Goal: Task Accomplishment & Management: Manage account settings

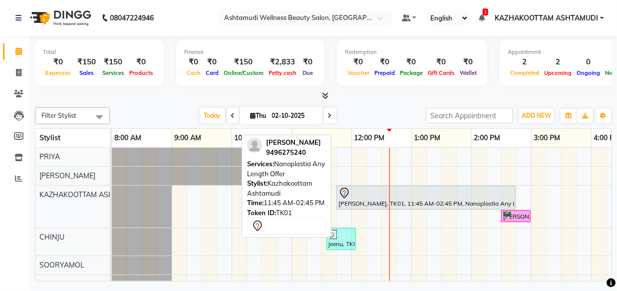
click at [403, 190] on div at bounding box center [425, 193] width 175 height 12
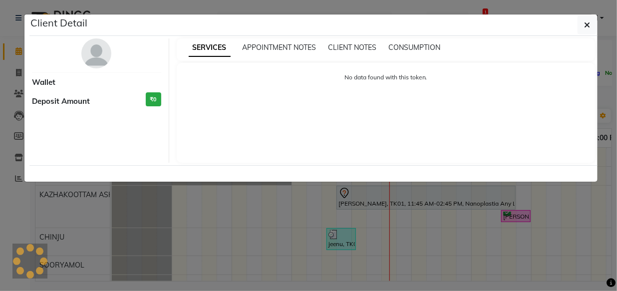
select select "7"
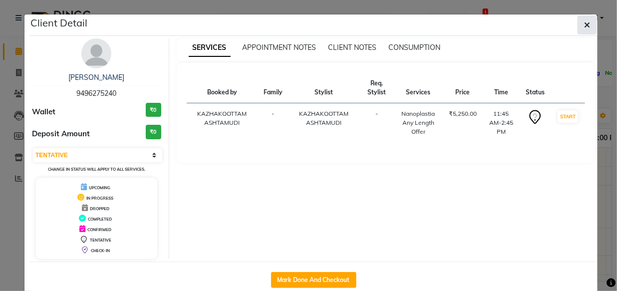
click at [585, 24] on icon "button" at bounding box center [587, 25] width 6 height 8
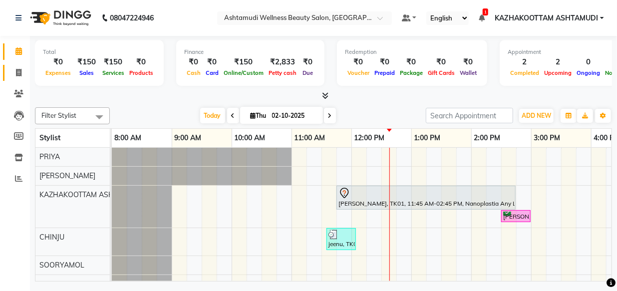
click at [21, 80] on link "Invoice" at bounding box center [15, 73] width 24 height 16
select select "service"
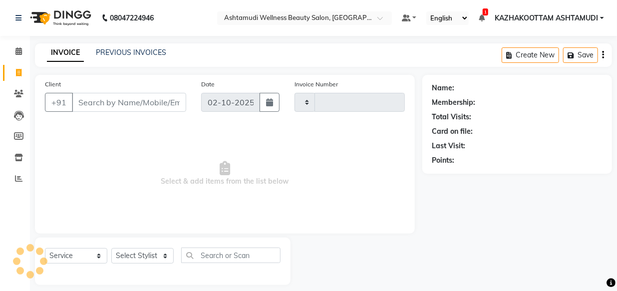
type input "4172"
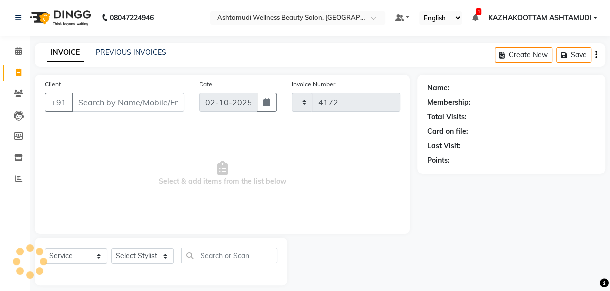
select select "4662"
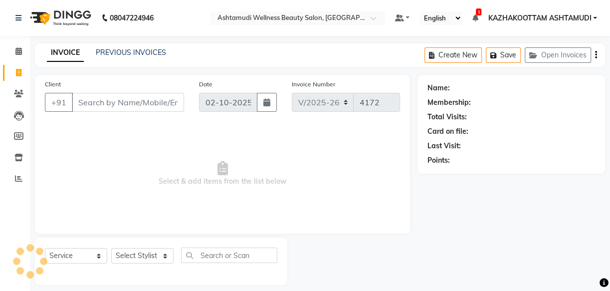
click at [110, 105] on input "Client" at bounding box center [128, 102] width 112 height 19
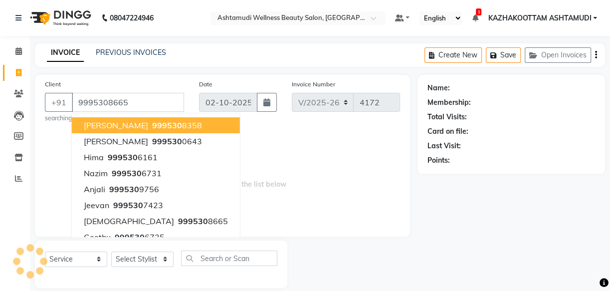
type input "9995308665"
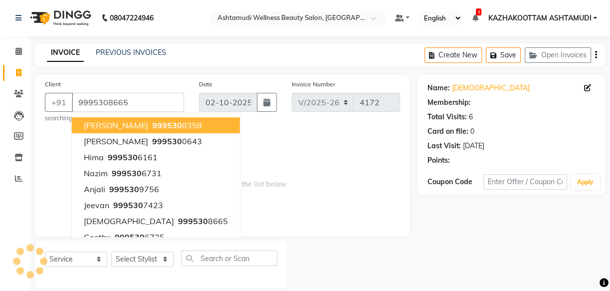
select select "1: Object"
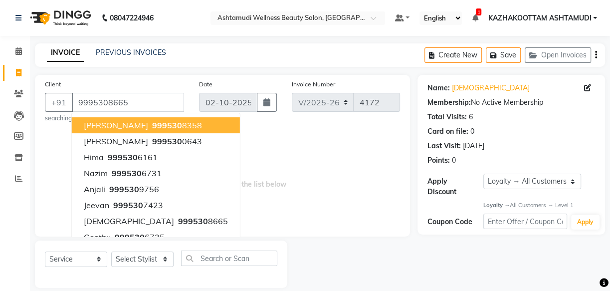
drag, startPoint x: 289, startPoint y: 163, endPoint x: 262, endPoint y: 167, distance: 27.7
click at [289, 163] on span "Select & add items from the list below" at bounding box center [222, 177] width 355 height 100
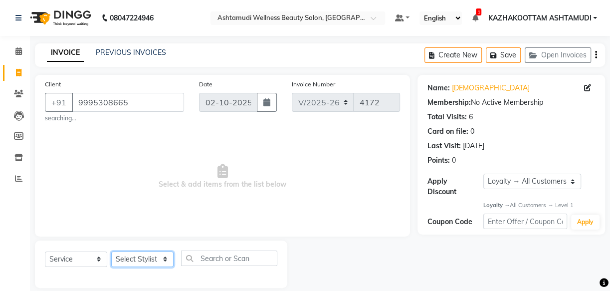
click at [142, 263] on select "Select Stylist Arya CHINJU GEETA KAZHAKOOTTAM ASHTAMUDI KRISHNA [PERSON_NAME] […" at bounding box center [142, 258] width 62 height 15
select select "27414"
click at [111, 251] on select "Select Stylist Arya CHINJU GEETA KAZHAKOOTTAM ASHTAMUDI KRISHNA [PERSON_NAME] […" at bounding box center [142, 258] width 62 height 15
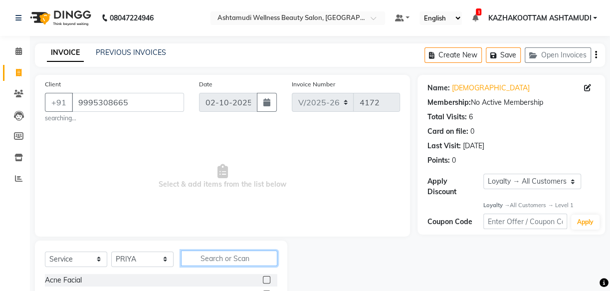
click at [203, 254] on input "text" at bounding box center [229, 257] width 96 height 15
type input "eb"
click at [264, 278] on label at bounding box center [266, 279] width 7 height 7
click at [264, 278] on input "checkbox" at bounding box center [266, 280] width 6 height 6
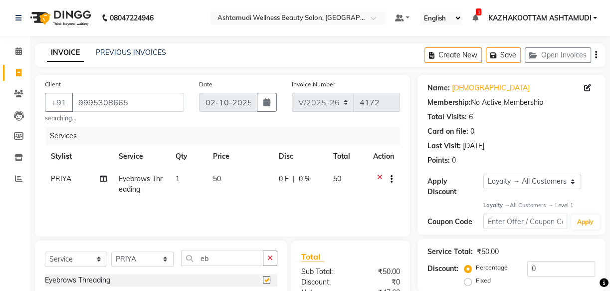
checkbox input "false"
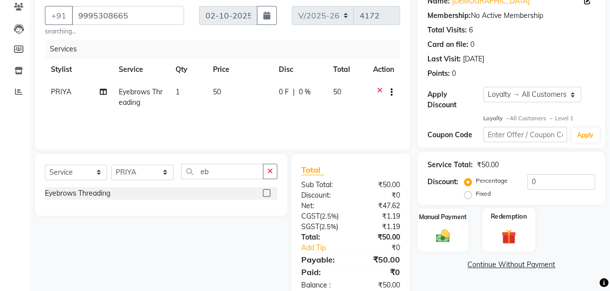
scroll to position [90, 0]
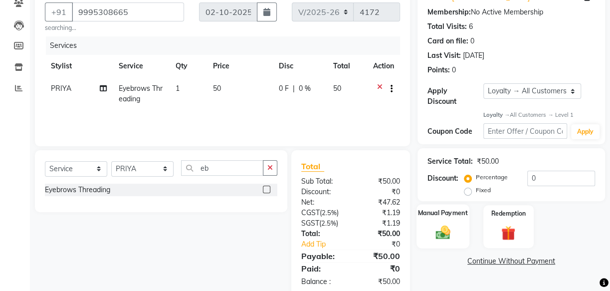
click at [448, 232] on img at bounding box center [443, 232] width 24 height 17
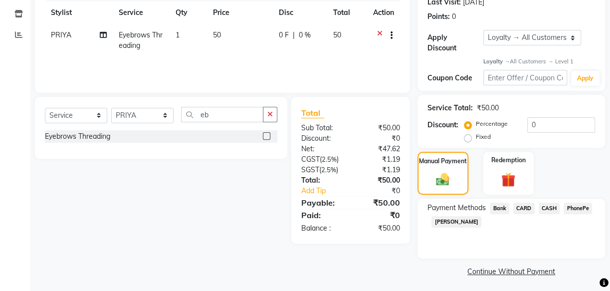
scroll to position [146, 0]
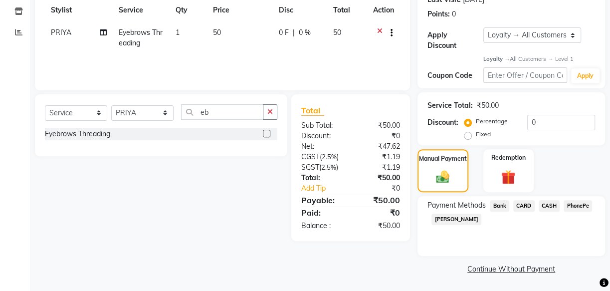
click at [586, 210] on span "PhonePe" at bounding box center [578, 205] width 28 height 11
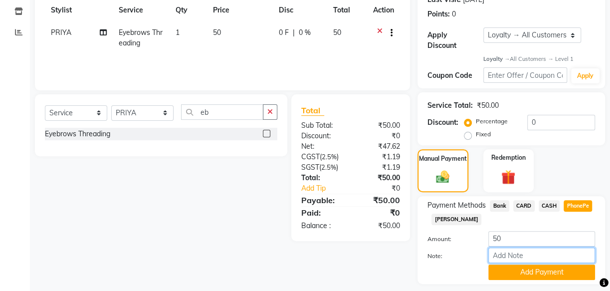
click at [536, 260] on input "Note:" at bounding box center [541, 254] width 107 height 15
type input "arya"
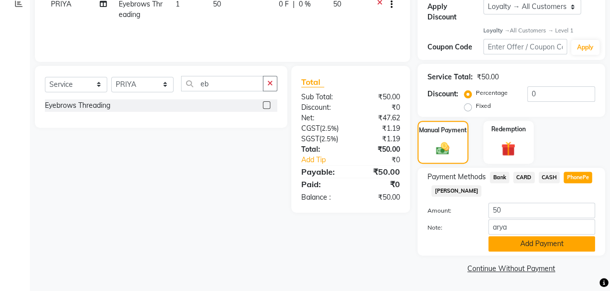
click at [503, 239] on button "Add Payment" at bounding box center [541, 243] width 107 height 15
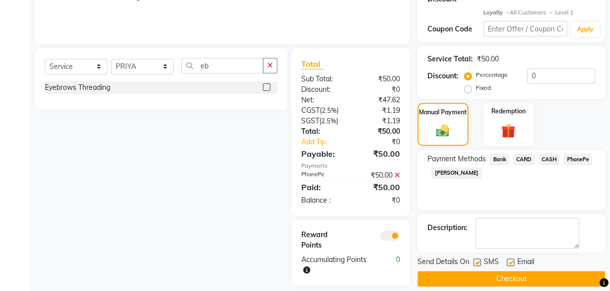
scroll to position [203, 0]
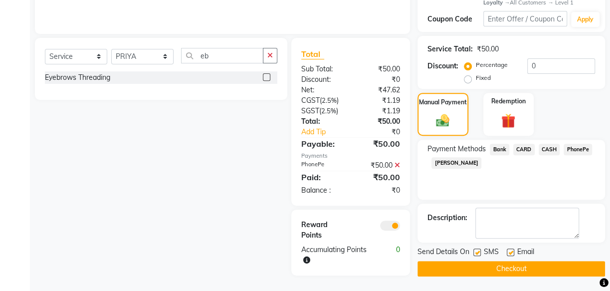
click at [508, 250] on label at bounding box center [510, 251] width 7 height 7
click at [508, 250] on input "checkbox" at bounding box center [510, 252] width 6 height 6
checkbox input "false"
click at [479, 253] on label at bounding box center [476, 251] width 7 height 7
click at [479, 253] on input "checkbox" at bounding box center [476, 252] width 6 height 6
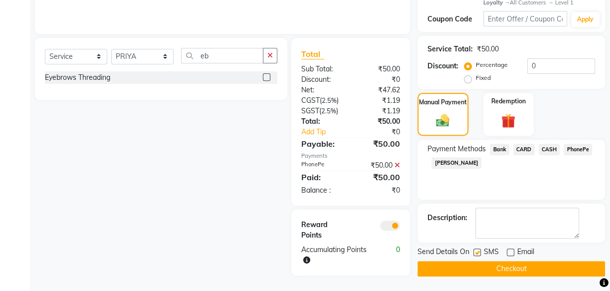
checkbox input "false"
click at [508, 266] on button "Checkout" at bounding box center [512, 268] width 188 height 15
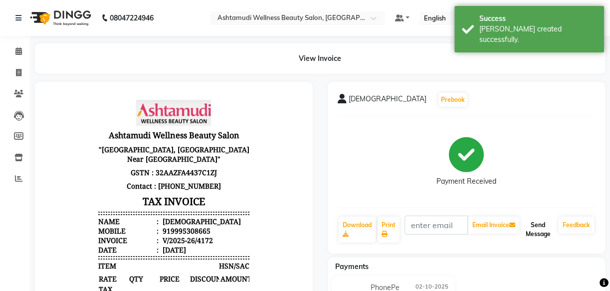
click at [546, 229] on button "Send Message" at bounding box center [537, 229] width 33 height 26
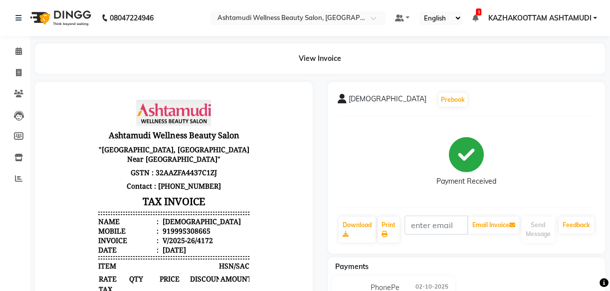
scroll to position [7, 0]
click at [24, 73] on span at bounding box center [18, 72] width 17 height 11
select select "service"
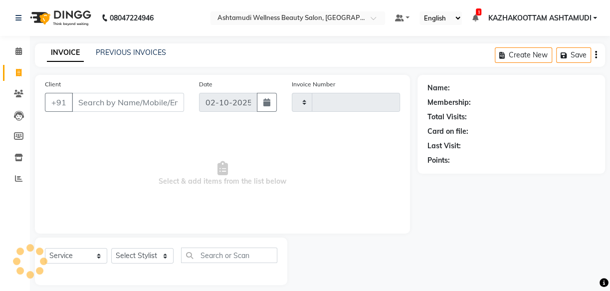
scroll to position [9, 0]
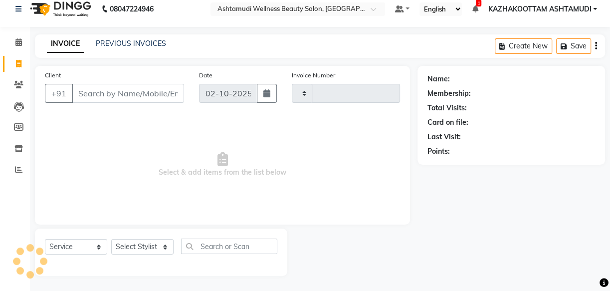
type input "4173"
select select "4662"
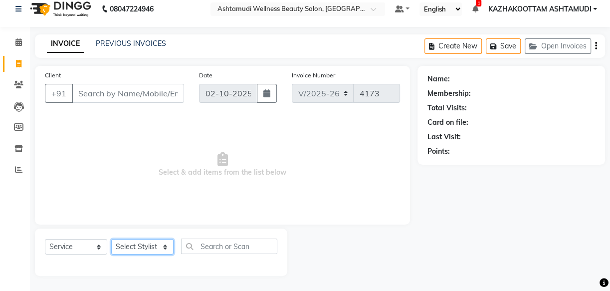
click at [145, 245] on select "Select Stylist Arya CHINJU GEETA KAZHAKOOTTAM ASHTAMUDI KRISHNA [PERSON_NAME] […" at bounding box center [142, 246] width 62 height 15
click at [111, 239] on select "Select Stylist Arya CHINJU GEETA KAZHAKOOTTAM ASHTAMUDI KRISHNA [PERSON_NAME] […" at bounding box center [142, 246] width 62 height 15
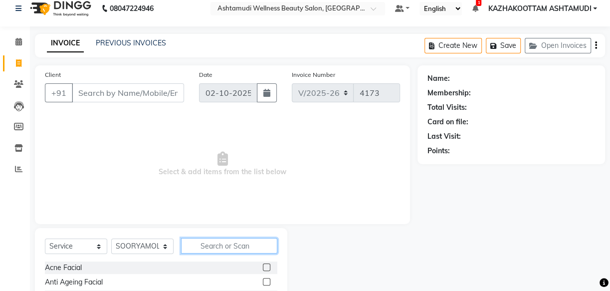
click at [201, 243] on input "text" at bounding box center [229, 245] width 96 height 15
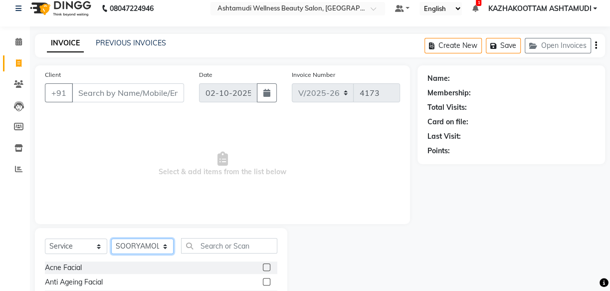
click at [138, 244] on select "Select Stylist Arya CHINJU GEETA KAZHAKOOTTAM ASHTAMUDI KRISHNA [PERSON_NAME] […" at bounding box center [142, 245] width 62 height 15
select select "59473"
click at [111, 238] on select "Select Stylist Arya CHINJU GEETA KAZHAKOOTTAM ASHTAMUDI KRISHNA [PERSON_NAME] […" at bounding box center [142, 245] width 62 height 15
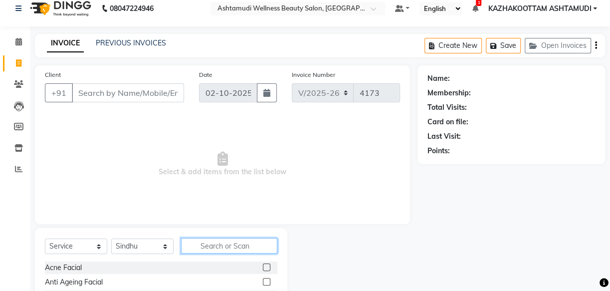
click at [209, 249] on input "text" at bounding box center [229, 245] width 96 height 15
type input "eb"
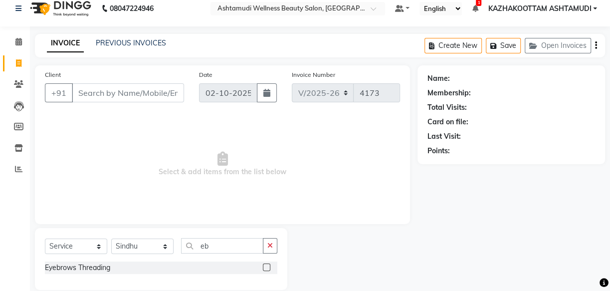
click at [265, 263] on label at bounding box center [266, 266] width 7 height 7
click at [265, 264] on input "checkbox" at bounding box center [266, 267] width 6 height 6
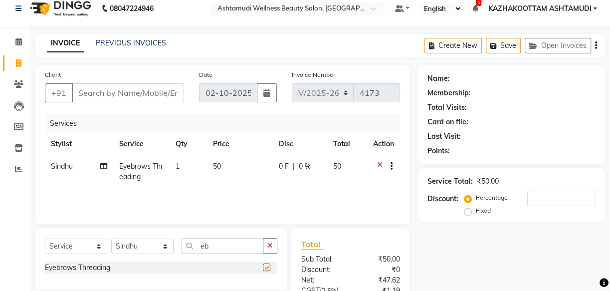
checkbox input "false"
click at [151, 98] on input "Client" at bounding box center [128, 92] width 112 height 19
click at [154, 93] on input "Client" at bounding box center [128, 92] width 112 height 19
click at [105, 102] on input "Client" at bounding box center [128, 92] width 112 height 19
type input "8"
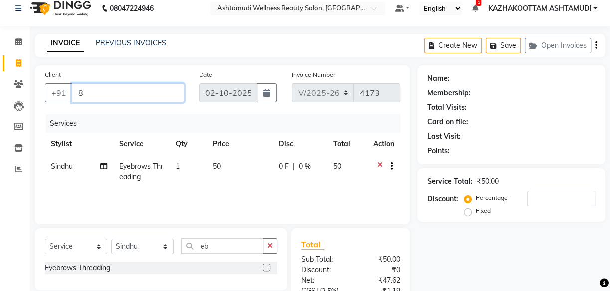
type input "0"
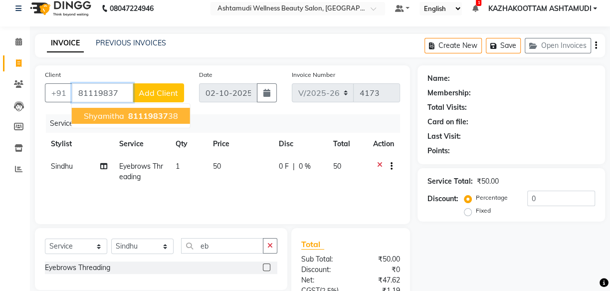
click at [142, 120] on span "81119837" at bounding box center [148, 116] width 40 height 10
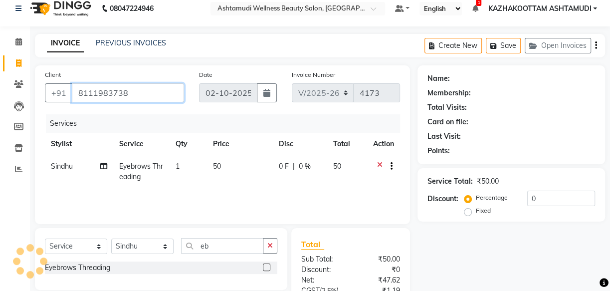
type input "8111983738"
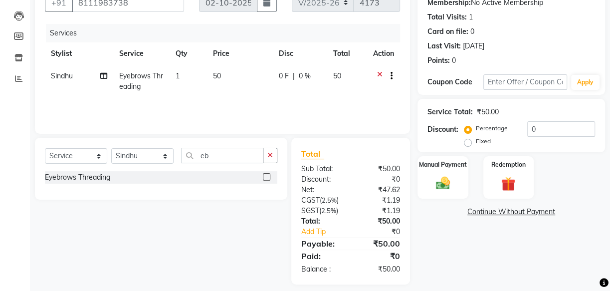
scroll to position [109, 0]
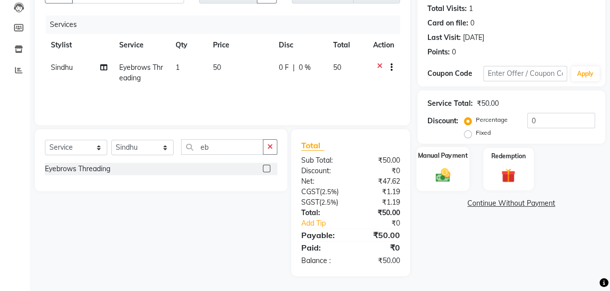
click at [432, 161] on div "Manual Payment" at bounding box center [443, 169] width 53 height 44
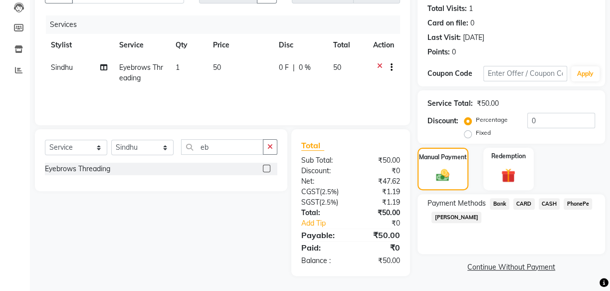
click at [581, 199] on span "PhonePe" at bounding box center [578, 203] width 28 height 11
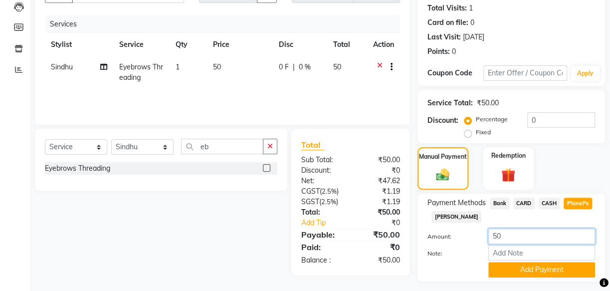
click at [549, 242] on input "50" at bounding box center [541, 235] width 107 height 15
click at [538, 261] on div "Amount: 50 Note: Add Payment" at bounding box center [511, 252] width 168 height 49
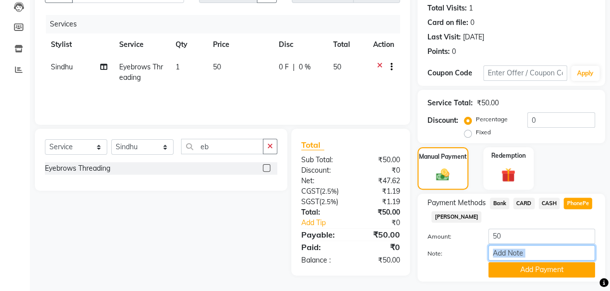
click at [521, 250] on input "Note:" at bounding box center [541, 252] width 107 height 15
type input "arya"
click at [522, 271] on button "Add Payment" at bounding box center [541, 269] width 107 height 15
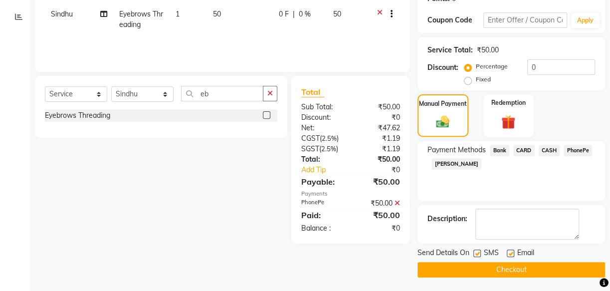
scroll to position [163, 0]
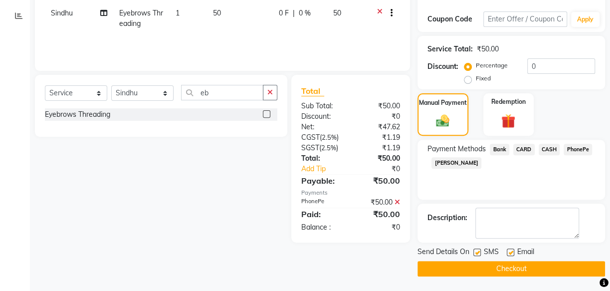
click at [508, 250] on label at bounding box center [510, 251] width 7 height 7
click at [508, 250] on input "checkbox" at bounding box center [510, 252] width 6 height 6
checkbox input "false"
click at [477, 252] on label at bounding box center [476, 251] width 7 height 7
click at [477, 252] on input "checkbox" at bounding box center [476, 252] width 6 height 6
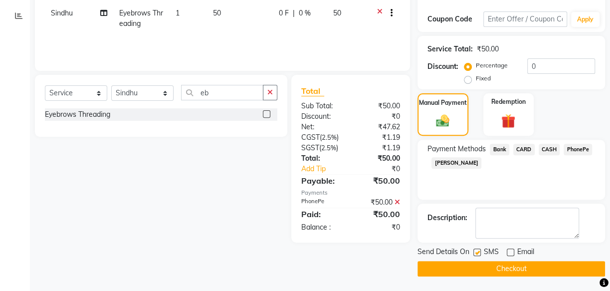
checkbox input "false"
click at [501, 264] on button "Checkout" at bounding box center [512, 268] width 188 height 15
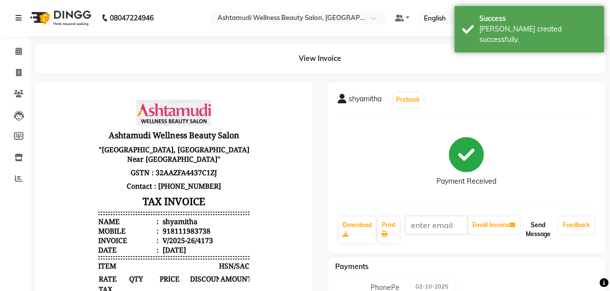
click at [548, 239] on button "Send Message" at bounding box center [537, 229] width 33 height 26
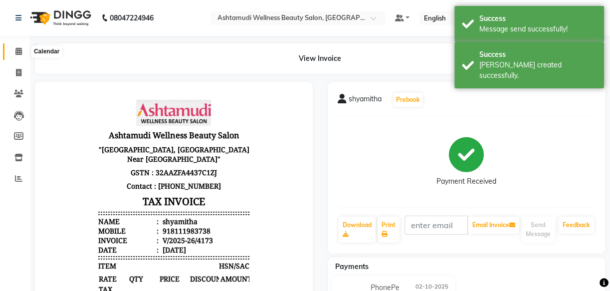
click at [21, 54] on icon at bounding box center [18, 50] width 6 height 7
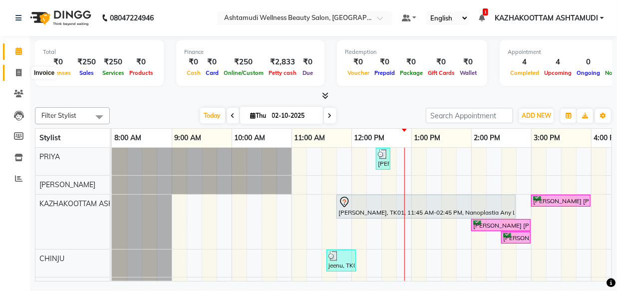
click at [20, 67] on span at bounding box center [18, 72] width 17 height 11
select select "4662"
select select "service"
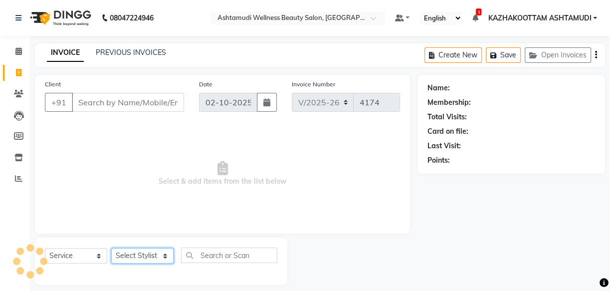
click at [162, 259] on select "Select Stylist Arya CHINJU GEETA KAZHAKOOTTAM ASHTAMUDI KRISHNA [PERSON_NAME] […" at bounding box center [142, 255] width 62 height 15
select select "49717"
click at [111, 248] on select "Select Stylist Arya CHINJU GEETA KAZHAKOOTTAM ASHTAMUDI KRISHNA [PERSON_NAME] […" at bounding box center [142, 255] width 62 height 15
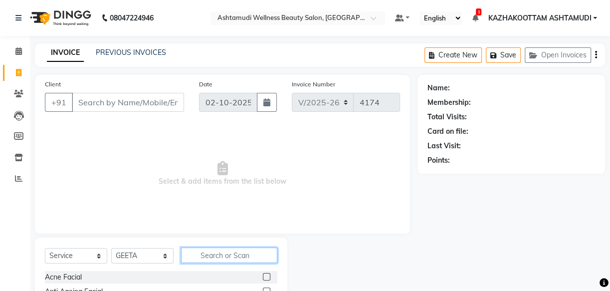
click at [204, 257] on input "text" at bounding box center [229, 254] width 96 height 15
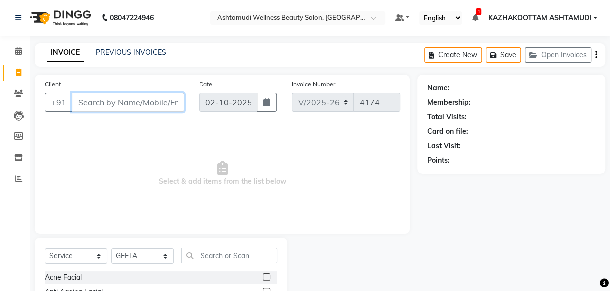
click at [136, 99] on input "Client" at bounding box center [128, 102] width 112 height 19
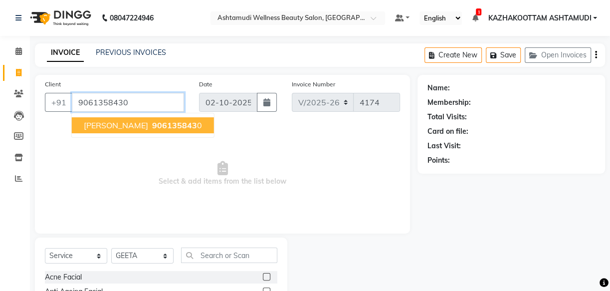
type input "9061358430"
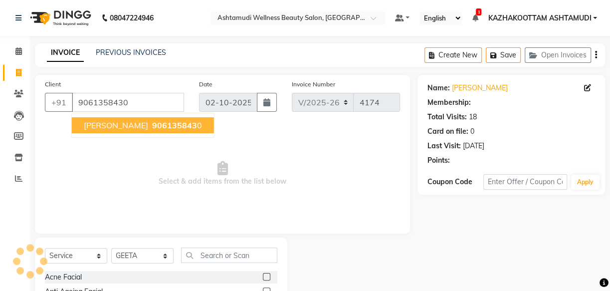
select select "2: Object"
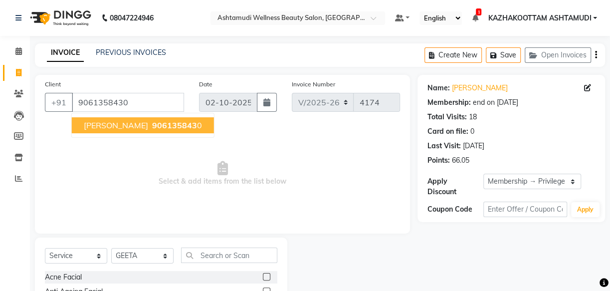
click at [152, 123] on span "906135843" at bounding box center [174, 125] width 45 height 10
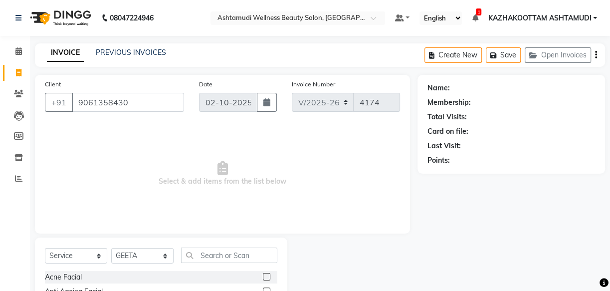
select select "2: Object"
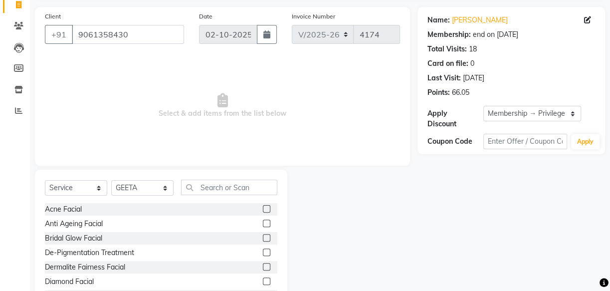
scroll to position [90, 0]
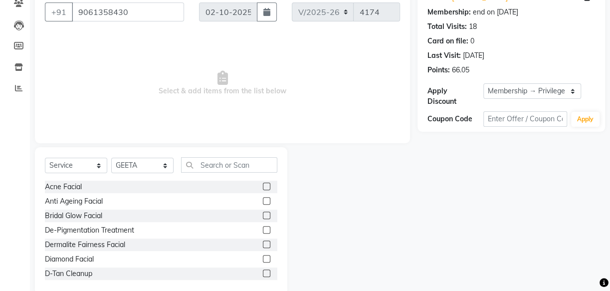
click at [240, 153] on div "Select Service Product Membership Package Voucher Prepaid Gift Card Select Styl…" at bounding box center [161, 220] width 252 height 147
click at [226, 167] on input "text" at bounding box center [229, 164] width 96 height 15
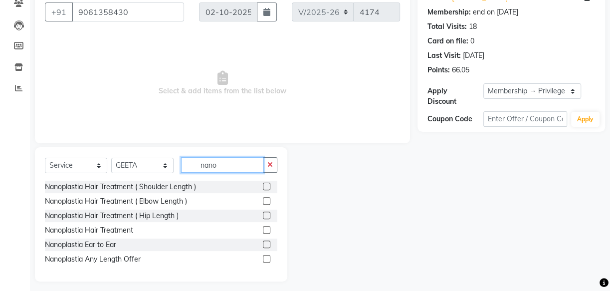
type input "nano"
click at [266, 259] on label at bounding box center [266, 258] width 7 height 7
click at [266, 259] on input "checkbox" at bounding box center [266, 259] width 6 height 6
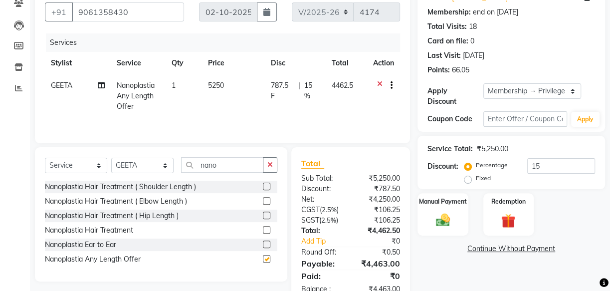
checkbox input "false"
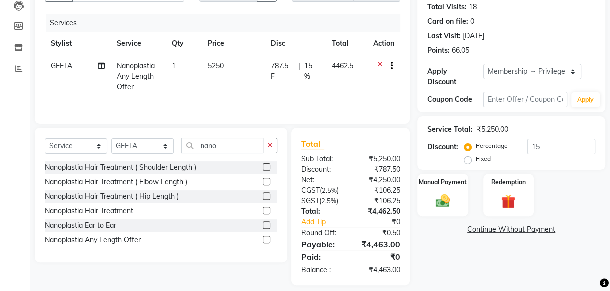
scroll to position [119, 0]
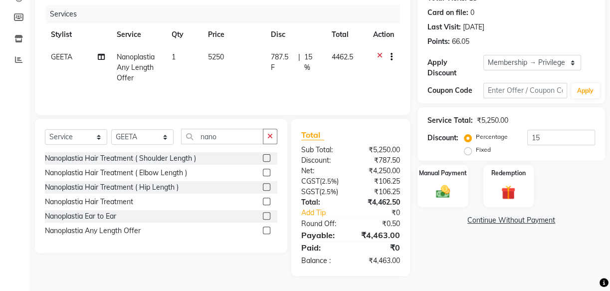
click at [310, 59] on span "15 %" at bounding box center [311, 62] width 15 height 21
select select "49717"
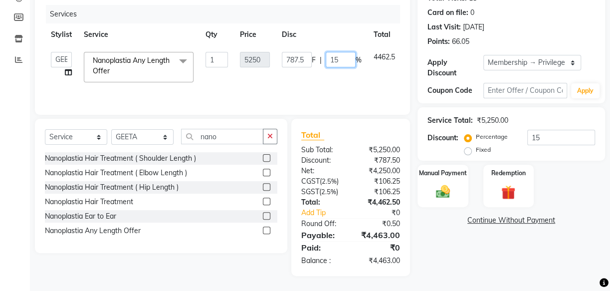
drag, startPoint x: 310, startPoint y: 60, endPoint x: 305, endPoint y: 56, distance: 6.0
click at [308, 58] on div "787.5 F | 15 %" at bounding box center [322, 59] width 80 height 15
type input "0"
click at [323, 82] on td "787.5 F | 0 %" at bounding box center [322, 67] width 92 height 42
select select "49717"
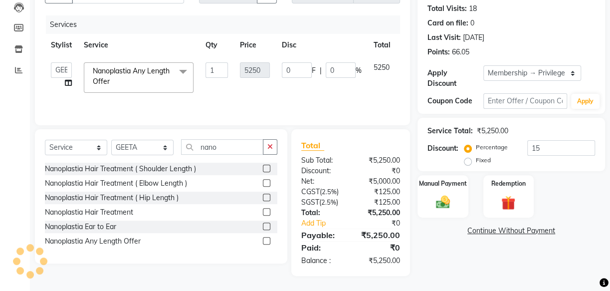
scroll to position [109, 0]
click at [126, 145] on select "Select Stylist Arya CHINJU GEETA KAZHAKOOTTAM ASHTAMUDI KRISHNA [PERSON_NAME] […" at bounding box center [142, 147] width 62 height 15
select select "85074"
click at [111, 140] on select "Select Stylist Arya CHINJU GEETA KAZHAKOOTTAM ASHTAMUDI KRISHNA [PERSON_NAME] […" at bounding box center [142, 147] width 62 height 15
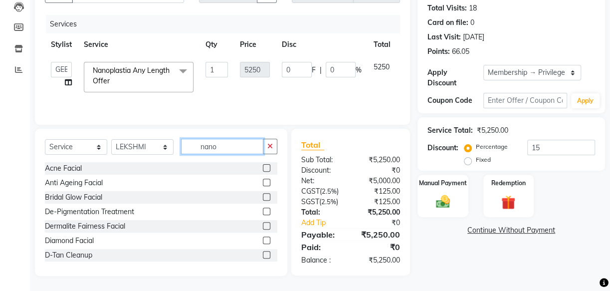
drag, startPoint x: 215, startPoint y: 148, endPoint x: 158, endPoint y: 144, distance: 57.5
click at [183, 146] on input "nano" at bounding box center [222, 146] width 82 height 15
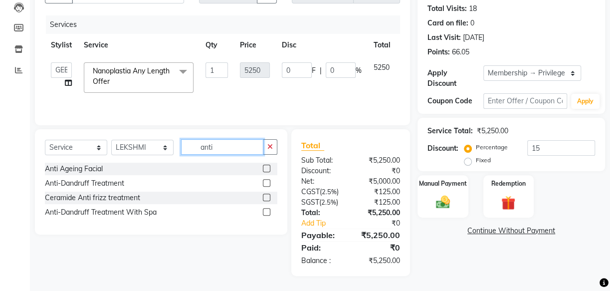
type input "anti"
click at [268, 181] on label at bounding box center [266, 182] width 7 height 7
click at [268, 181] on input "checkbox" at bounding box center [266, 183] width 6 height 6
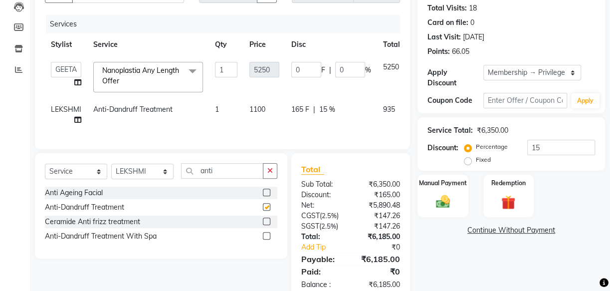
checkbox input "false"
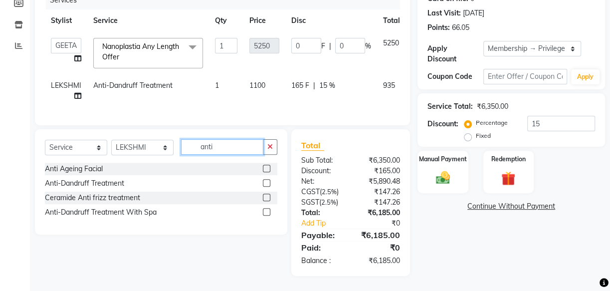
drag, startPoint x: 222, startPoint y: 146, endPoint x: 45, endPoint y: 108, distance: 181.0
click at [57, 114] on div "Client [PHONE_NUMBER] Date [DATE] Invoice Number V/2025 V/[PHONE_NUMBER] Servic…" at bounding box center [222, 109] width 390 height 334
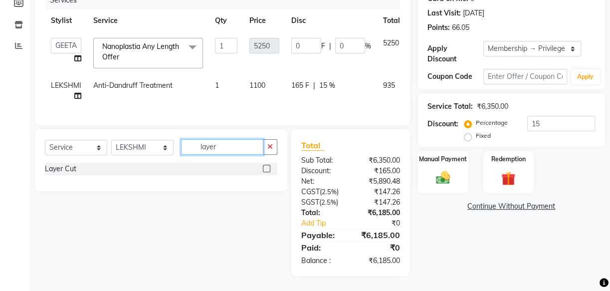
type input "layer"
click at [269, 170] on label at bounding box center [266, 168] width 7 height 7
click at [269, 170] on input "checkbox" at bounding box center [266, 169] width 6 height 6
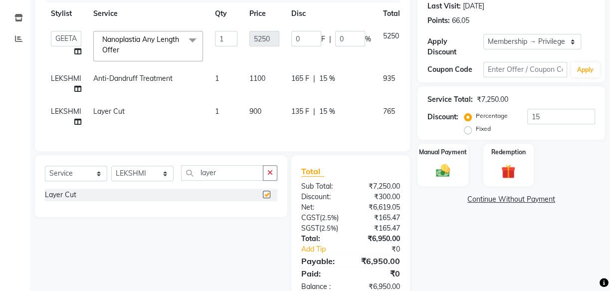
checkbox input "false"
click at [324, 80] on span "15 %" at bounding box center [327, 78] width 16 height 10
select select "85074"
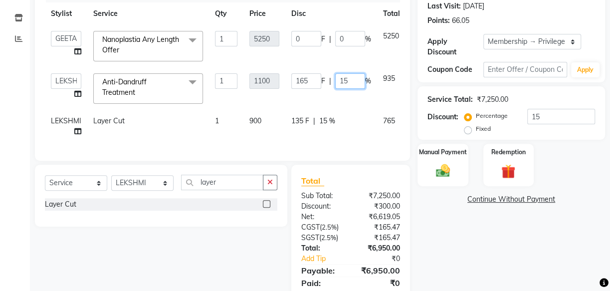
click at [335, 81] on input "15" at bounding box center [350, 80] width 30 height 15
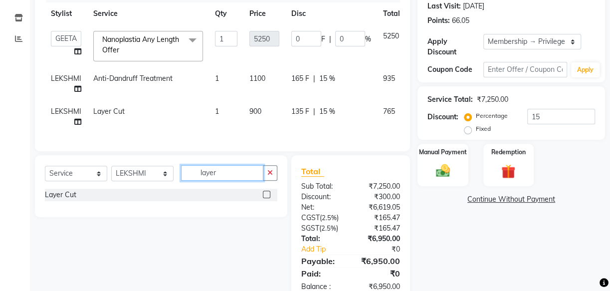
drag, startPoint x: 230, startPoint y: 187, endPoint x: 209, endPoint y: 187, distance: 21.0
click at [209, 181] on input "layer" at bounding box center [222, 172] width 82 height 15
click at [66, 113] on span "LEKSHMI" at bounding box center [66, 111] width 30 height 9
select select "85074"
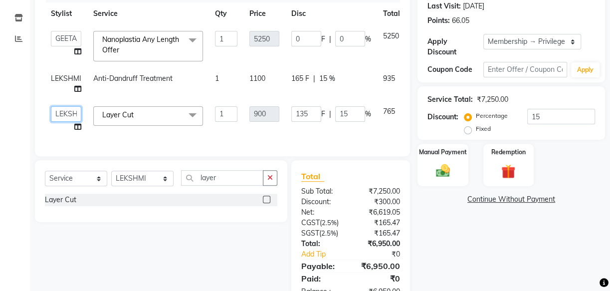
click at [75, 113] on select "[PERSON_NAME] ASHTAMUDI KRISHNA [PERSON_NAME] [PERSON_NAME] Gopal PRIYA [PERSON…" at bounding box center [66, 113] width 30 height 15
select select "49717"
click at [172, 137] on td "Layer Cut x Acne Facial Anti Ageing Facial Bridal Glow Facial De-Pigmentation T…" at bounding box center [148, 119] width 122 height 38
drag, startPoint x: 226, startPoint y: 183, endPoint x: 199, endPoint y: 186, distance: 28.1
click at [224, 183] on input "layer" at bounding box center [222, 177] width 82 height 15
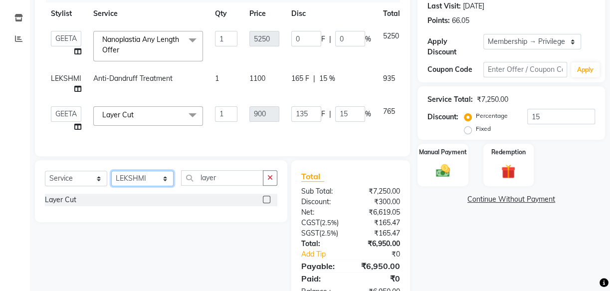
click at [146, 184] on select "Select Stylist Arya CHINJU GEETA KAZHAKOOTTAM ASHTAMUDI KRISHNA [PERSON_NAME] […" at bounding box center [142, 178] width 62 height 15
select select "49717"
click at [111, 178] on select "Select Stylist Arya CHINJU GEETA KAZHAKOOTTAM ASHTAMUDI KRISHNA [PERSON_NAME] […" at bounding box center [142, 178] width 62 height 15
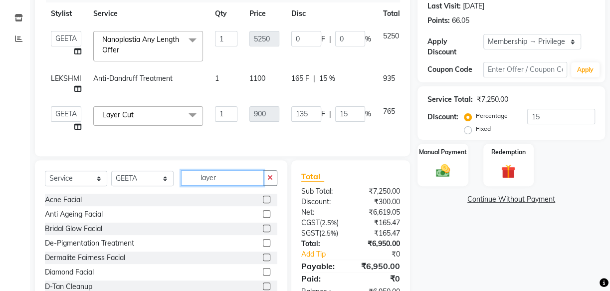
drag, startPoint x: 224, startPoint y: 189, endPoint x: 70, endPoint y: 151, distance: 158.6
click at [83, 158] on div "Client [PHONE_NUMBER] Date [DATE] Invoice Number V/2025 V/[PHONE_NUMBER] Servic…" at bounding box center [222, 121] width 390 height 372
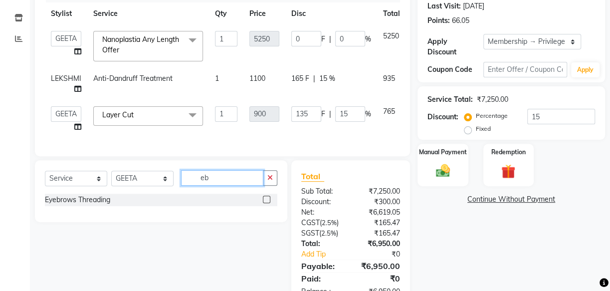
type input "eb"
click at [268, 203] on label at bounding box center [266, 199] width 7 height 7
click at [268, 203] on input "checkbox" at bounding box center [266, 200] width 6 height 6
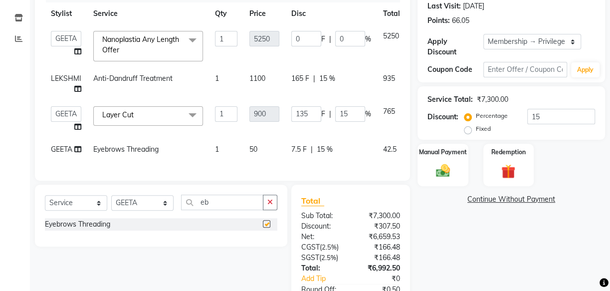
checkbox input "false"
click at [267, 160] on td "50" at bounding box center [264, 150] width 42 height 24
select select "49717"
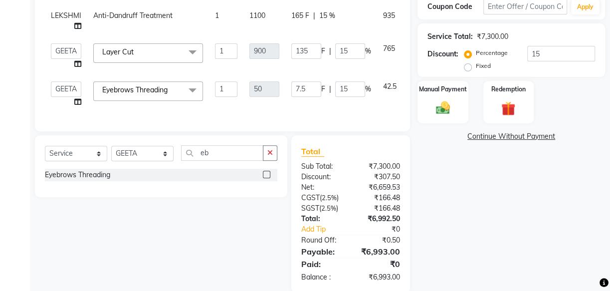
scroll to position [226, 0]
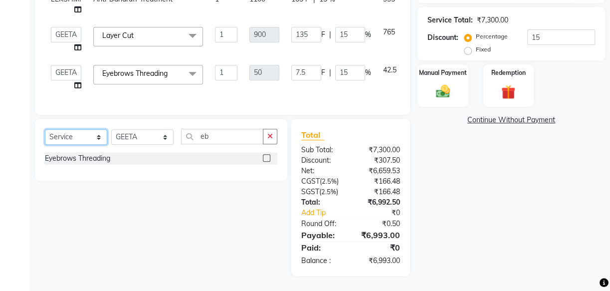
click at [105, 139] on select "Select Service Product Membership Package Voucher Prepaid Gift Card" at bounding box center [76, 136] width 62 height 15
select select "product"
click at [45, 129] on select "Select Service Product Membership Package Voucher Prepaid Gift Card" at bounding box center [76, 136] width 62 height 15
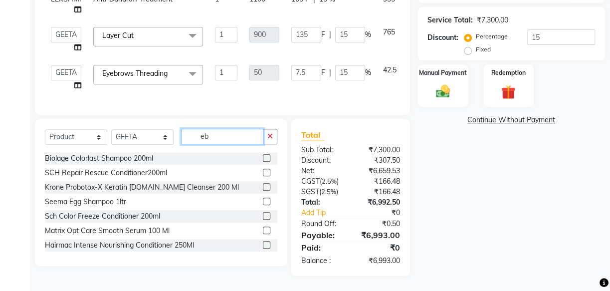
drag, startPoint x: 220, startPoint y: 139, endPoint x: 104, endPoint y: 140, distance: 115.7
click at [104, 140] on div "Select Service Product Membership Package Voucher Prepaid Gift Card Select Styl…" at bounding box center [161, 140] width 232 height 23
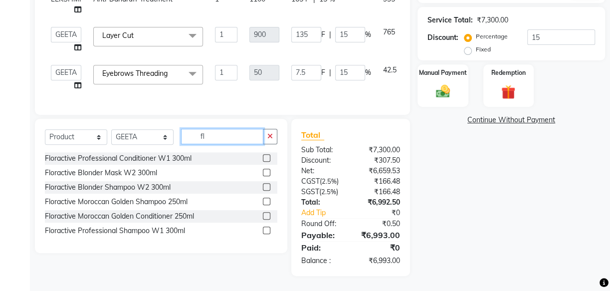
type input "f"
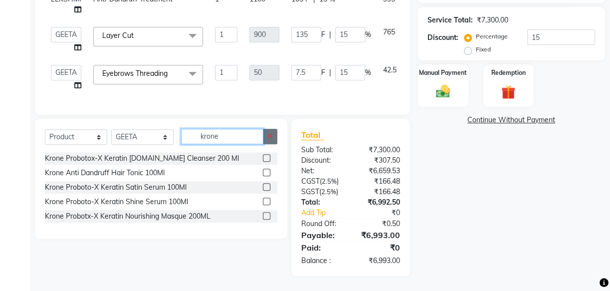
type input "krone"
click at [274, 138] on button "button" at bounding box center [270, 136] width 14 height 15
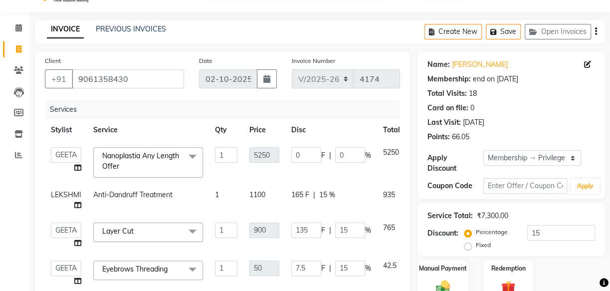
scroll to position [45, 0]
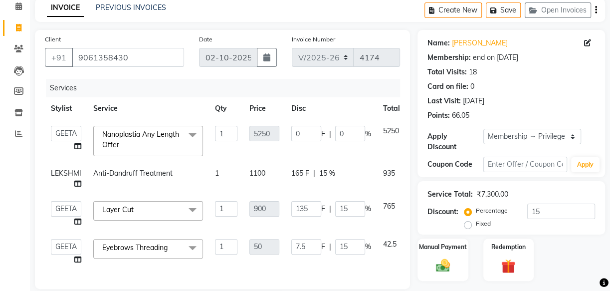
click at [276, 202] on tbody "Arya CHINJU GEETA KAZHAKOOTTAM ASHTAMUDI KRISHNA [PERSON_NAME] [PERSON_NAME] Go…" at bounding box center [242, 195] width 394 height 151
click at [245, 189] on td "1100" at bounding box center [264, 178] width 42 height 33
select select "85074"
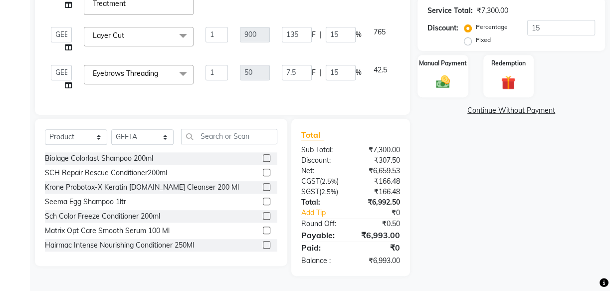
scroll to position [235, 0]
click at [450, 83] on div "Manual Payment" at bounding box center [443, 76] width 53 height 44
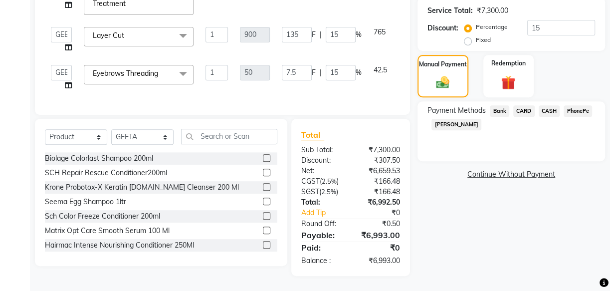
click at [524, 105] on span "CARD" at bounding box center [523, 110] width 21 height 11
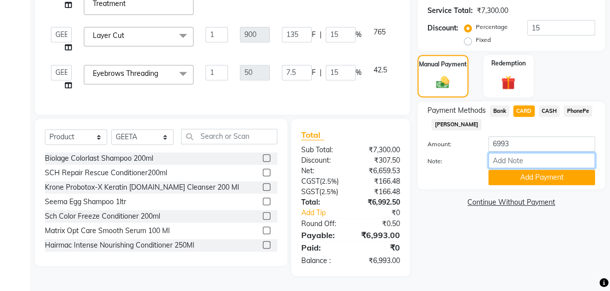
click at [534, 154] on input "Note:" at bounding box center [541, 160] width 107 height 15
type input "arya"
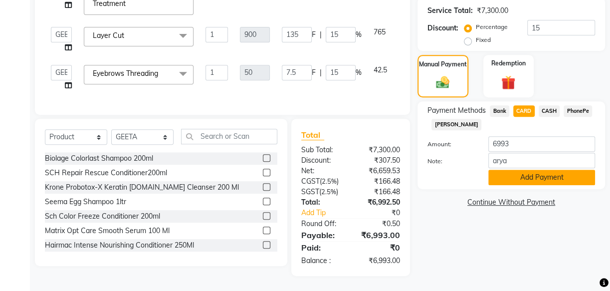
click at [550, 170] on button "Add Payment" at bounding box center [541, 177] width 107 height 15
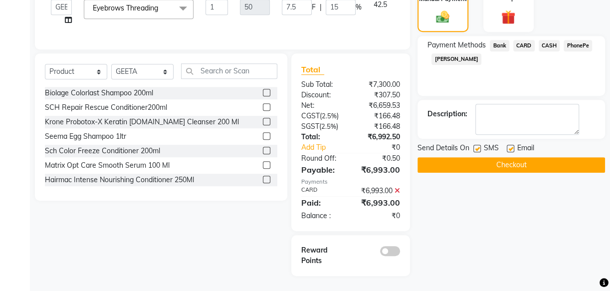
scroll to position [301, 0]
drag, startPoint x: 477, startPoint y: 142, endPoint x: 495, endPoint y: 141, distance: 18.5
click at [477, 145] on label at bounding box center [476, 148] width 7 height 7
click at [477, 146] on input "checkbox" at bounding box center [476, 149] width 6 height 6
checkbox input "false"
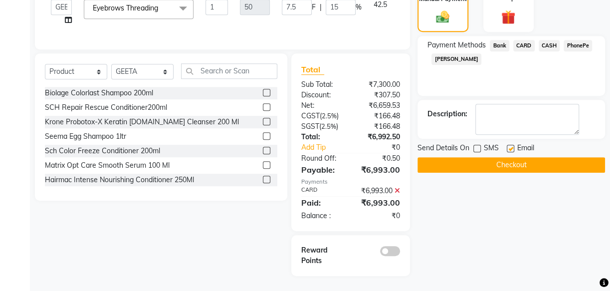
click at [511, 145] on label at bounding box center [510, 148] width 7 height 7
click at [511, 146] on input "checkbox" at bounding box center [510, 149] width 6 height 6
checkbox input "false"
click at [529, 157] on button "Checkout" at bounding box center [512, 164] width 188 height 15
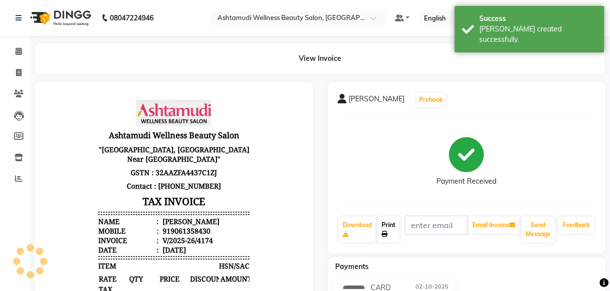
click at [387, 224] on link "Print" at bounding box center [389, 229] width 22 height 26
click at [17, 50] on icon at bounding box center [18, 50] width 6 height 7
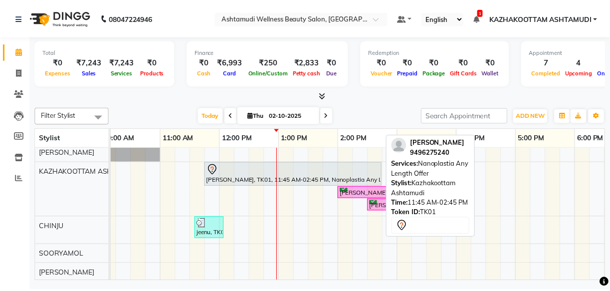
scroll to position [45, 0]
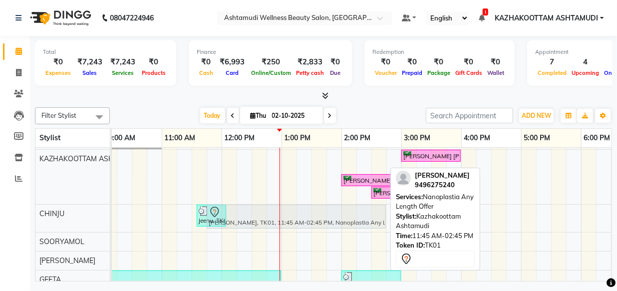
drag, startPoint x: 312, startPoint y: 162, endPoint x: 307, endPoint y: 217, distance: 55.6
click at [307, 217] on tbody "Krishna, TK05, 12:25 PM-12:40 PM, Eyebrows Threading [PERSON_NAME], TK01, 11:45…" at bounding box center [371, 257] width 778 height 308
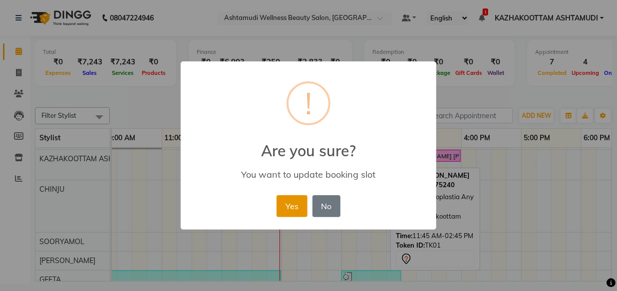
click at [286, 203] on button "Yes" at bounding box center [291, 206] width 30 height 22
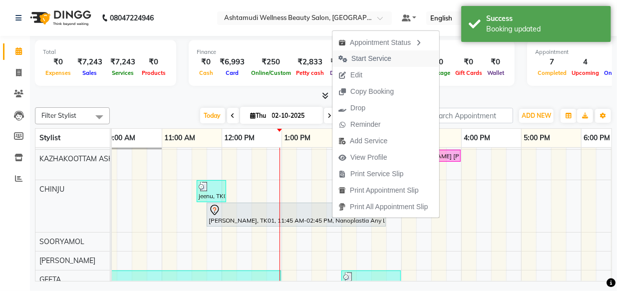
click at [382, 57] on span "Start Service" at bounding box center [371, 58] width 40 height 10
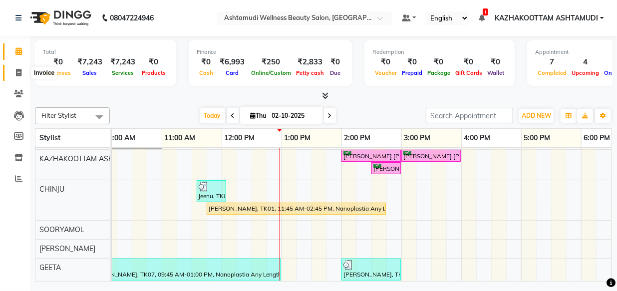
click at [18, 71] on icon at bounding box center [18, 72] width 5 height 7
select select "service"
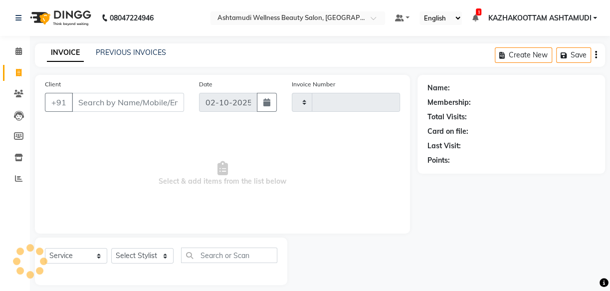
type input "4175"
select select "4662"
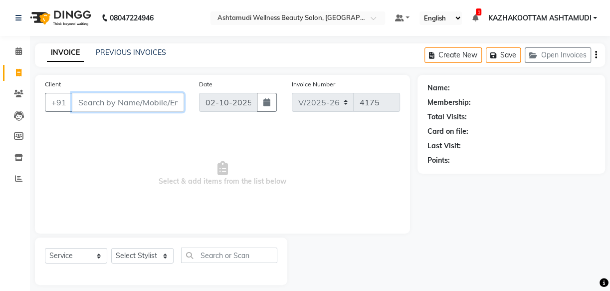
paste input "81138 96858"
type input "81138 96858"
drag, startPoint x: 75, startPoint y: 105, endPoint x: 175, endPoint y: 93, distance: 100.5
click at [174, 97] on div "[PHONE_NUMBER] Add Client" at bounding box center [114, 102] width 139 height 19
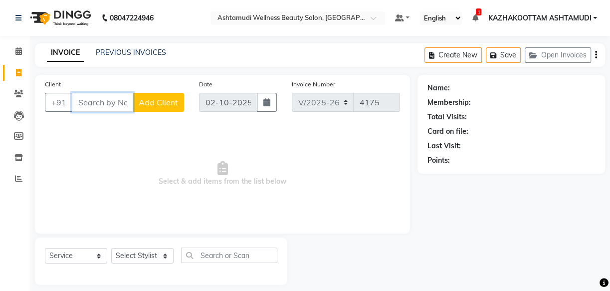
scroll to position [0, 0]
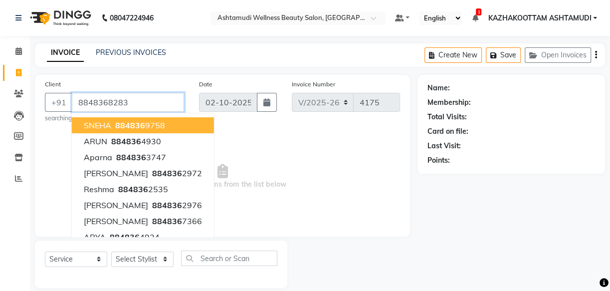
type input "8848368283"
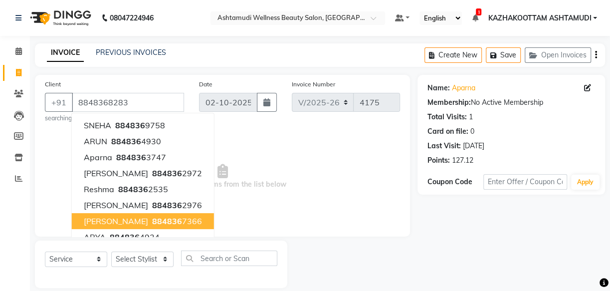
click at [268, 180] on span "Select & add items from the list below" at bounding box center [222, 177] width 355 height 100
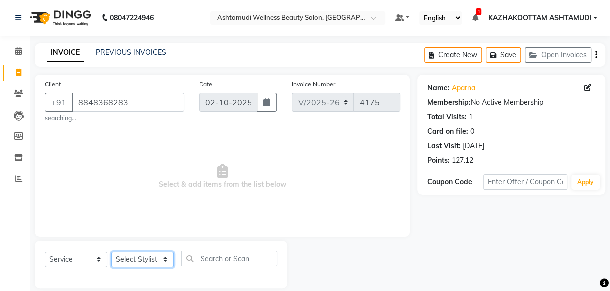
click at [167, 259] on select "Select Stylist Arya CHINJU GEETA KAZHAKOOTTAM ASHTAMUDI KRISHNA [PERSON_NAME] […" at bounding box center [142, 258] width 62 height 15
select select "27528"
click at [111, 251] on select "Select Stylist Arya CHINJU GEETA KAZHAKOOTTAM ASHTAMUDI KRISHNA [PERSON_NAME] […" at bounding box center [142, 258] width 62 height 15
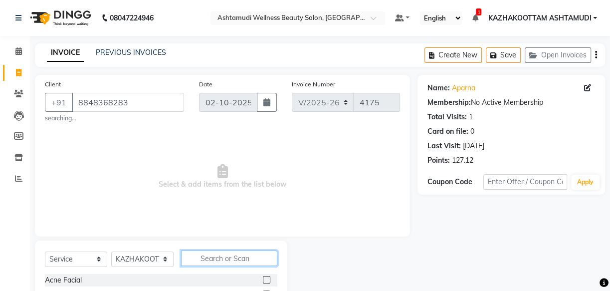
click at [235, 251] on input "text" at bounding box center [229, 257] width 96 height 15
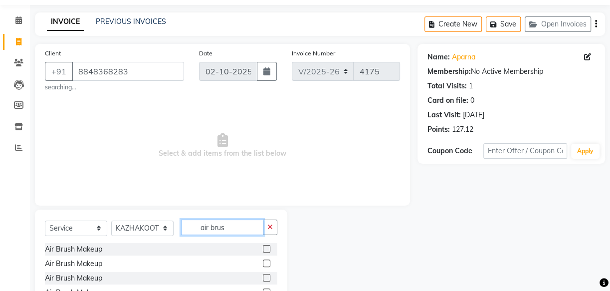
scroll to position [70, 0]
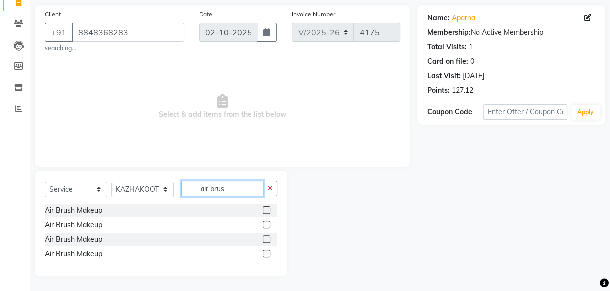
type input "air brus"
click at [265, 227] on label at bounding box center [266, 223] width 7 height 7
click at [265, 227] on input "checkbox" at bounding box center [266, 224] width 6 height 6
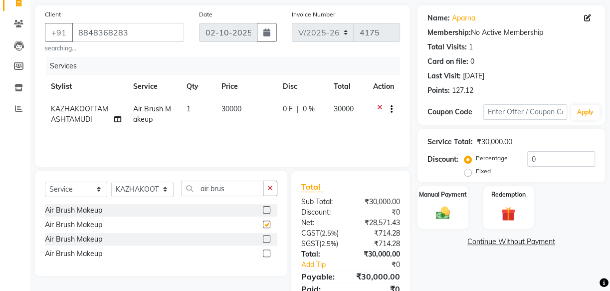
checkbox input "false"
click at [265, 238] on label at bounding box center [266, 238] width 7 height 7
click at [265, 238] on input "checkbox" at bounding box center [266, 239] width 6 height 6
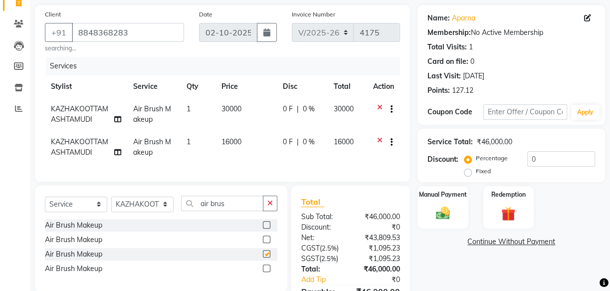
checkbox input "false"
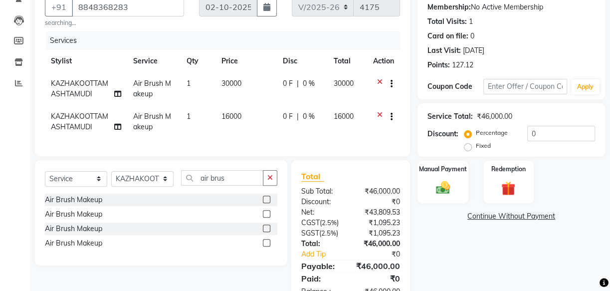
scroll to position [115, 0]
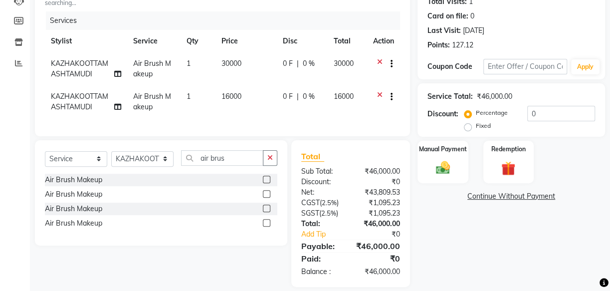
click at [266, 226] on label at bounding box center [266, 222] width 7 height 7
click at [266, 226] on input "checkbox" at bounding box center [266, 223] width 6 height 6
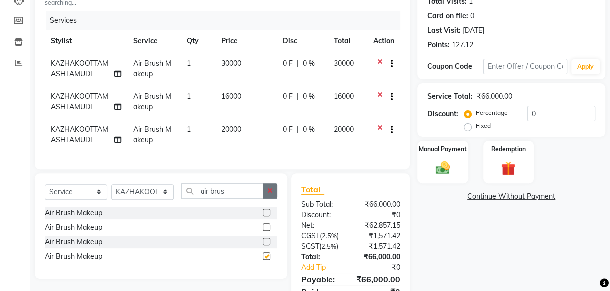
checkbox input "false"
click at [379, 60] on icon at bounding box center [379, 64] width 5 height 12
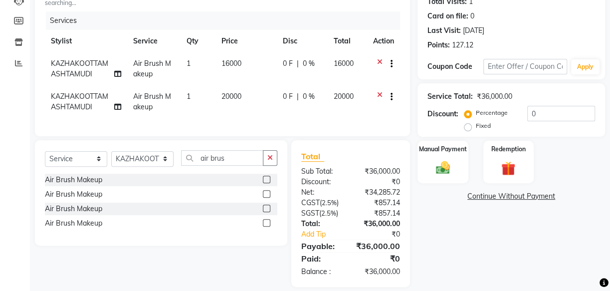
click at [379, 60] on icon at bounding box center [379, 64] width 5 height 12
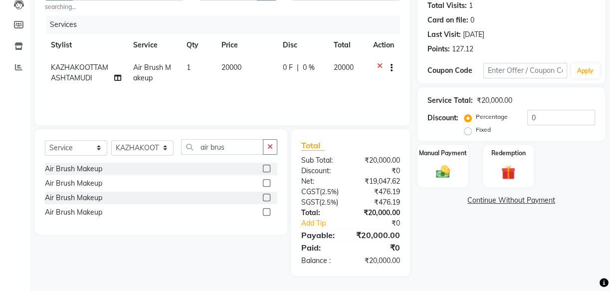
scroll to position [112, 0]
click at [388, 93] on div "Services Stylist Service Qty Price Disc Total Action KAZHAKOOTTAM ASHTAMUDI Air…" at bounding box center [222, 65] width 355 height 100
click at [476, 132] on label "Fixed" at bounding box center [483, 129] width 15 height 9
click at [469, 132] on input "Fixed" at bounding box center [469, 129] width 7 height 7
radio input "true"
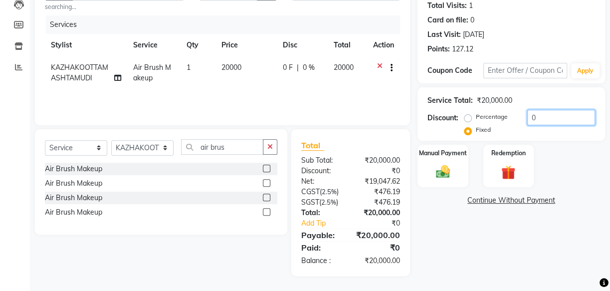
drag, startPoint x: 540, startPoint y: 114, endPoint x: 514, endPoint y: 118, distance: 26.2
click at [515, 118] on div "Percentage Fixed 0" at bounding box center [530, 123] width 129 height 27
type input "3148"
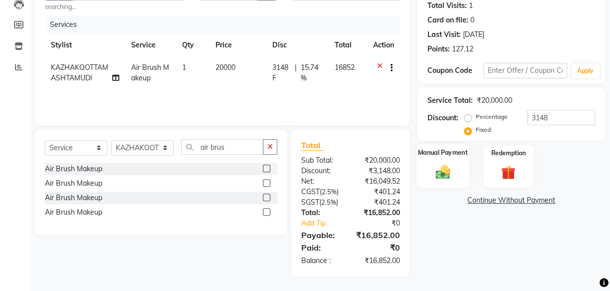
click at [443, 159] on div "Manual Payment" at bounding box center [443, 166] width 53 height 44
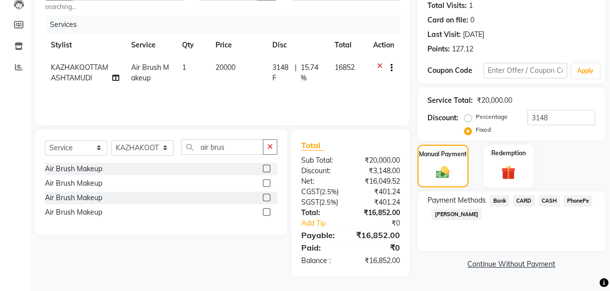
click at [584, 197] on span "PhonePe" at bounding box center [578, 200] width 28 height 11
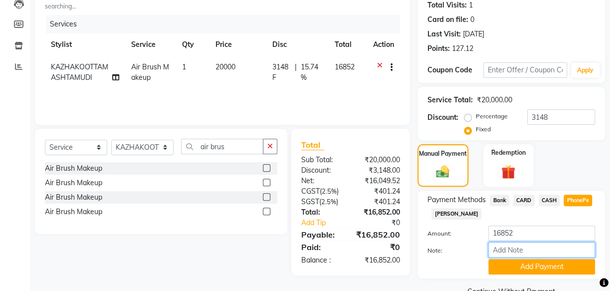
click at [572, 247] on input "Note:" at bounding box center [541, 249] width 107 height 15
type input "arya"
click at [560, 266] on button "Add Payment" at bounding box center [541, 266] width 107 height 15
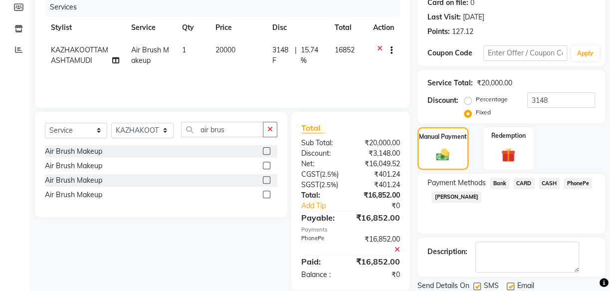
scroll to position [157, 0]
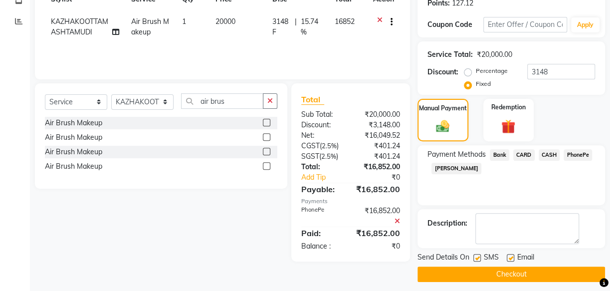
click at [477, 256] on label at bounding box center [476, 257] width 7 height 7
click at [477, 256] on input "checkbox" at bounding box center [476, 258] width 6 height 6
checkbox input "false"
click at [510, 256] on label at bounding box center [510, 257] width 7 height 7
click at [510, 256] on input "checkbox" at bounding box center [510, 258] width 6 height 6
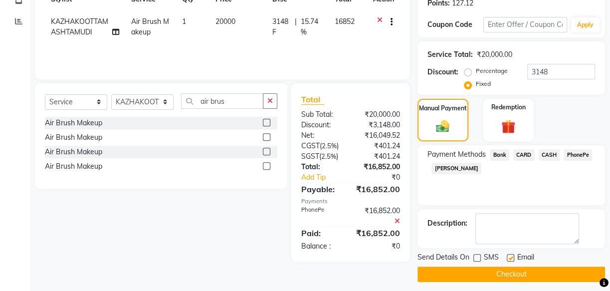
checkbox input "false"
click at [552, 272] on button "Checkout" at bounding box center [512, 273] width 188 height 15
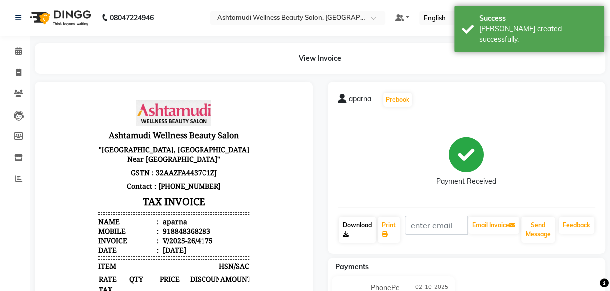
click at [349, 222] on link "Download" at bounding box center [357, 229] width 37 height 26
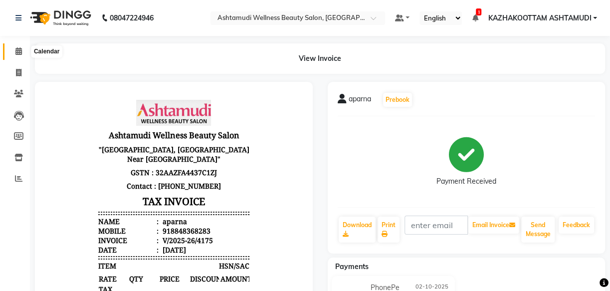
click at [15, 54] on icon at bounding box center [18, 50] width 6 height 7
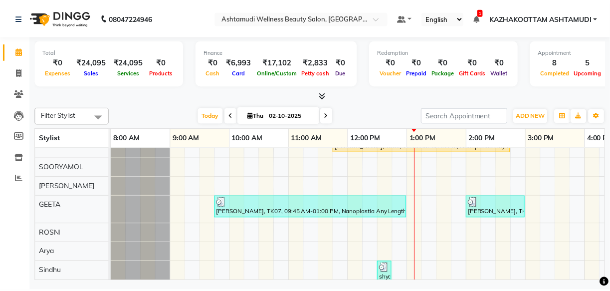
scroll to position [181, 0]
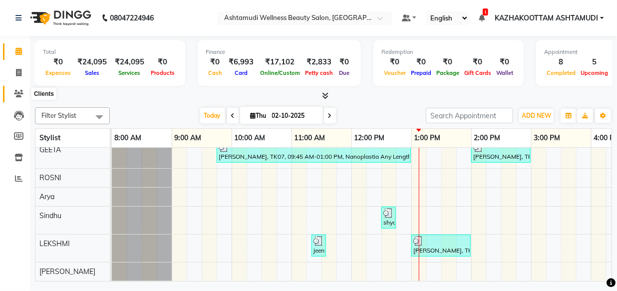
click at [16, 90] on icon at bounding box center [18, 93] width 9 height 7
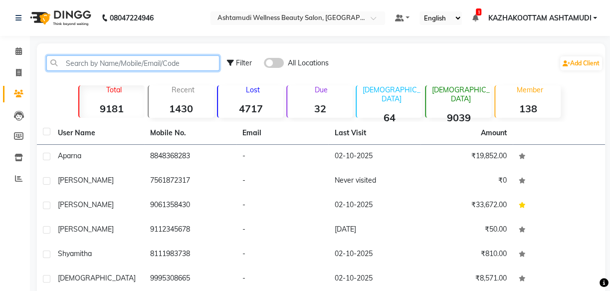
click at [62, 62] on input "text" at bounding box center [132, 62] width 173 height 15
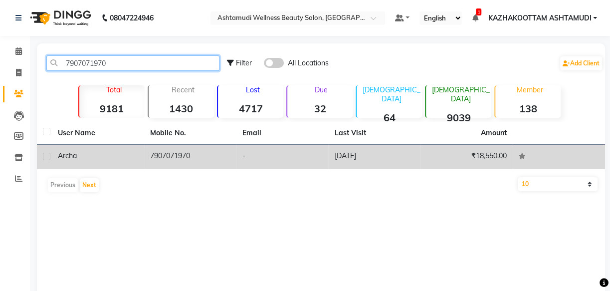
type input "7907071970"
click at [185, 155] on td "7907071970" at bounding box center [190, 157] width 92 height 24
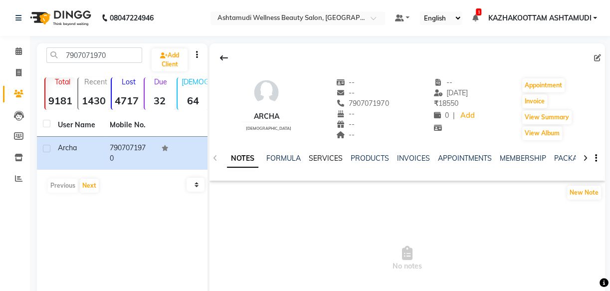
click at [329, 158] on link "SERVICES" at bounding box center [326, 158] width 34 height 9
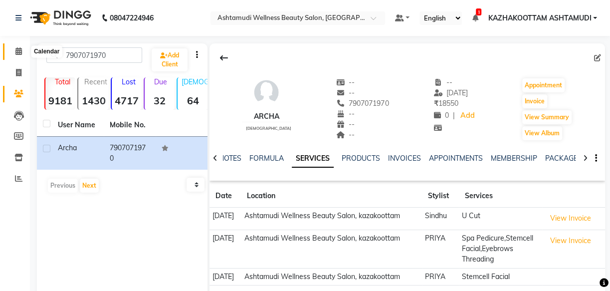
click at [16, 48] on icon at bounding box center [18, 50] width 6 height 7
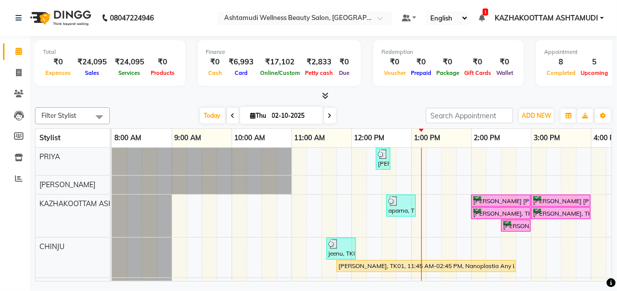
click at [324, 92] on icon at bounding box center [325, 95] width 6 height 7
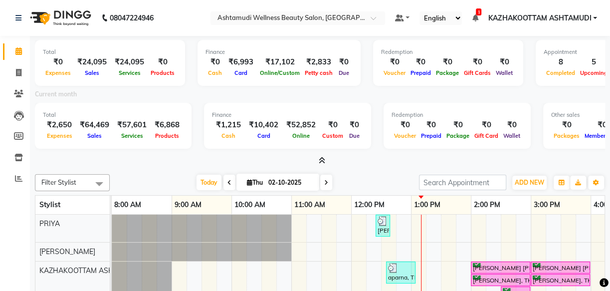
click at [323, 161] on icon at bounding box center [322, 160] width 6 height 7
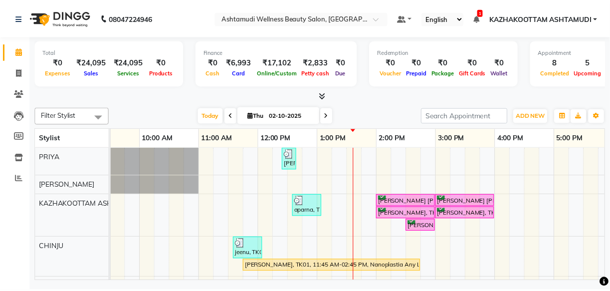
scroll to position [0, 110]
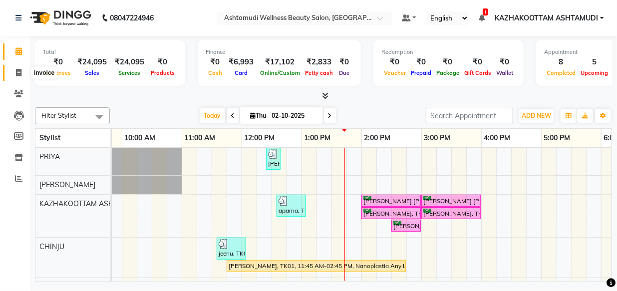
click at [16, 70] on icon at bounding box center [18, 72] width 5 height 7
select select "service"
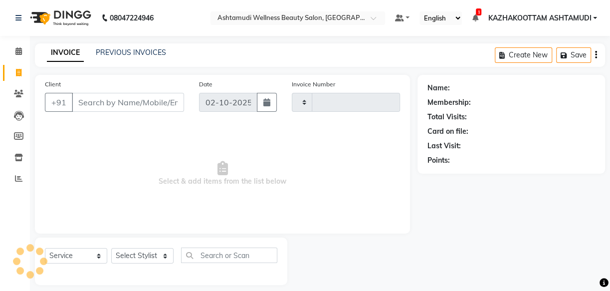
type input "4176"
select select "4662"
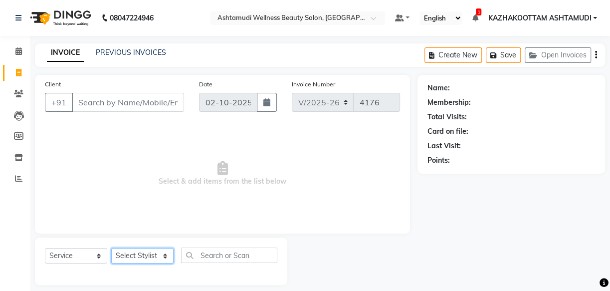
click at [147, 254] on select "Select Stylist" at bounding box center [142, 255] width 62 height 15
select select "49717"
click at [111, 248] on select "Select Stylist Arya CHINJU GEETA KAZHAKOOTTAM ASHTAMUDI KRISHNA [PERSON_NAME] […" at bounding box center [142, 255] width 62 height 15
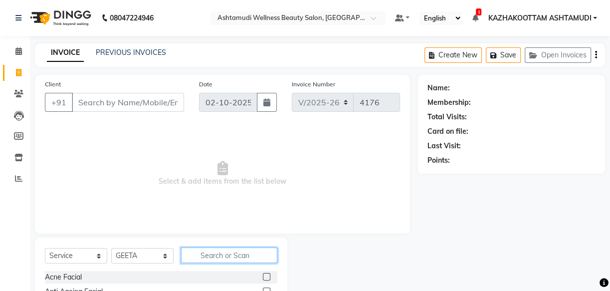
click at [256, 253] on input "text" at bounding box center [229, 254] width 96 height 15
type input "lay"
click at [266, 275] on label at bounding box center [266, 276] width 7 height 7
click at [266, 275] on input "checkbox" at bounding box center [266, 277] width 6 height 6
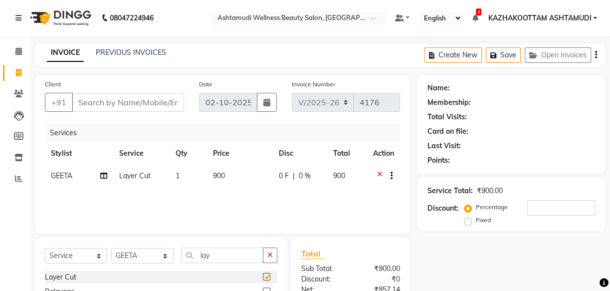
checkbox input "false"
click at [74, 100] on input "Client" at bounding box center [128, 102] width 112 height 19
type input "8"
type input "0"
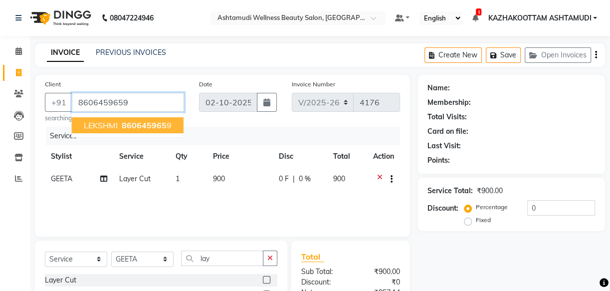
type input "8606459659"
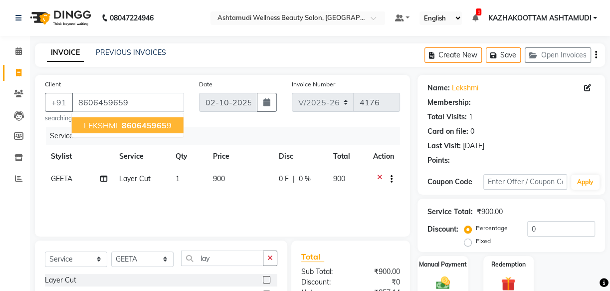
click at [171, 126] on button "LEKSHMI 860645965 9" at bounding box center [128, 125] width 112 height 16
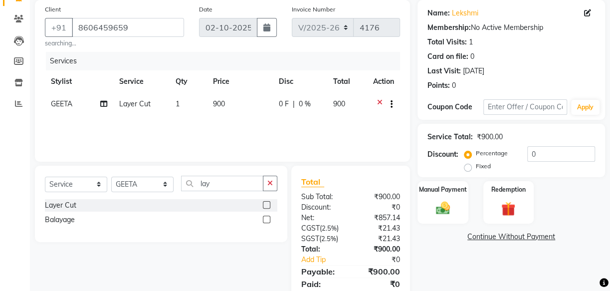
scroll to position [66, 0]
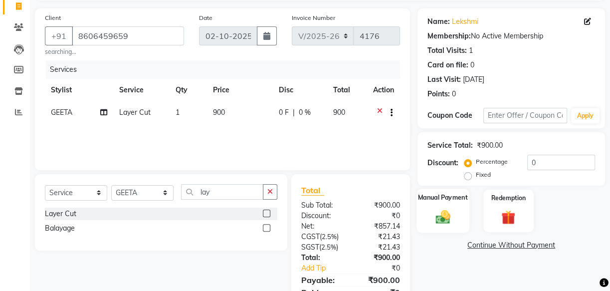
click at [443, 214] on img at bounding box center [443, 216] width 24 height 17
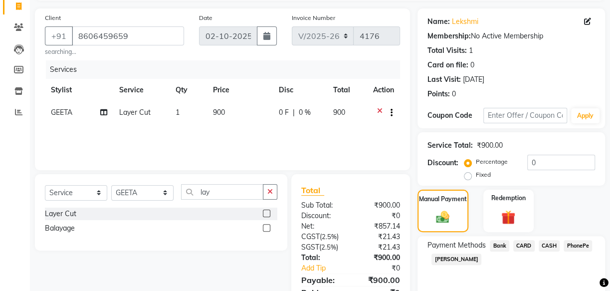
click at [575, 242] on span "PhonePe" at bounding box center [578, 245] width 28 height 11
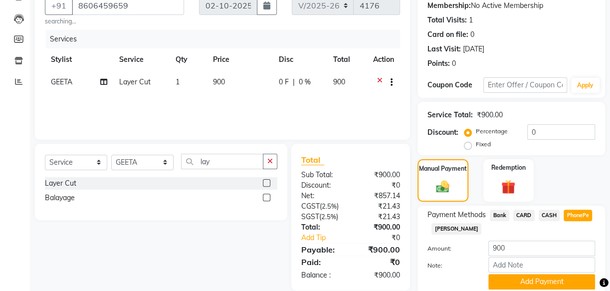
scroll to position [135, 0]
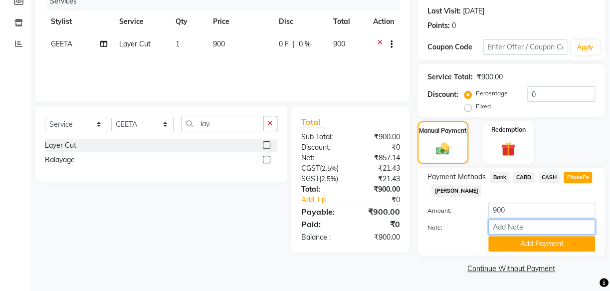
drag, startPoint x: 544, startPoint y: 228, endPoint x: 546, endPoint y: 222, distance: 6.8
click at [544, 228] on input "Note:" at bounding box center [541, 226] width 107 height 15
type input "soorya"
click at [549, 239] on button "Add Payment" at bounding box center [541, 243] width 107 height 15
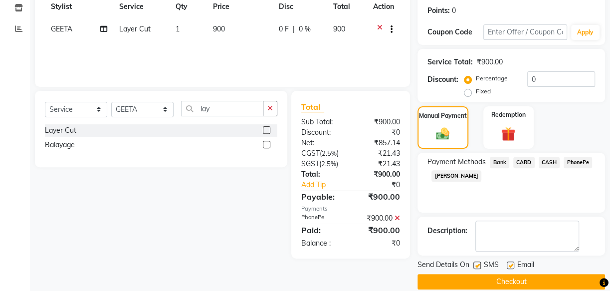
scroll to position [163, 0]
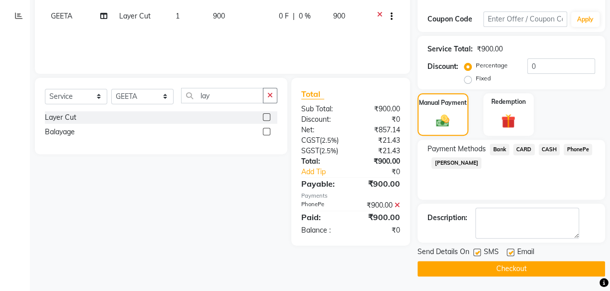
drag, startPoint x: 476, startPoint y: 249, endPoint x: 509, endPoint y: 250, distance: 32.4
click at [479, 250] on label at bounding box center [476, 251] width 7 height 7
click at [479, 250] on input "checkbox" at bounding box center [476, 252] width 6 height 6
checkbox input "false"
click at [511, 251] on label at bounding box center [510, 251] width 7 height 7
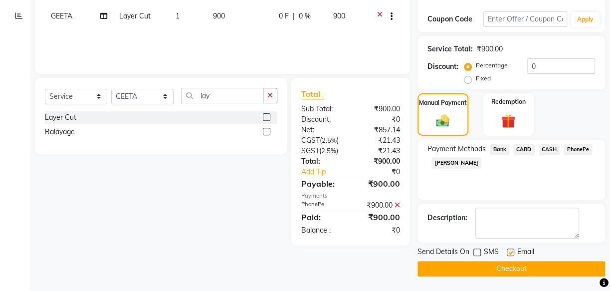
click at [511, 251] on input "checkbox" at bounding box center [510, 252] width 6 height 6
checkbox input "false"
click at [549, 269] on button "Checkout" at bounding box center [512, 268] width 188 height 15
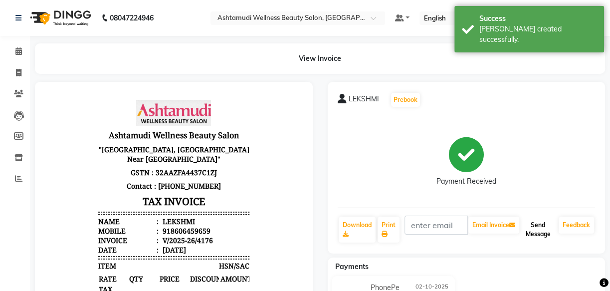
drag, startPoint x: 532, startPoint y: 224, endPoint x: 97, endPoint y: 84, distance: 457.6
click at [532, 224] on button "Send Message" at bounding box center [537, 229] width 33 height 26
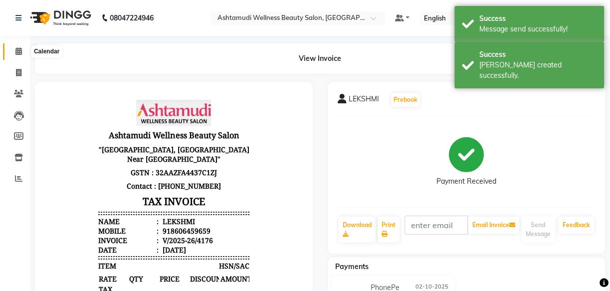
drag, startPoint x: 16, startPoint y: 51, endPoint x: 27, endPoint y: 47, distance: 11.7
click at [17, 51] on icon at bounding box center [18, 50] width 6 height 7
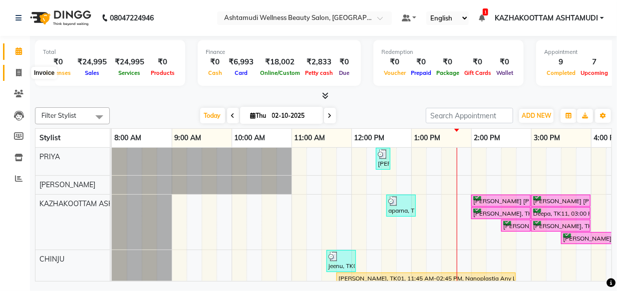
click at [17, 71] on icon at bounding box center [18, 72] width 5 height 7
select select "4662"
select select "service"
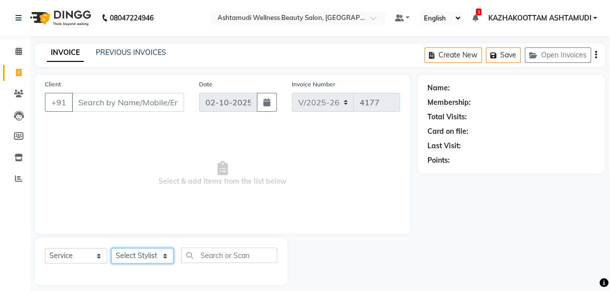
click at [144, 257] on select "Select Stylist Arya CHINJU GEETA KAZHAKOOTTAM ASHTAMUDI KRISHNA [PERSON_NAME] […" at bounding box center [142, 255] width 62 height 15
select select "27414"
click at [111, 248] on select "Select Stylist Arya CHINJU GEETA KAZHAKOOTTAM ASHTAMUDI KRISHNA [PERSON_NAME] […" at bounding box center [142, 255] width 62 height 15
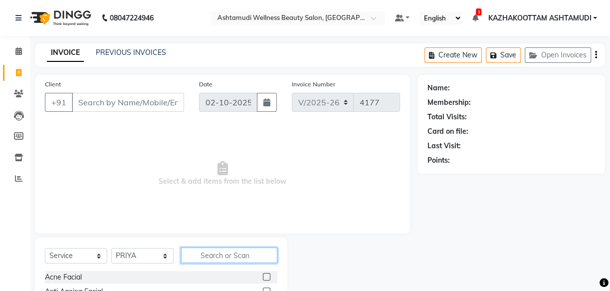
click at [231, 254] on input "text" at bounding box center [229, 254] width 96 height 15
type input "eb"
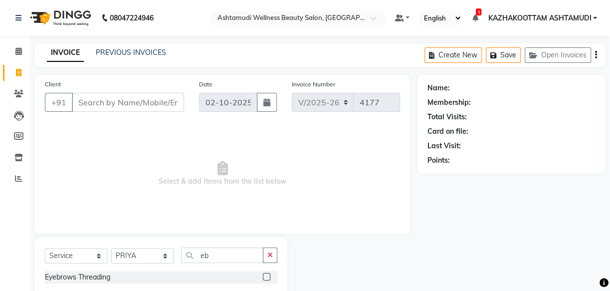
click at [264, 275] on label at bounding box center [266, 276] width 7 height 7
click at [264, 275] on input "checkbox" at bounding box center [266, 277] width 6 height 6
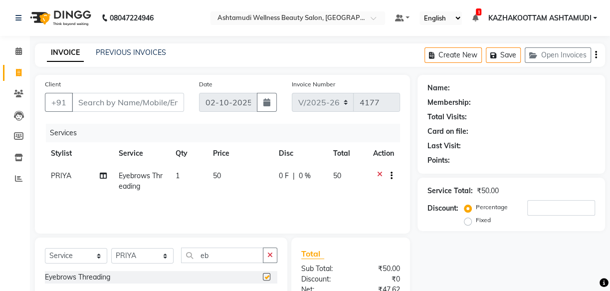
checkbox input "false"
drag, startPoint x: 249, startPoint y: 256, endPoint x: 92, endPoint y: 235, distance: 158.1
click at [92, 235] on div "Client +91 Date [DATE] Invoice Number V/2025 V/[PHONE_NUMBER] Services Stylist …" at bounding box center [222, 229] width 390 height 309
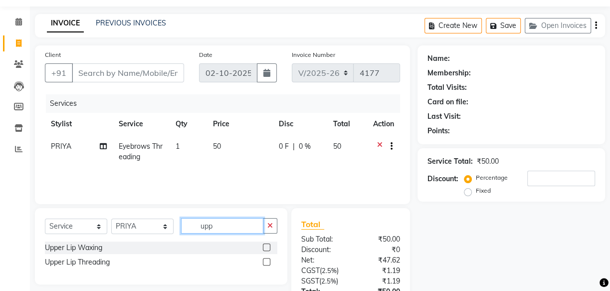
scroll to position [45, 0]
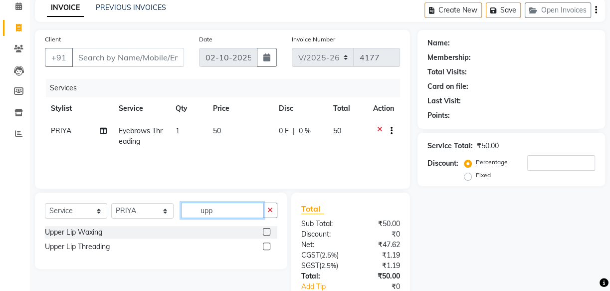
type input "upp"
click at [269, 248] on label at bounding box center [266, 245] width 7 height 7
click at [269, 248] on input "checkbox" at bounding box center [266, 246] width 6 height 6
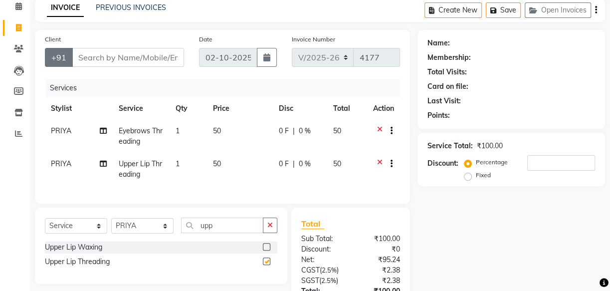
checkbox input "false"
click at [117, 59] on input "Client" at bounding box center [128, 57] width 112 height 19
type input "9"
type input "0"
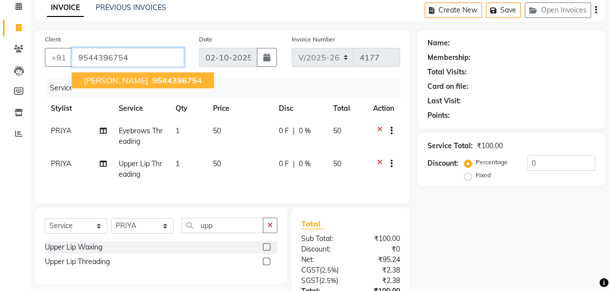
type input "9544396754"
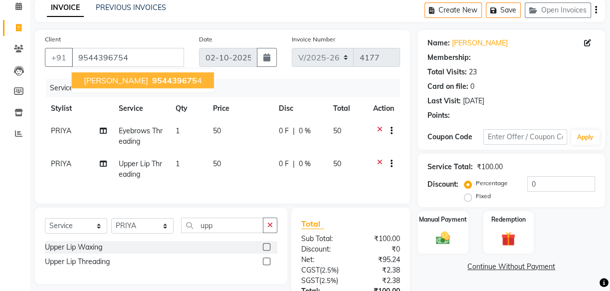
select select "1: Object"
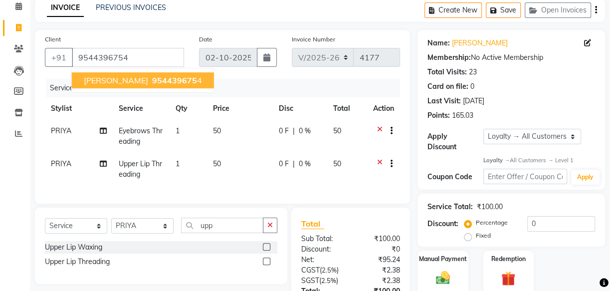
click at [152, 80] on span "954439675" at bounding box center [174, 80] width 45 height 10
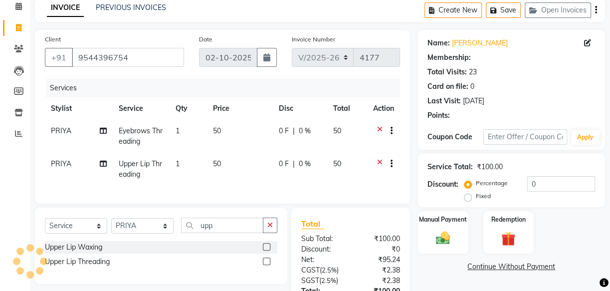
select select "1: Object"
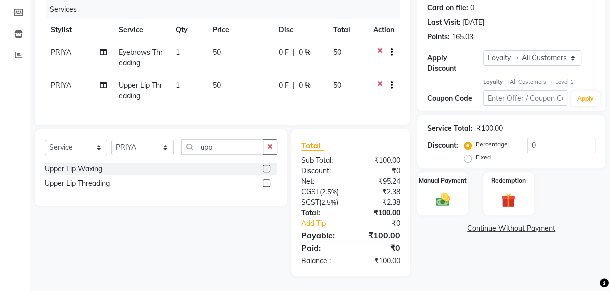
scroll to position [130, 0]
click at [529, 139] on input "0" at bounding box center [561, 145] width 68 height 15
type input "20"
click at [450, 199] on img at bounding box center [443, 199] width 24 height 17
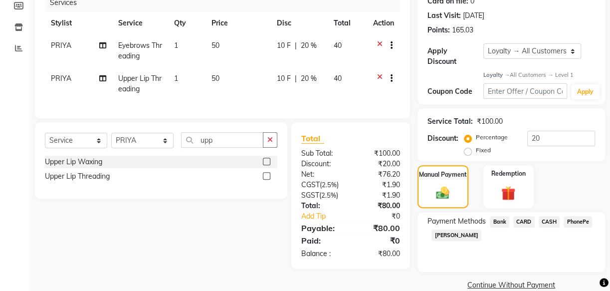
click at [584, 222] on span "PhonePe" at bounding box center [578, 221] width 28 height 11
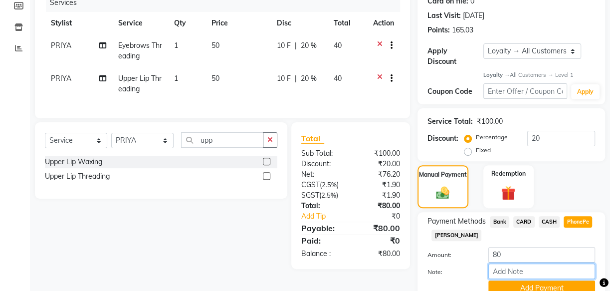
click at [517, 275] on input "Note:" at bounding box center [541, 270] width 107 height 15
type input "[PERSON_NAME]"
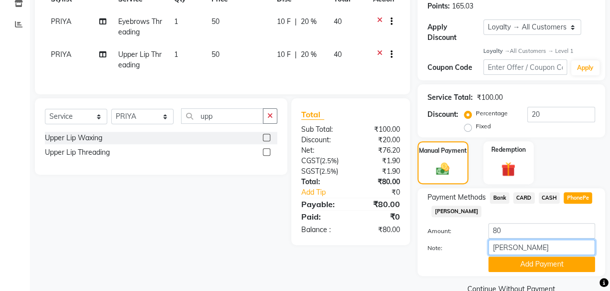
scroll to position [175, 0]
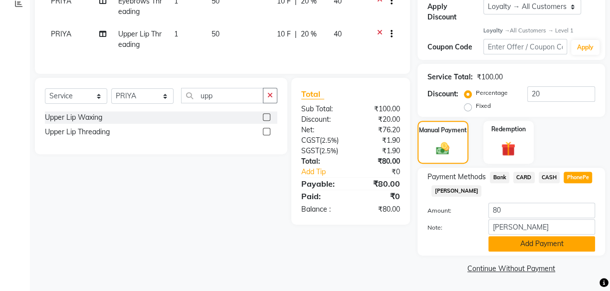
click at [541, 239] on button "Add Payment" at bounding box center [541, 243] width 107 height 15
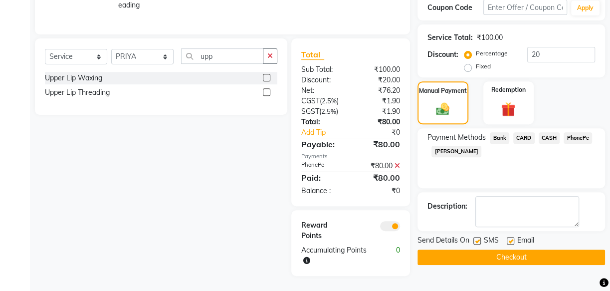
scroll to position [221, 0]
click at [478, 237] on label at bounding box center [476, 240] width 7 height 7
click at [478, 238] on input "checkbox" at bounding box center [476, 241] width 6 height 6
checkbox input "false"
drag, startPoint x: 511, startPoint y: 235, endPoint x: 515, endPoint y: 243, distance: 8.7
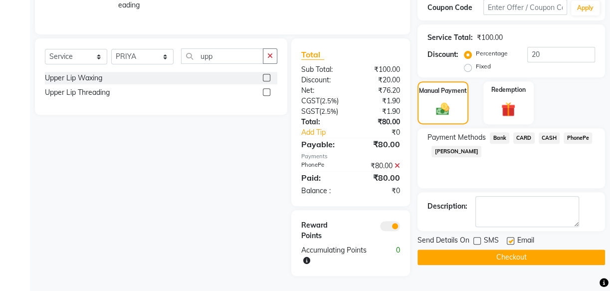
click at [514, 242] on div "Send Details On SMS Email Checkout" at bounding box center [512, 250] width 188 height 30
click at [508, 237] on label at bounding box center [510, 240] width 7 height 7
click at [508, 238] on input "checkbox" at bounding box center [510, 241] width 6 height 6
checkbox input "false"
click at [517, 251] on button "Checkout" at bounding box center [512, 256] width 188 height 15
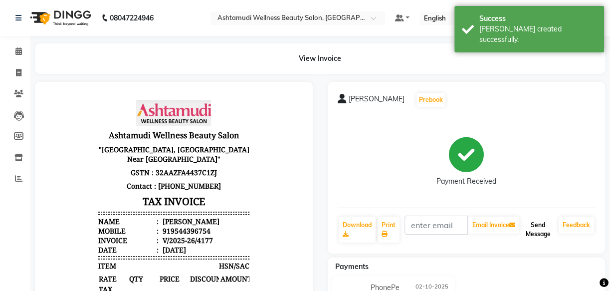
click at [542, 236] on button "Send Message" at bounding box center [537, 229] width 33 height 26
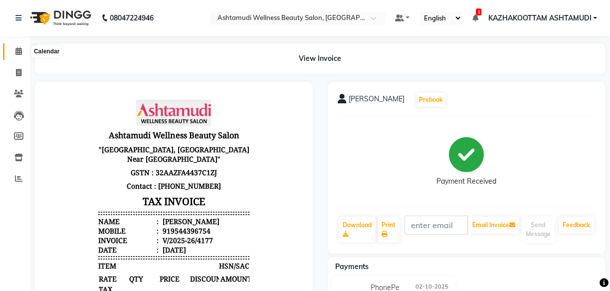
click at [18, 51] on icon at bounding box center [18, 50] width 6 height 7
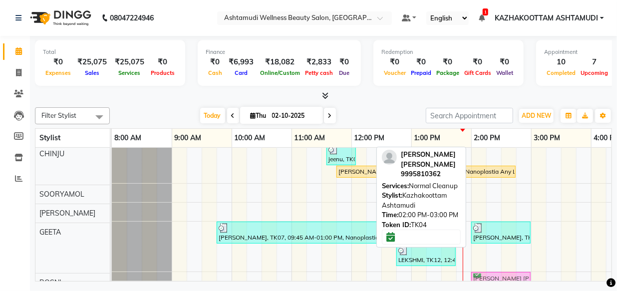
scroll to position [116, 0]
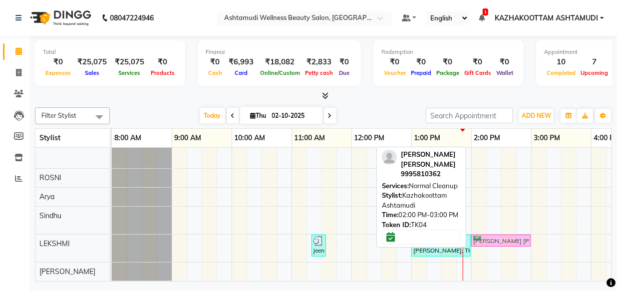
drag, startPoint x: 498, startPoint y: 197, endPoint x: 496, endPoint y: 247, distance: 50.9
click at [496, 247] on div "Krishna, TK05, 12:25 PM-12:40 PM, Eyebrows Threading [PERSON_NAME], TK13, 01:00…" at bounding box center [501, 109] width 778 height 343
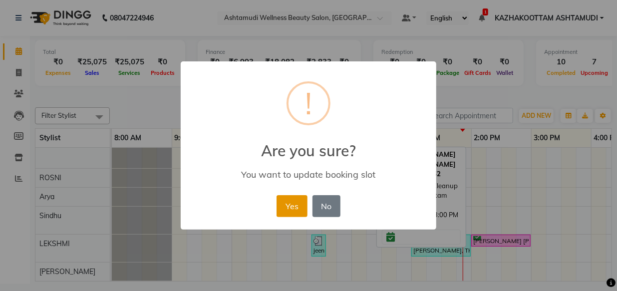
click at [303, 203] on button "Yes" at bounding box center [291, 206] width 30 height 22
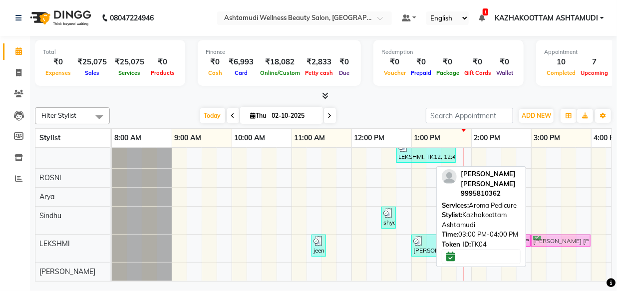
drag, startPoint x: 555, startPoint y: 164, endPoint x: 553, endPoint y: 239, distance: 75.8
click at [553, 239] on div "Krishna, TK05, 12:25 PM-12:40 PM, Eyebrows Threading [PERSON_NAME], TK13, 01:00…" at bounding box center [501, 109] width 778 height 343
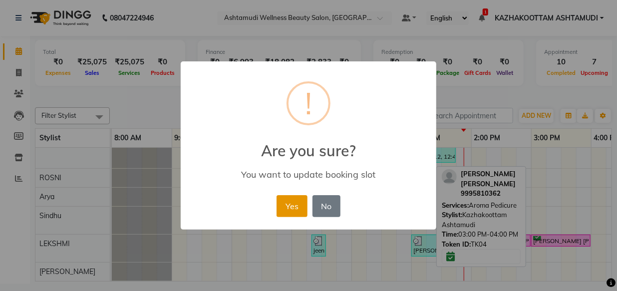
click at [290, 201] on button "Yes" at bounding box center [291, 206] width 30 height 22
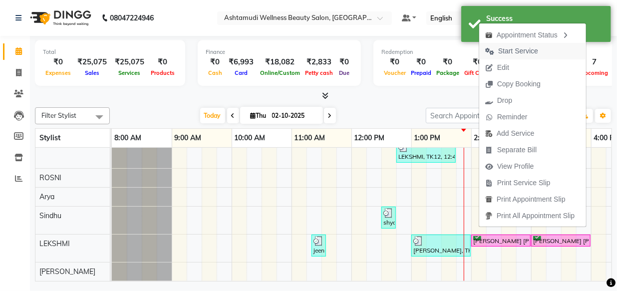
click at [531, 51] on span "Start Service" at bounding box center [518, 51] width 40 height 10
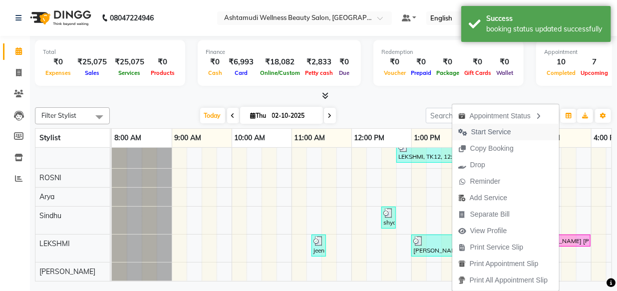
click at [493, 134] on span "Start Service" at bounding box center [491, 132] width 40 height 10
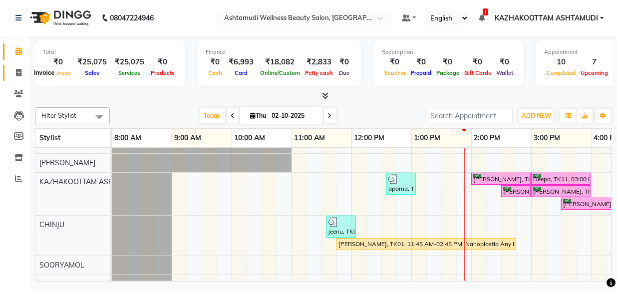
click at [18, 69] on icon at bounding box center [18, 72] width 5 height 7
select select "service"
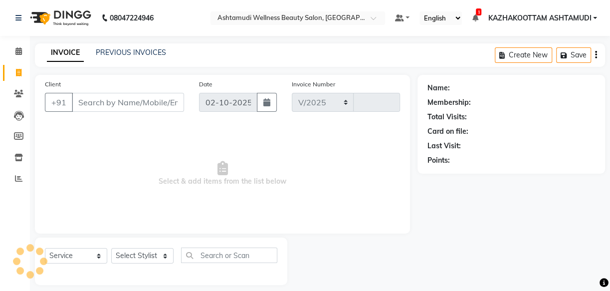
select select "4662"
type input "4178"
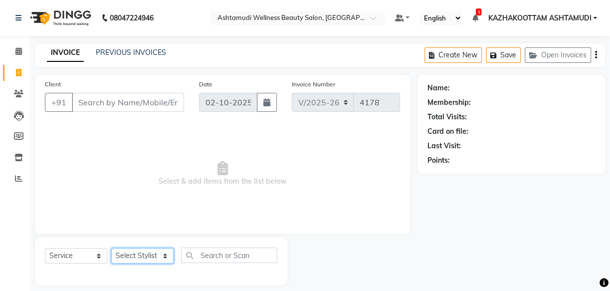
click at [162, 257] on select "Select Stylist Arya CHINJU GEETA KAZHAKOOTTAM ASHTAMUDI KRISHNA [PERSON_NAME] […" at bounding box center [142, 255] width 62 height 15
select select "27414"
click at [111, 248] on select "Select Stylist Arya CHINJU GEETA KAZHAKOOTTAM ASHTAMUDI KRISHNA [PERSON_NAME] […" at bounding box center [142, 255] width 62 height 15
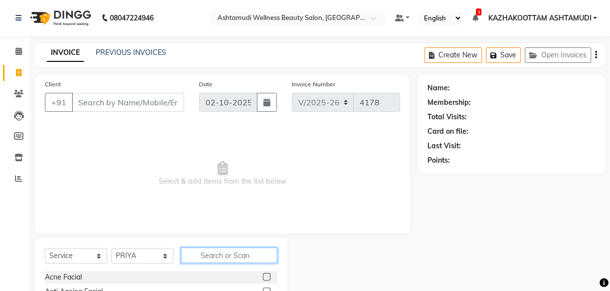
click at [234, 259] on input "text" at bounding box center [229, 254] width 96 height 15
type input "under"
click at [268, 278] on label at bounding box center [266, 276] width 7 height 7
click at [268, 278] on input "checkbox" at bounding box center [266, 277] width 6 height 6
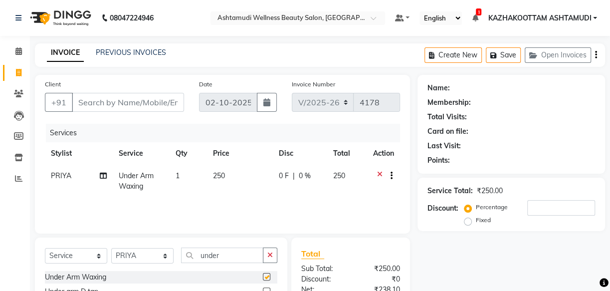
checkbox input "false"
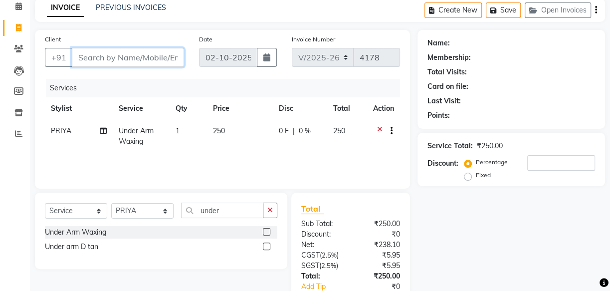
click at [142, 61] on input "Client" at bounding box center [128, 57] width 112 height 19
type input "9"
type input "0"
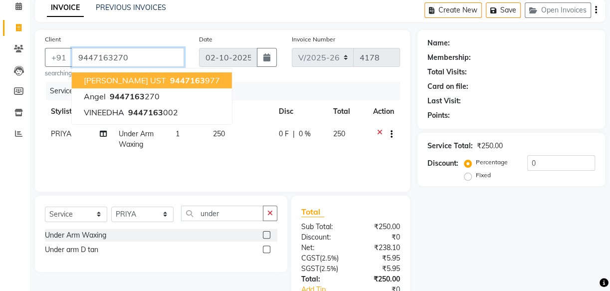
type input "9447163270"
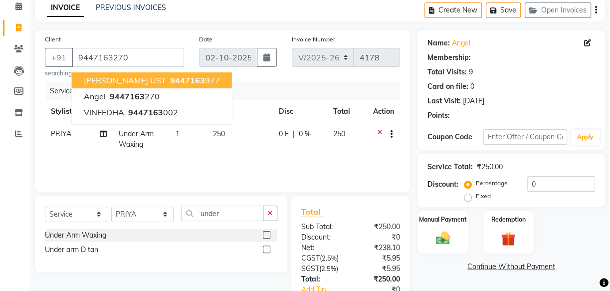
select select "1: Object"
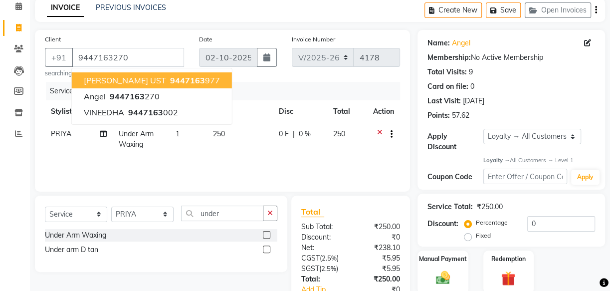
click at [219, 94] on div "Services" at bounding box center [227, 91] width 362 height 18
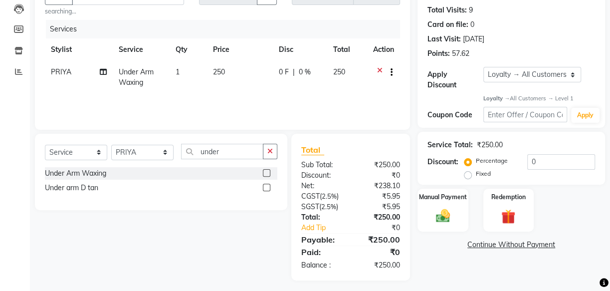
scroll to position [112, 0]
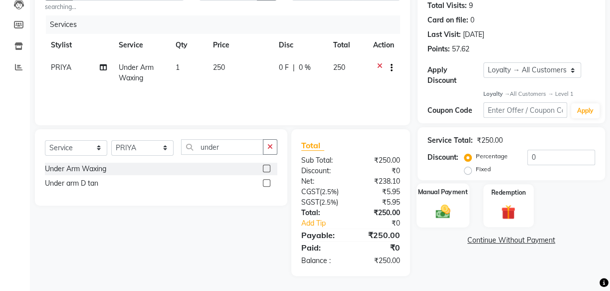
click at [443, 213] on img at bounding box center [443, 211] width 24 height 17
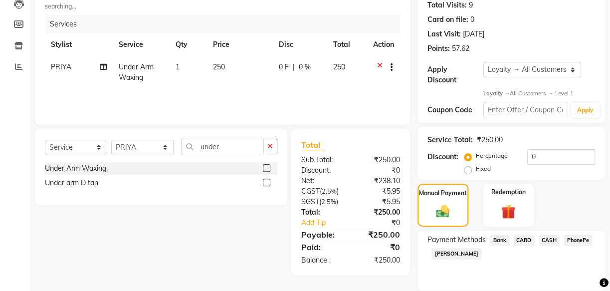
click at [578, 240] on span "PhonePe" at bounding box center [578, 239] width 28 height 11
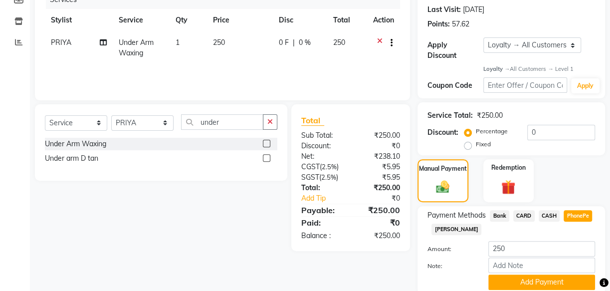
scroll to position [157, 0]
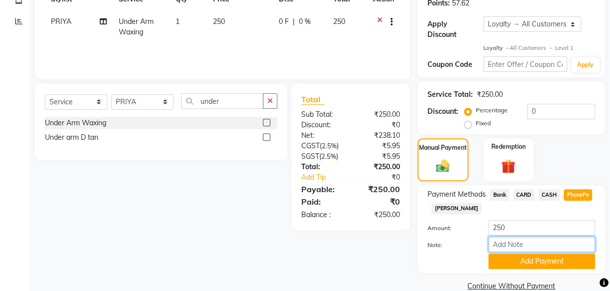
click at [506, 244] on input "Note:" at bounding box center [541, 243] width 107 height 15
type input "[PERSON_NAME]"
click at [544, 258] on button "Add Payment" at bounding box center [541, 260] width 107 height 15
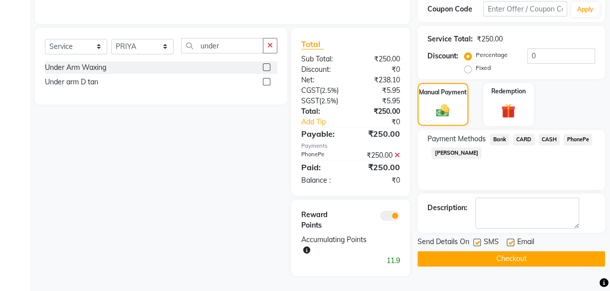
scroll to position [213, 0]
click at [479, 244] on label at bounding box center [476, 241] width 7 height 7
click at [479, 244] on input "checkbox" at bounding box center [476, 242] width 6 height 6
checkbox input "false"
click at [514, 239] on div "Email" at bounding box center [524, 242] width 35 height 12
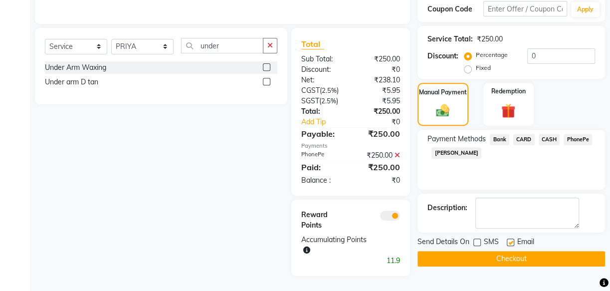
click at [510, 242] on label at bounding box center [510, 241] width 7 height 7
click at [510, 242] on input "checkbox" at bounding box center [510, 242] width 6 height 6
checkbox input "false"
click at [504, 259] on button "Checkout" at bounding box center [512, 258] width 188 height 15
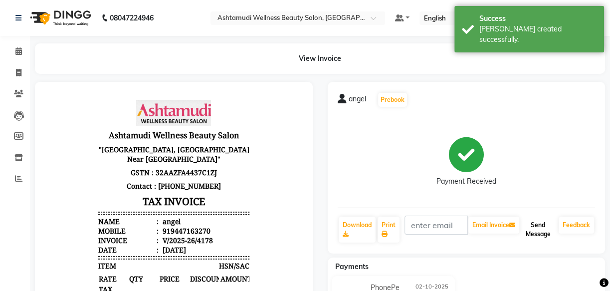
click at [544, 234] on button "Send Message" at bounding box center [537, 229] width 33 height 26
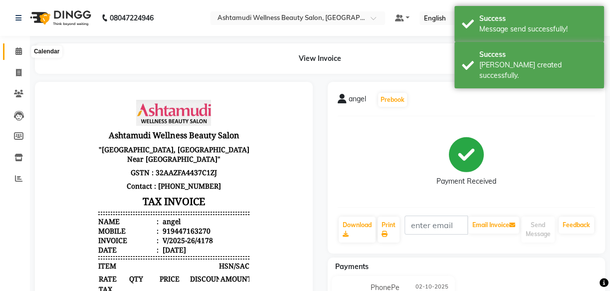
click at [17, 51] on icon at bounding box center [18, 50] width 6 height 7
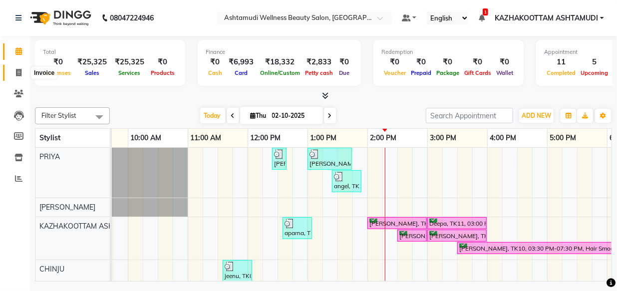
click at [16, 70] on icon at bounding box center [18, 72] width 5 height 7
select select "service"
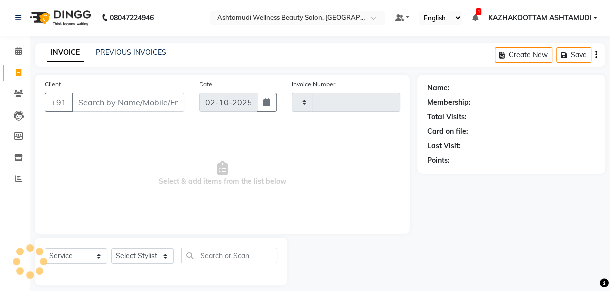
type input "4179"
select select "4662"
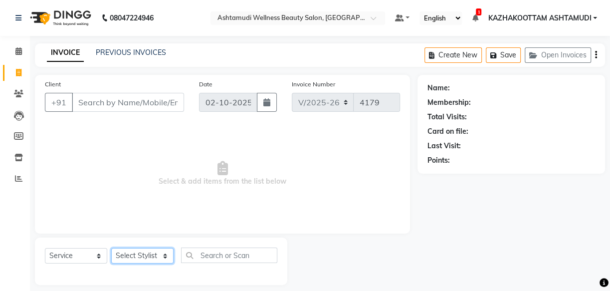
click at [140, 254] on select "Select Stylist Arya CHINJU GEETA KAZHAKOOTTAM ASHTAMUDI KRISHNA [PERSON_NAME] […" at bounding box center [142, 255] width 62 height 15
select select "27414"
click at [111, 248] on select "Select Stylist Arya CHINJU GEETA KAZHAKOOTTAM ASHTAMUDI KRISHNA [PERSON_NAME] […" at bounding box center [142, 255] width 62 height 15
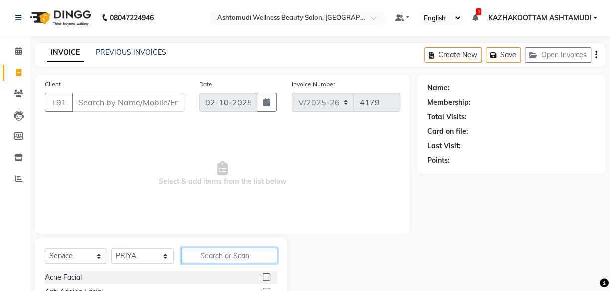
click at [230, 255] on input "text" at bounding box center [229, 254] width 96 height 15
type input "eye"
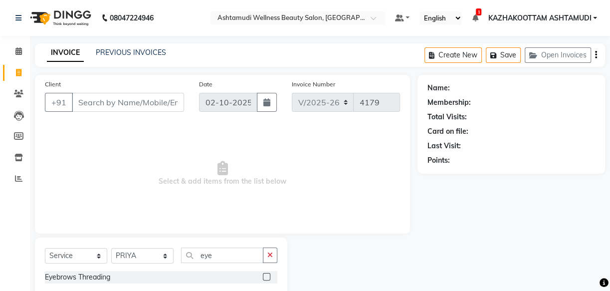
drag, startPoint x: 266, startPoint y: 276, endPoint x: 271, endPoint y: 245, distance: 30.8
click at [267, 276] on label at bounding box center [266, 276] width 7 height 7
click at [267, 276] on input "checkbox" at bounding box center [266, 277] width 6 height 6
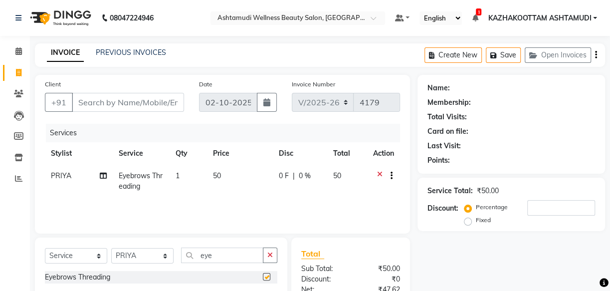
scroll to position [45, 0]
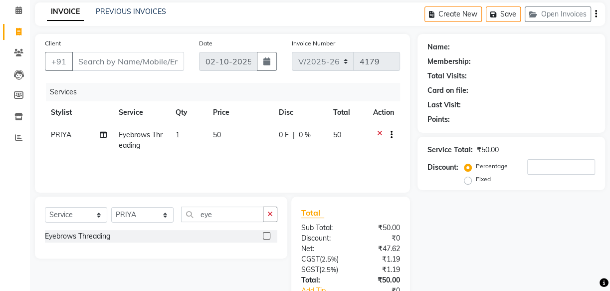
checkbox input "false"
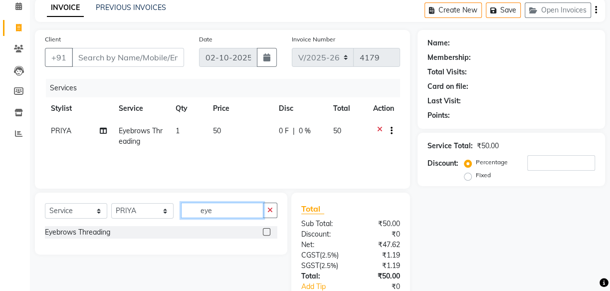
click at [216, 208] on input "eye" at bounding box center [222, 210] width 82 height 15
type input "e"
type input "und"
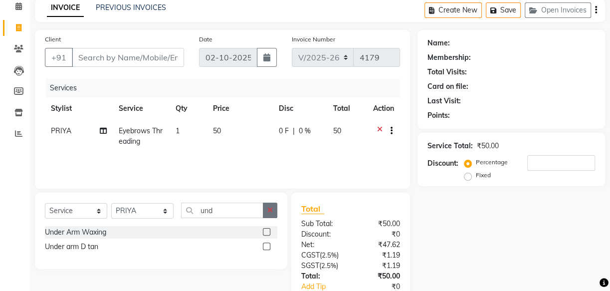
click at [268, 232] on label at bounding box center [266, 231] width 7 height 7
click at [268, 232] on input "checkbox" at bounding box center [266, 232] width 6 height 6
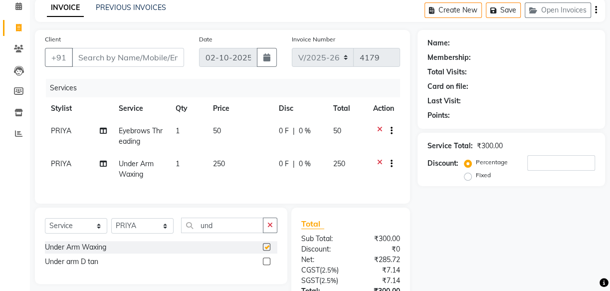
checkbox input "false"
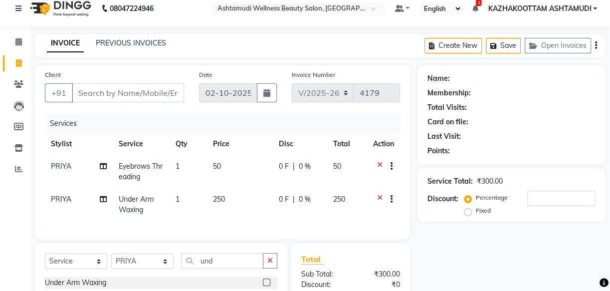
scroll to position [0, 0]
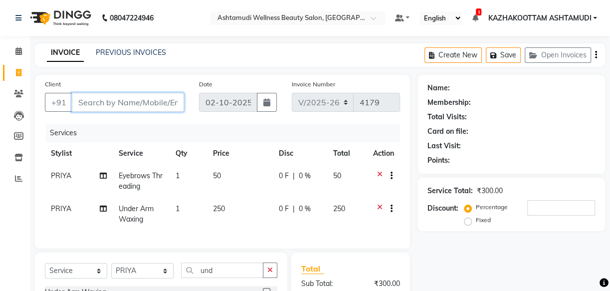
click at [175, 101] on input "Client" at bounding box center [128, 102] width 112 height 19
type input "7"
type input "0"
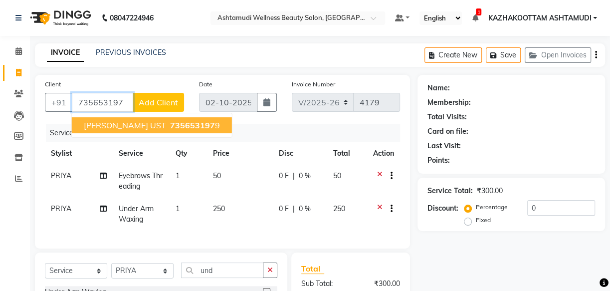
drag, startPoint x: 176, startPoint y: 127, endPoint x: 253, endPoint y: 122, distance: 77.5
click at [176, 126] on button "[PERSON_NAME] UST 735653197 9" at bounding box center [152, 125] width 160 height 16
type input "7356531979"
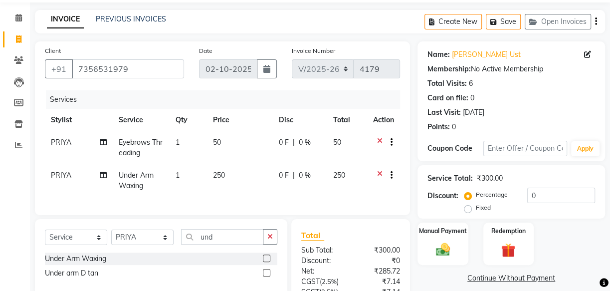
scroll to position [90, 0]
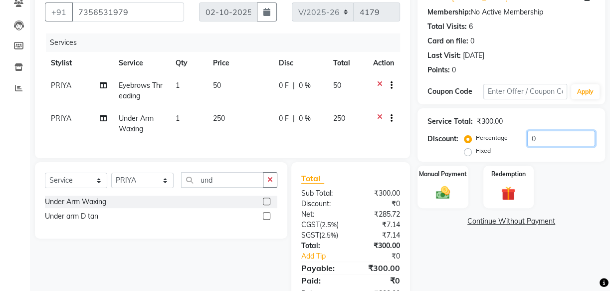
click at [527, 136] on input "0" at bounding box center [561, 138] width 68 height 15
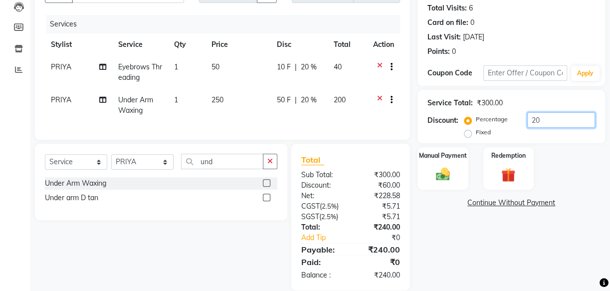
scroll to position [130, 0]
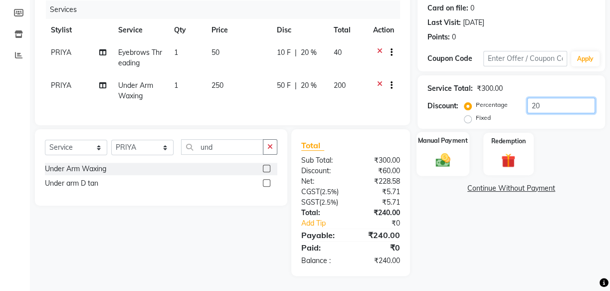
type input "20"
click at [444, 151] on img at bounding box center [443, 159] width 24 height 17
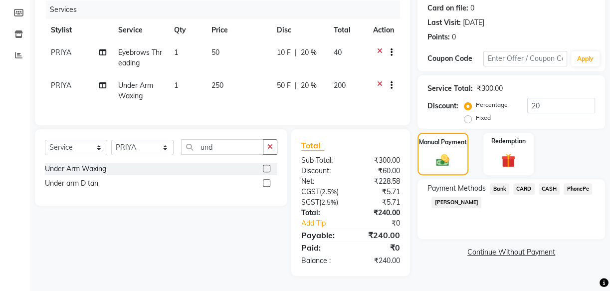
click at [573, 183] on span "PhonePe" at bounding box center [578, 188] width 28 height 11
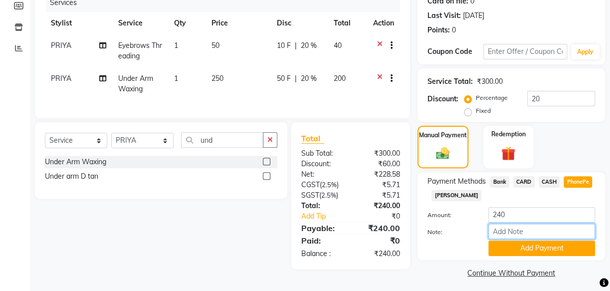
click at [524, 231] on input "Note:" at bounding box center [541, 230] width 107 height 15
click at [546, 247] on button "Add Payment" at bounding box center [541, 247] width 107 height 15
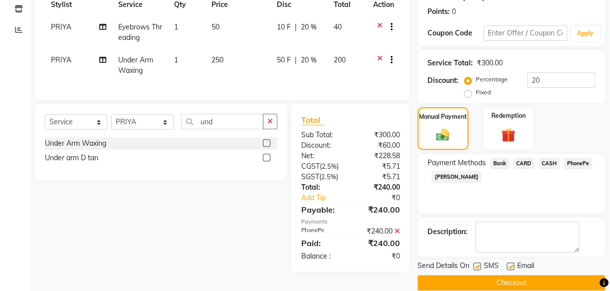
scroll to position [163, 0]
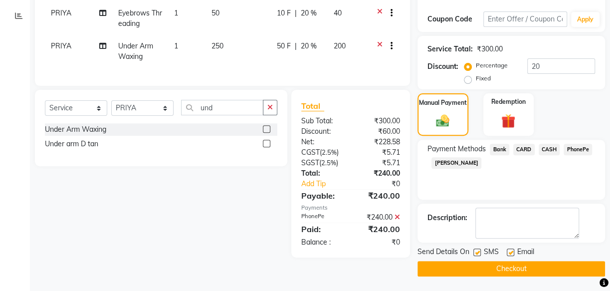
drag, startPoint x: 474, startPoint y: 250, endPoint x: 484, endPoint y: 250, distance: 10.5
click at [478, 250] on label at bounding box center [476, 251] width 7 height 7
click at [478, 250] on input "checkbox" at bounding box center [476, 252] width 6 height 6
checkbox input "false"
click at [508, 250] on label at bounding box center [510, 251] width 7 height 7
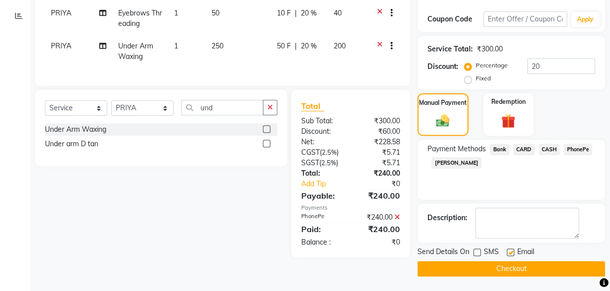
click at [508, 250] on input "checkbox" at bounding box center [510, 252] width 6 height 6
checkbox input "false"
click at [535, 263] on button "Checkout" at bounding box center [512, 268] width 188 height 15
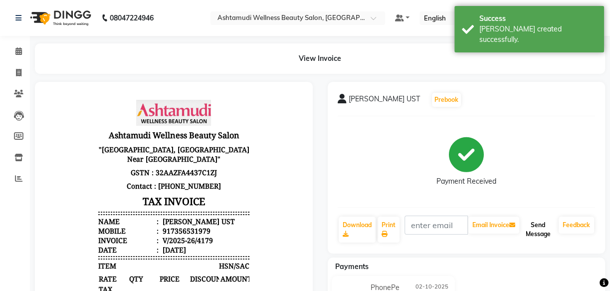
click at [538, 231] on button "Send Message" at bounding box center [537, 229] width 33 height 26
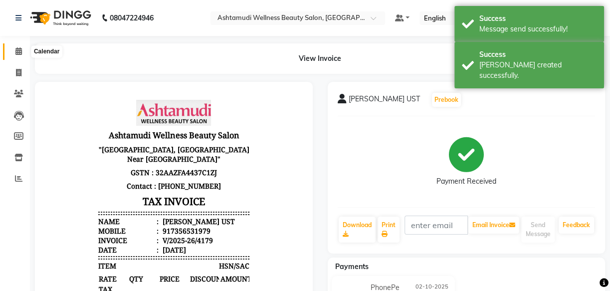
click at [15, 50] on icon at bounding box center [18, 50] width 6 height 7
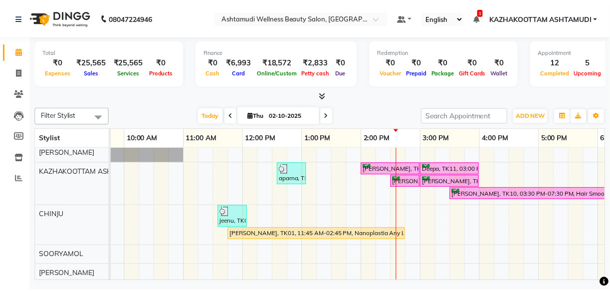
scroll to position [90, 0]
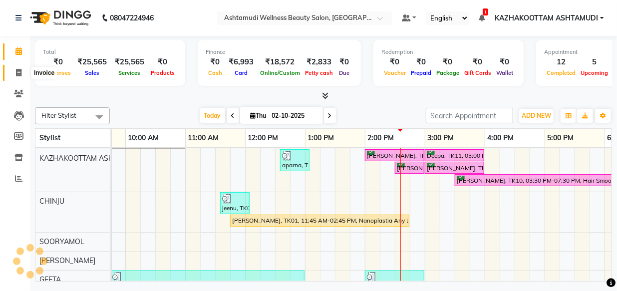
click at [17, 72] on icon at bounding box center [18, 72] width 5 height 7
select select "service"
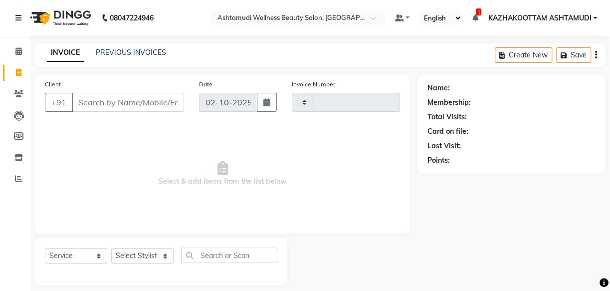
type input "4180"
select select "4662"
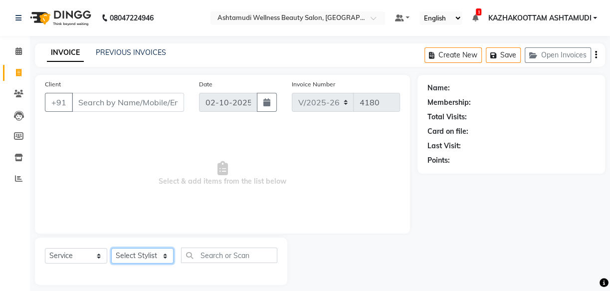
click at [132, 259] on select "Select Stylist Arya CHINJU GEETA KAZHAKOOTTAM ASHTAMUDI KRISHNA [PERSON_NAME] […" at bounding box center [142, 255] width 62 height 15
select select "49525"
click at [111, 248] on select "Select Stylist Arya CHINJU GEETA KAZHAKOOTTAM ASHTAMUDI KRISHNA [PERSON_NAME] […" at bounding box center [142, 255] width 62 height 15
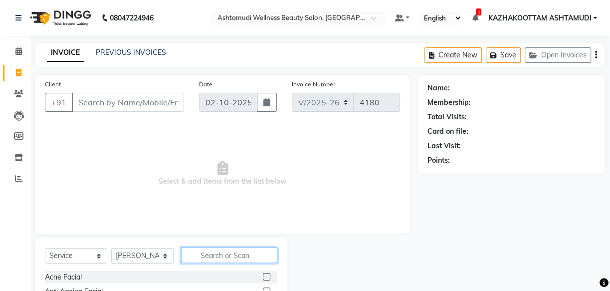
click at [212, 260] on input "text" at bounding box center [229, 254] width 96 height 15
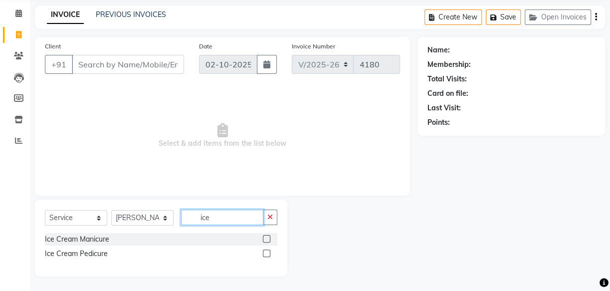
type input "ice"
click at [267, 252] on label at bounding box center [266, 252] width 7 height 7
click at [267, 252] on input "checkbox" at bounding box center [266, 253] width 6 height 6
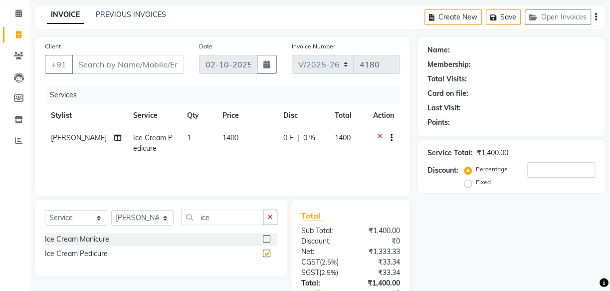
checkbox input "false"
drag, startPoint x: 249, startPoint y: 209, endPoint x: 144, endPoint y: 208, distance: 105.8
click at [144, 208] on div "Select Service Product Membership Package Voucher Prepaid Gift Card Select Styl…" at bounding box center [161, 238] width 252 height 76
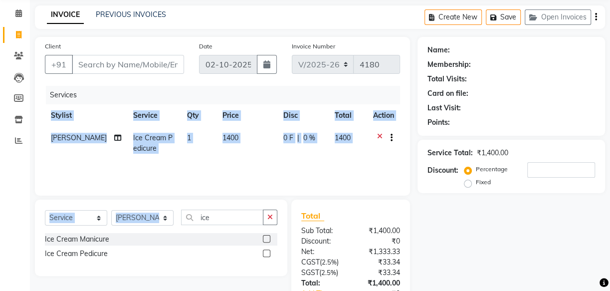
drag, startPoint x: 227, startPoint y: 195, endPoint x: 229, endPoint y: 214, distance: 19.6
click at [229, 213] on div "Client +91 Date [DATE] Invoice Number V/2025 V/[PHONE_NUMBER] Services Stylist …" at bounding box center [222, 191] width 390 height 309
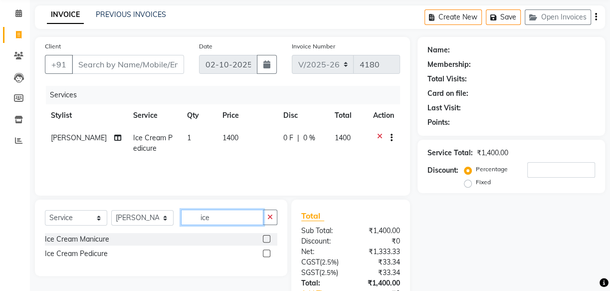
drag, startPoint x: 230, startPoint y: 218, endPoint x: 211, endPoint y: 220, distance: 19.6
click at [230, 218] on input "ice" at bounding box center [222, 217] width 82 height 15
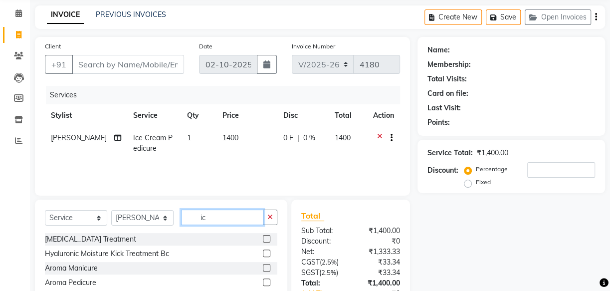
type input "i"
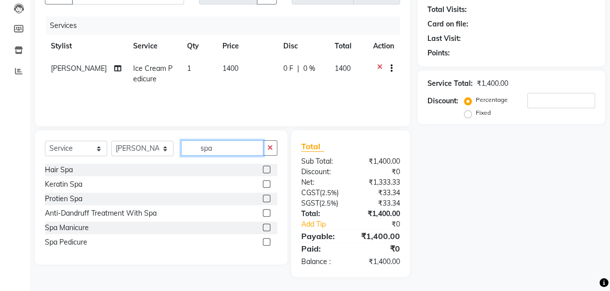
scroll to position [109, 0]
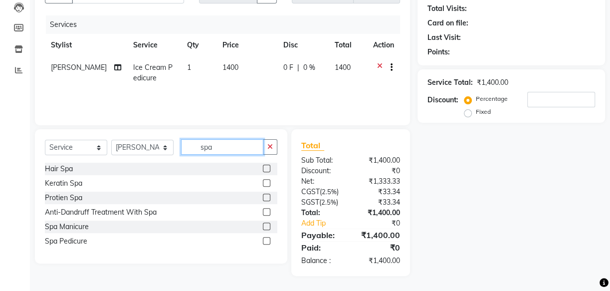
type input "spa"
click at [266, 239] on label at bounding box center [266, 240] width 7 height 7
click at [266, 239] on input "checkbox" at bounding box center [266, 241] width 6 height 6
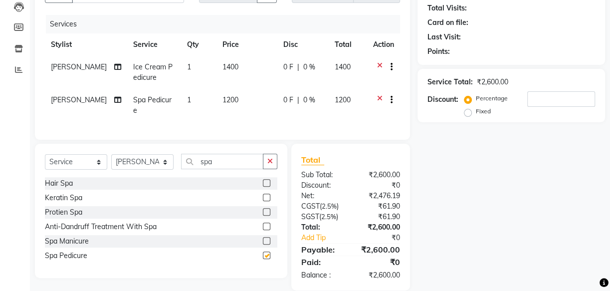
checkbox input "false"
click at [378, 97] on icon at bounding box center [379, 101] width 5 height 12
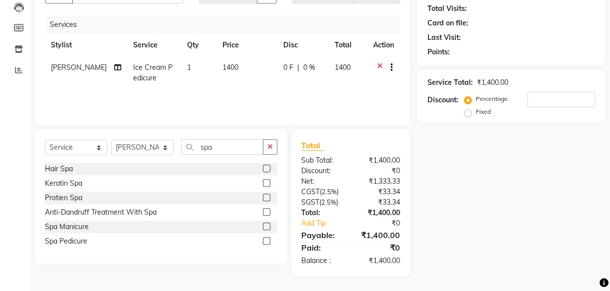
click at [379, 65] on icon at bounding box center [379, 68] width 5 height 12
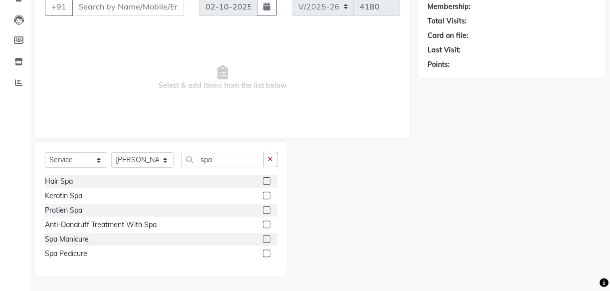
click at [266, 240] on label at bounding box center [266, 238] width 7 height 7
click at [266, 240] on input "checkbox" at bounding box center [266, 239] width 6 height 6
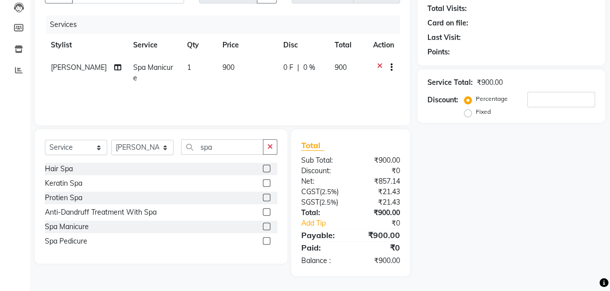
checkbox input "false"
click at [227, 145] on input "spa" at bounding box center [222, 146] width 82 height 15
type input "s"
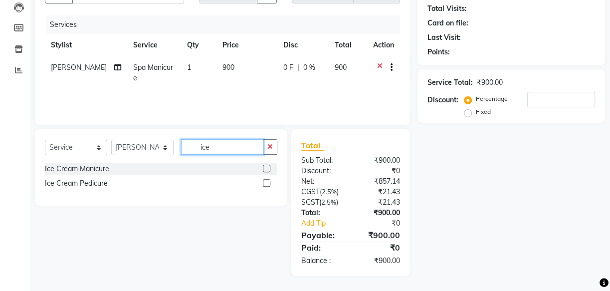
type input "ice"
click at [263, 167] on label at bounding box center [266, 168] width 7 height 7
click at [263, 167] on input "checkbox" at bounding box center [266, 169] width 6 height 6
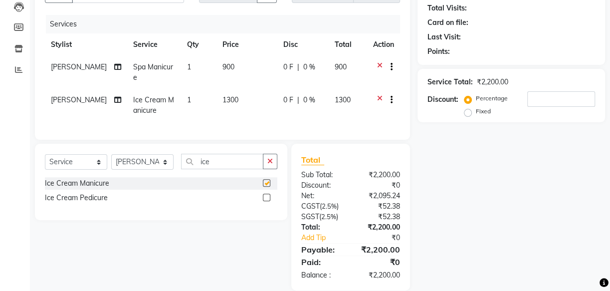
checkbox input "false"
click at [269, 201] on label at bounding box center [266, 197] width 7 height 7
click at [269, 201] on input "checkbox" at bounding box center [266, 198] width 6 height 6
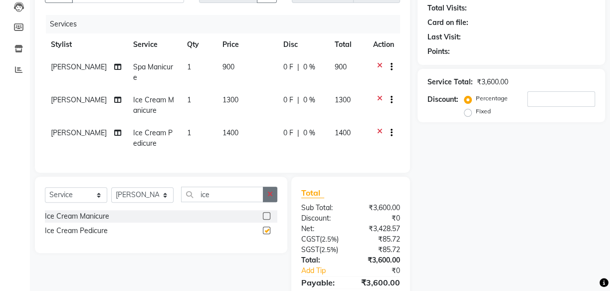
checkbox input "false"
drag, startPoint x: 241, startPoint y: 201, endPoint x: 156, endPoint y: 202, distance: 84.8
click at [156, 204] on div "Select Service Product Membership Package Voucher Prepaid Gift Card Select Styl…" at bounding box center [161, 198] width 232 height 23
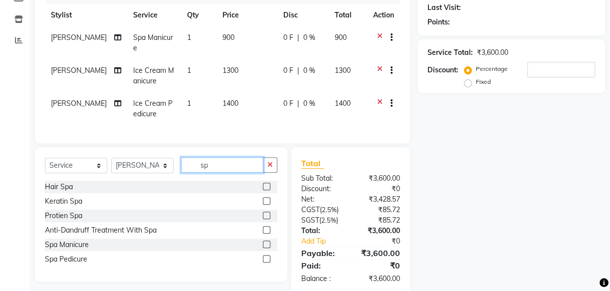
scroll to position [154, 0]
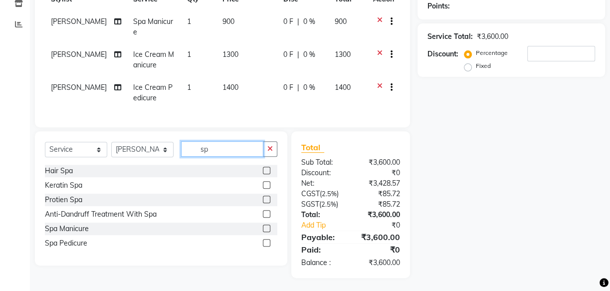
type input "sp"
click at [268, 246] on label at bounding box center [266, 242] width 7 height 7
click at [268, 246] on input "checkbox" at bounding box center [266, 243] width 6 height 6
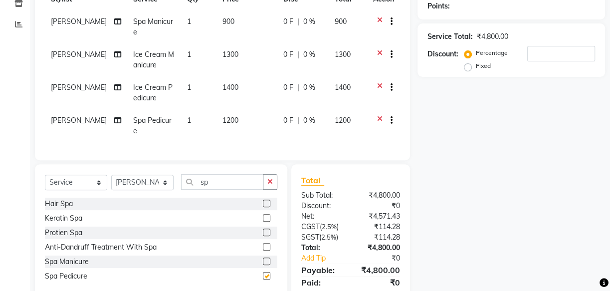
checkbox input "false"
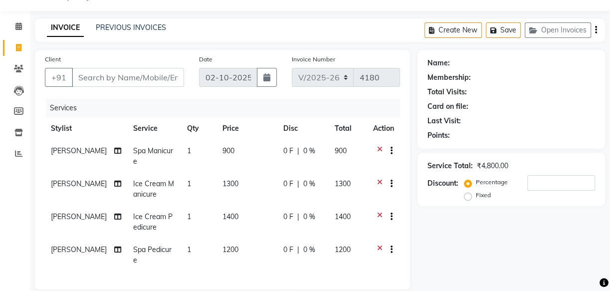
scroll to position [18, 0]
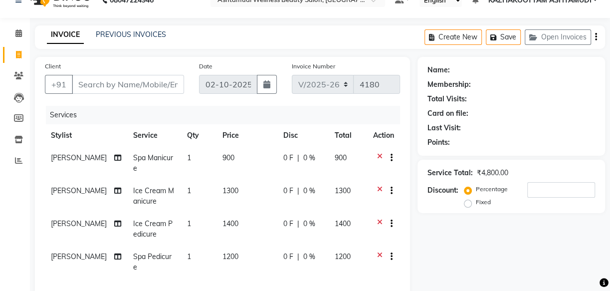
drag, startPoint x: 380, startPoint y: 156, endPoint x: 380, endPoint y: 168, distance: 11.5
click at [380, 156] on icon at bounding box center [379, 159] width 5 height 12
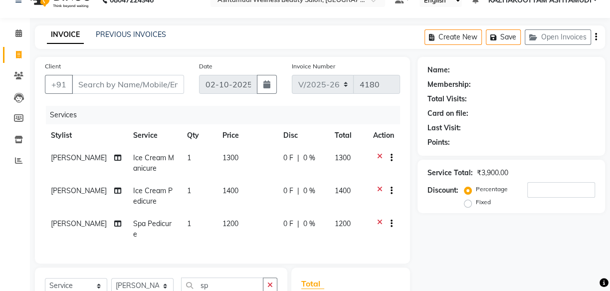
drag, startPoint x: 378, startPoint y: 190, endPoint x: 378, endPoint y: 172, distance: 18.5
click at [379, 190] on icon at bounding box center [379, 192] width 5 height 12
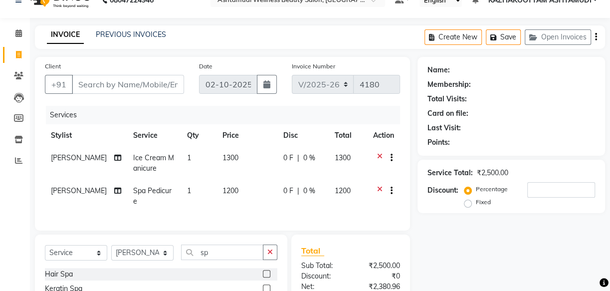
click at [378, 156] on icon at bounding box center [379, 159] width 5 height 12
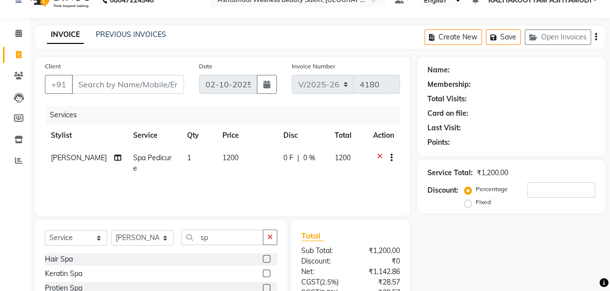
click at [377, 155] on icon at bounding box center [379, 159] width 5 height 12
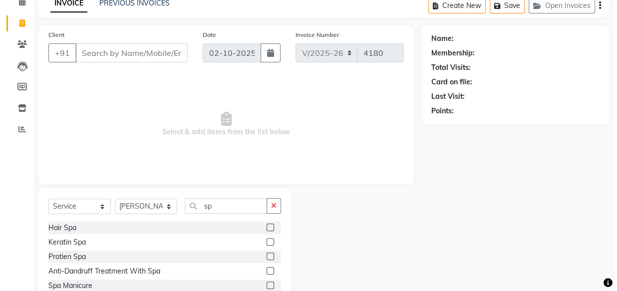
scroll to position [0, 0]
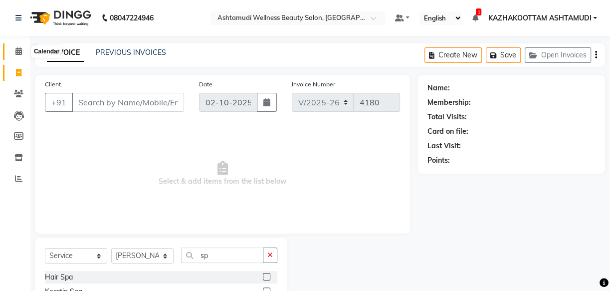
click at [17, 48] on icon at bounding box center [18, 50] width 6 height 7
click at [18, 48] on icon at bounding box center [18, 50] width 6 height 7
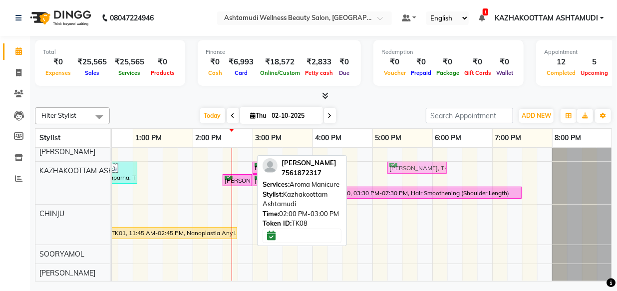
scroll to position [75, 0]
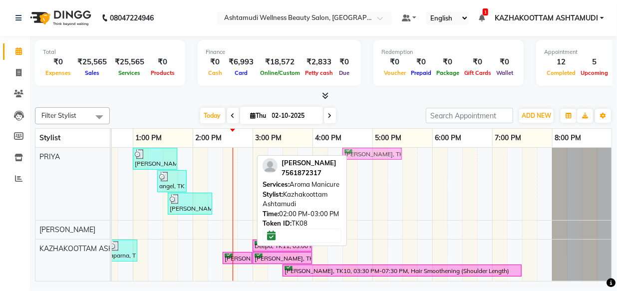
drag, startPoint x: 212, startPoint y: 154, endPoint x: 356, endPoint y: 153, distance: 144.2
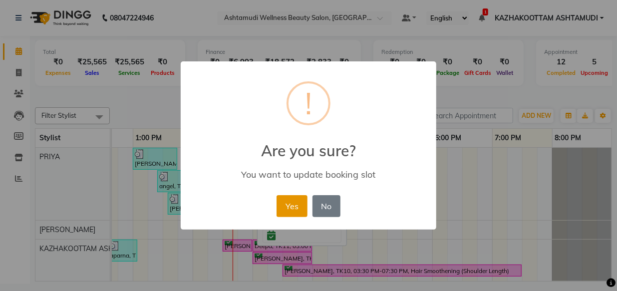
click at [289, 199] on button "Yes" at bounding box center [291, 206] width 30 height 22
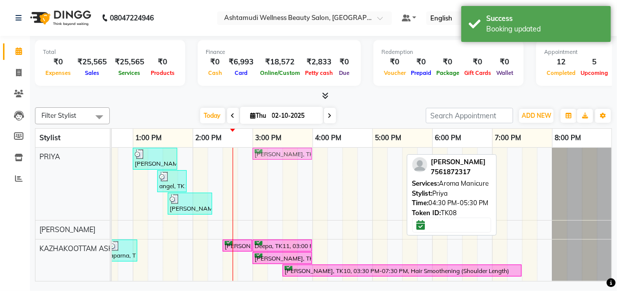
drag, startPoint x: 366, startPoint y: 153, endPoint x: 280, endPoint y: 159, distance: 86.0
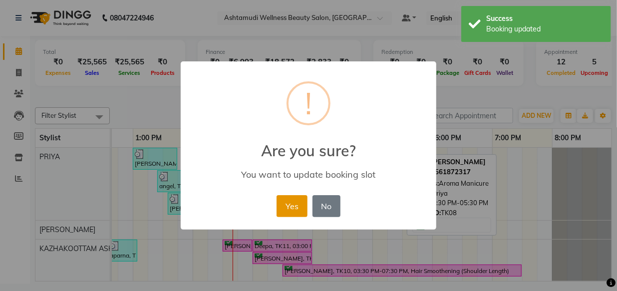
click at [299, 206] on button "Yes" at bounding box center [291, 206] width 30 height 22
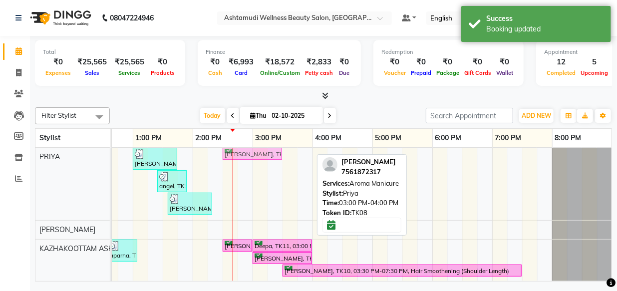
drag, startPoint x: 295, startPoint y: 150, endPoint x: 261, endPoint y: 156, distance: 34.0
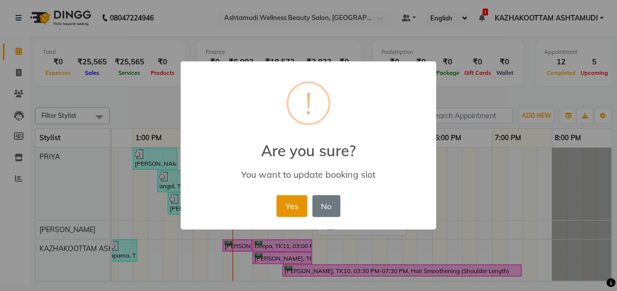
click at [299, 207] on button "Yes" at bounding box center [291, 206] width 30 height 22
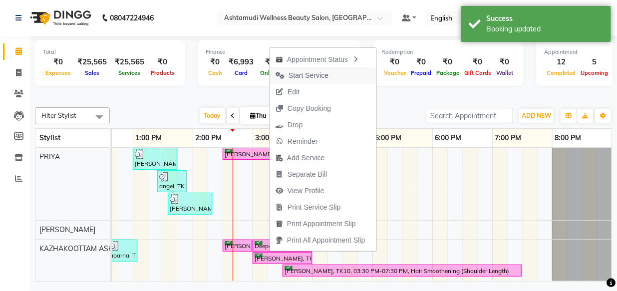
click at [309, 75] on span "Start Service" at bounding box center [308, 75] width 40 height 10
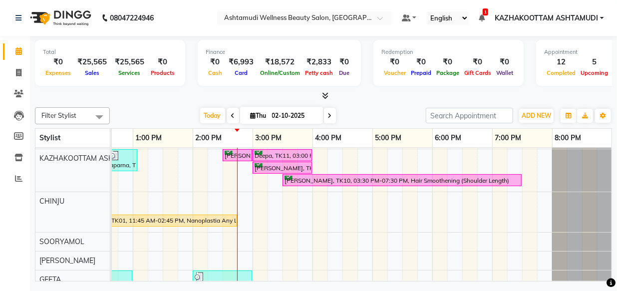
click at [324, 93] on icon at bounding box center [325, 95] width 6 height 7
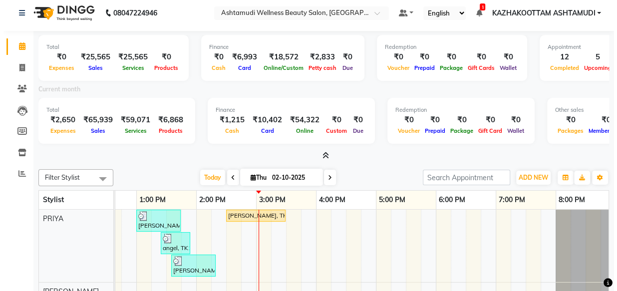
scroll to position [0, 0]
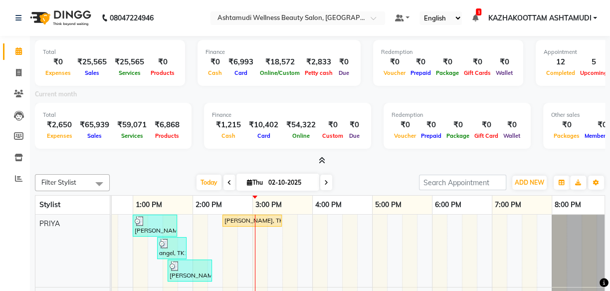
click at [322, 160] on icon at bounding box center [322, 160] width 6 height 7
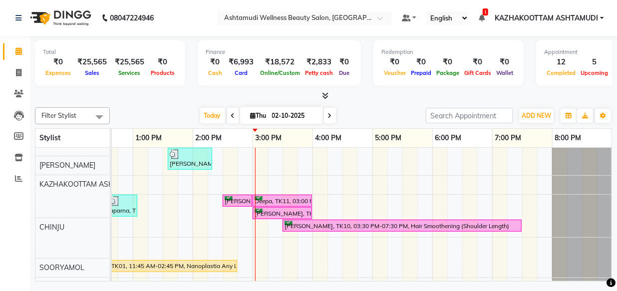
scroll to position [45, 0]
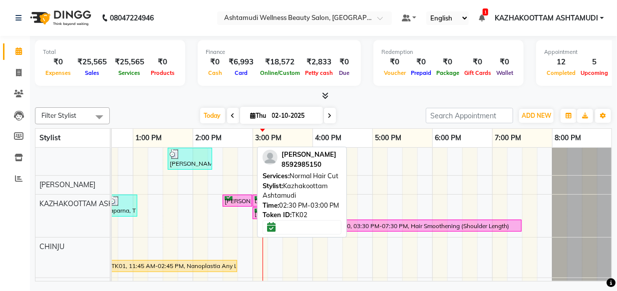
click at [233, 195] on link "[PERSON_NAME], TK02, 02:30 PM-03:00 PM, Normal Hair Cut" at bounding box center [236, 201] width 29 height 12
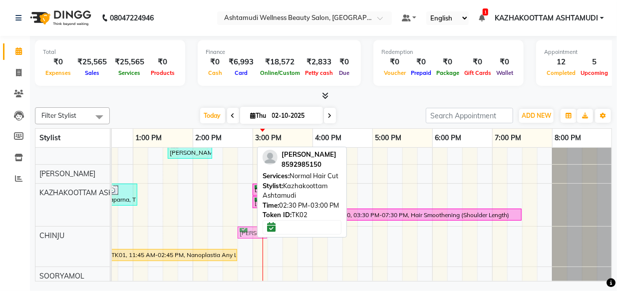
scroll to position [58, 0]
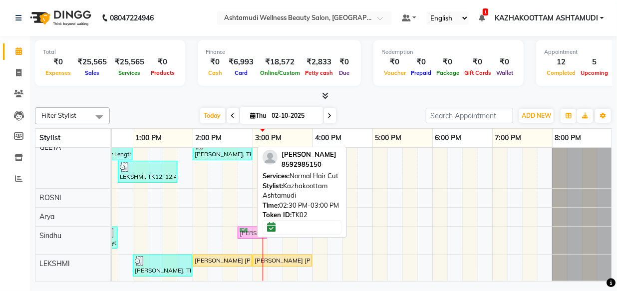
drag, startPoint x: 237, startPoint y: 201, endPoint x: 247, endPoint y: 247, distance: 47.0
click at [247, 247] on div "Krishna, TK05, 12:25 PM-12:40 PM, Eyebrows Threading [PERSON_NAME], TK13, 01:00…" at bounding box center [222, 113] width 778 height 376
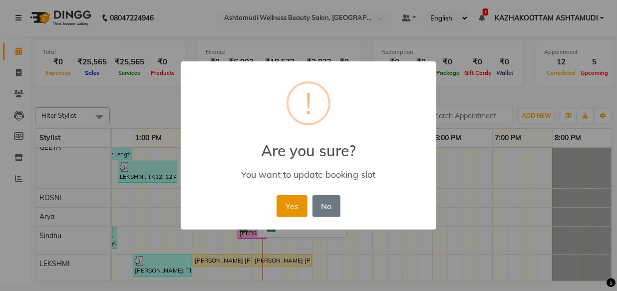
click at [291, 203] on button "Yes" at bounding box center [291, 206] width 30 height 22
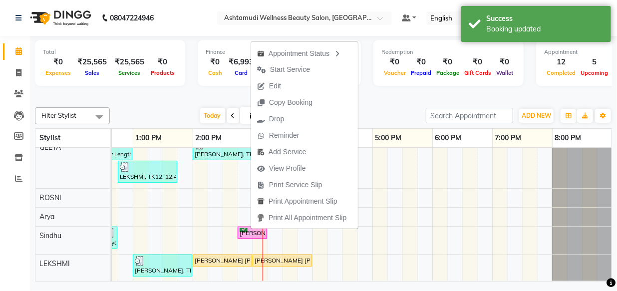
click at [304, 71] on span "Start Service" at bounding box center [290, 69] width 40 height 10
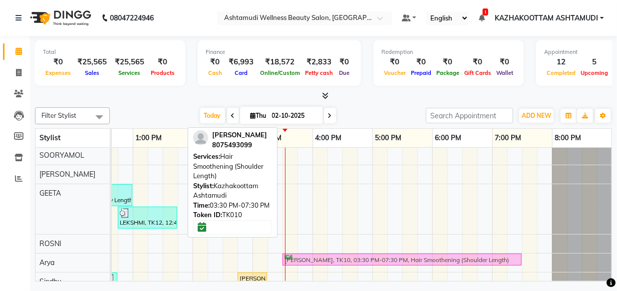
scroll to position [177, 0]
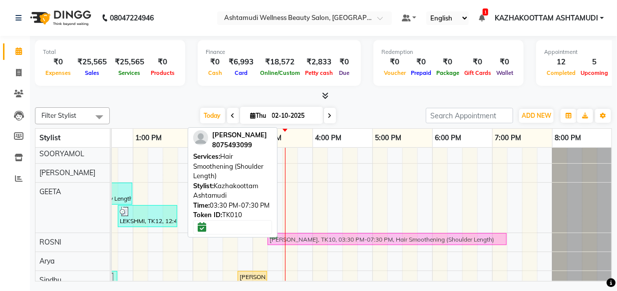
drag, startPoint x: 383, startPoint y: 223, endPoint x: 372, endPoint y: 244, distance: 23.7
click at [372, 244] on tbody "Krishna, TK05, 12:25 PM-12:40 PM, Eyebrows Threading [PERSON_NAME], TK13, 01:00…" at bounding box center [222, 158] width 778 height 376
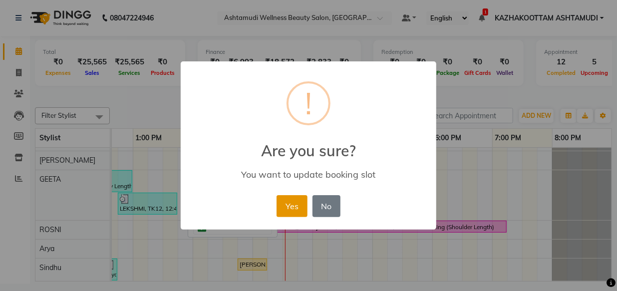
click at [298, 208] on button "Yes" at bounding box center [291, 206] width 30 height 22
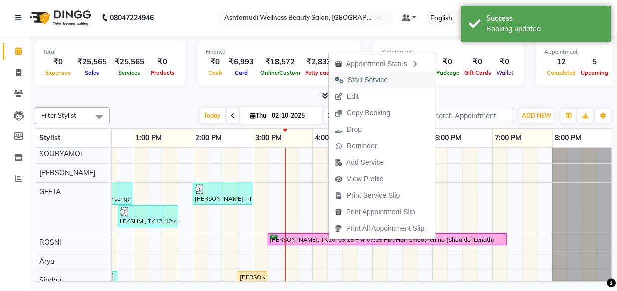
click at [372, 77] on span "Start Service" at bounding box center [368, 80] width 40 height 10
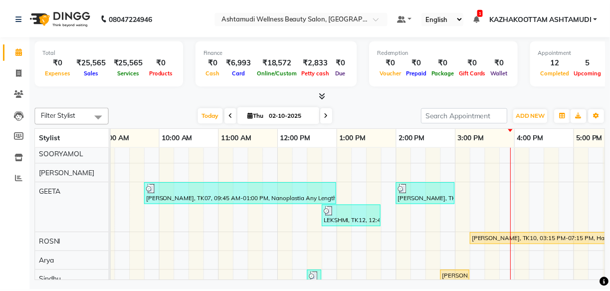
scroll to position [248, 0]
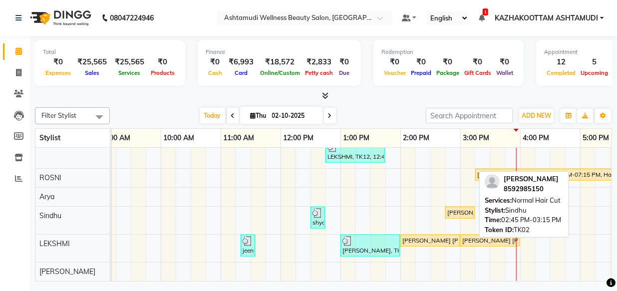
click at [470, 208] on div "[PERSON_NAME], TK02, 02:45 PM-03:15 PM, Normal Hair Cut" at bounding box center [459, 212] width 27 height 9
click at [458, 208] on div "[PERSON_NAME], TK02, 02:45 PM-03:15 PM, Normal Hair Cut" at bounding box center [459, 212] width 27 height 9
select select "1"
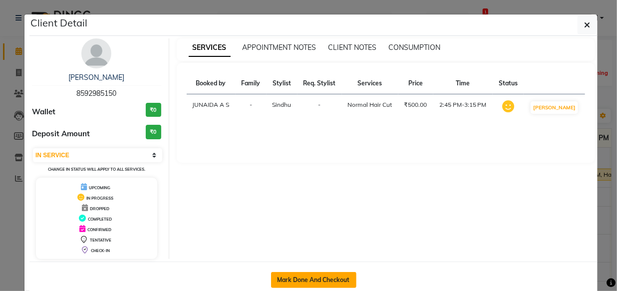
click at [326, 277] on button "Mark Done And Checkout" at bounding box center [313, 280] width 85 height 16
select select "service"
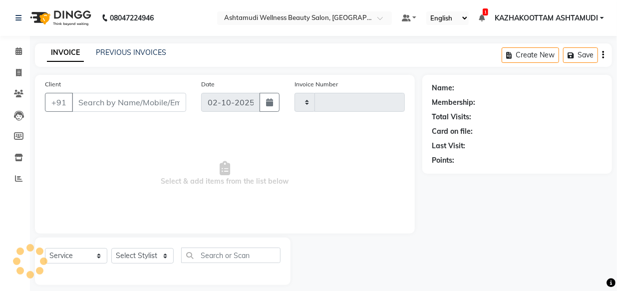
type input "4180"
select select "4662"
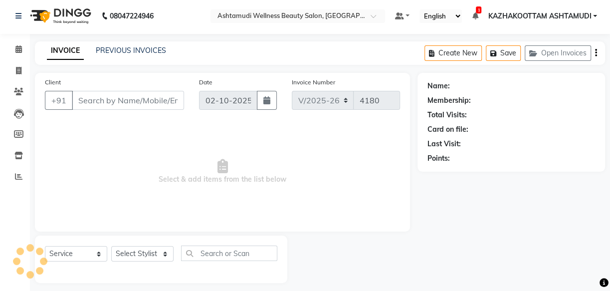
scroll to position [9, 0]
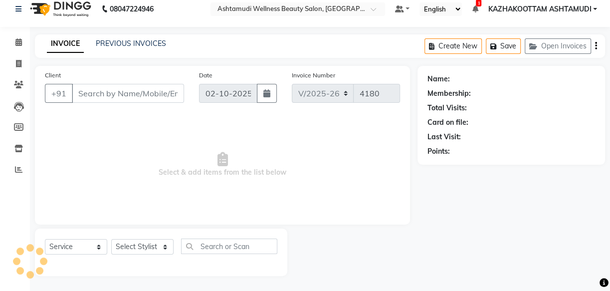
type input "8592985150"
select select "59473"
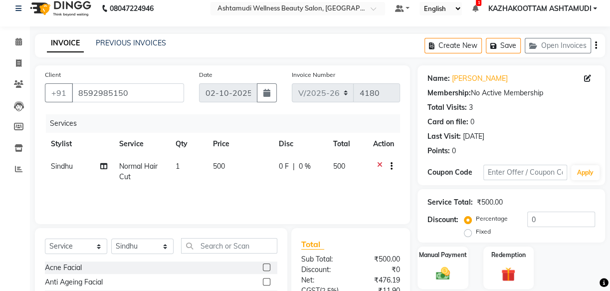
click at [378, 166] on icon at bounding box center [379, 167] width 5 height 12
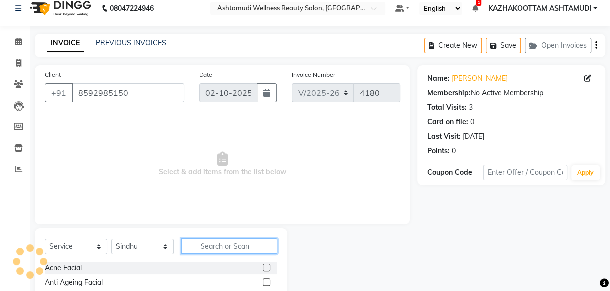
click at [236, 240] on input "text" at bounding box center [229, 245] width 96 height 15
type input "layer"
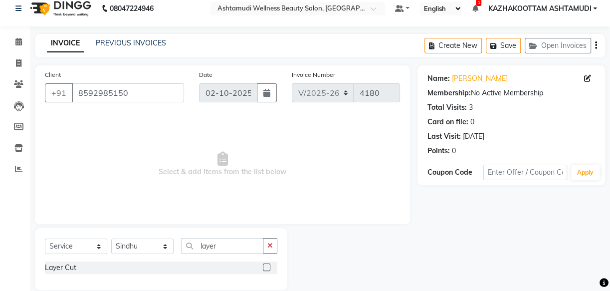
click at [269, 267] on label at bounding box center [266, 266] width 7 height 7
click at [269, 267] on input "checkbox" at bounding box center [266, 267] width 6 height 6
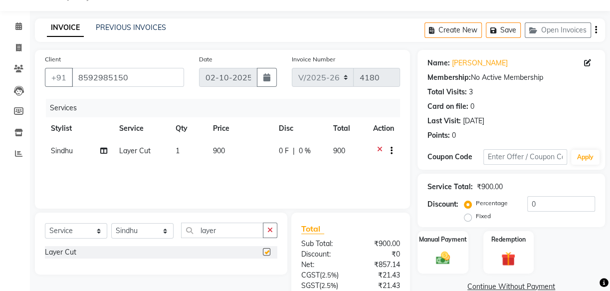
checkbox input "false"
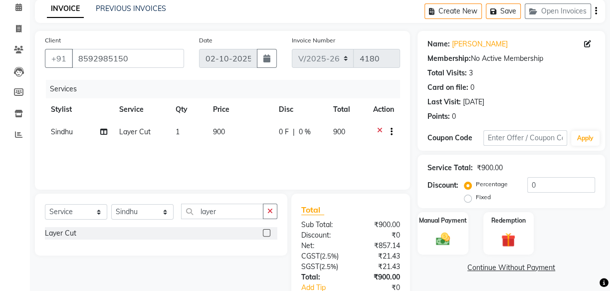
scroll to position [100, 0]
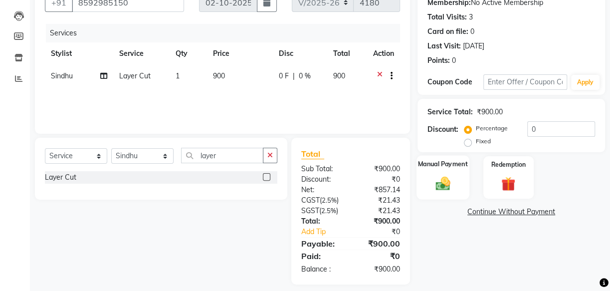
click at [452, 173] on div "Manual Payment" at bounding box center [443, 177] width 53 height 44
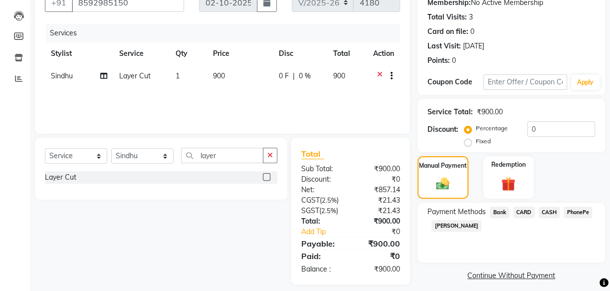
click at [582, 213] on span "PhonePe" at bounding box center [578, 212] width 28 height 11
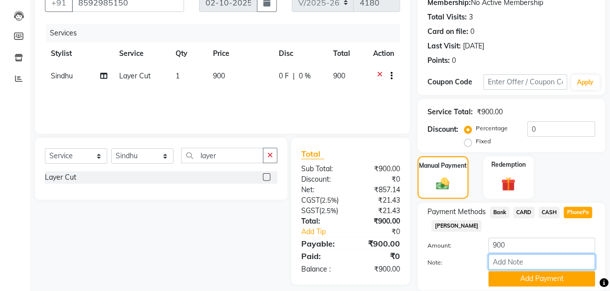
click at [532, 267] on input "Note:" at bounding box center [541, 261] width 107 height 15
type input "arya"
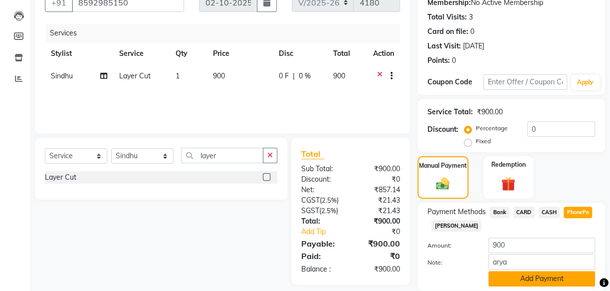
click at [505, 280] on button "Add Payment" at bounding box center [541, 278] width 107 height 15
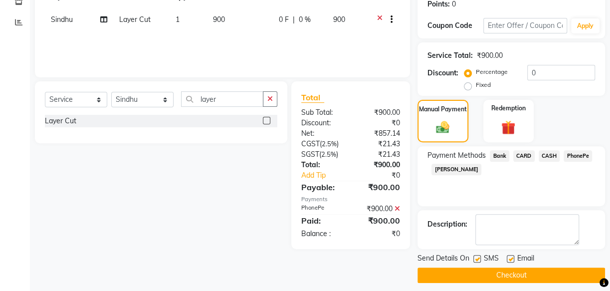
scroll to position [163, 0]
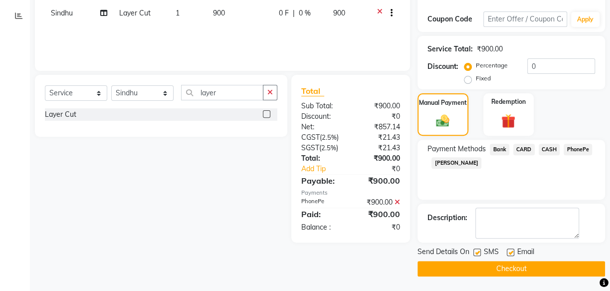
click at [512, 262] on button "Checkout" at bounding box center [512, 268] width 188 height 15
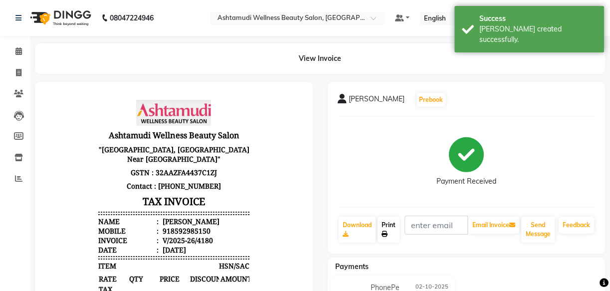
click at [387, 227] on link "Print" at bounding box center [389, 229] width 22 height 26
click at [16, 50] on icon at bounding box center [18, 50] width 6 height 7
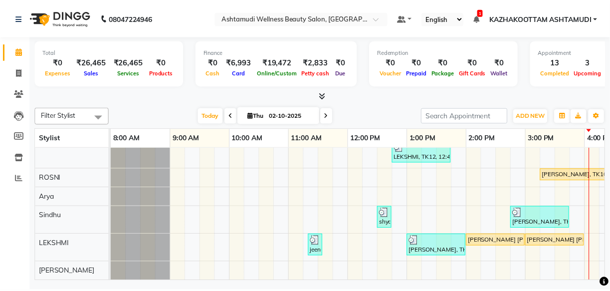
scroll to position [248, 0]
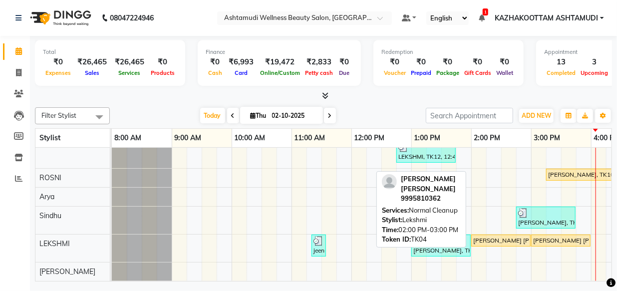
click at [493, 236] on div "[PERSON_NAME] [PERSON_NAME], TK04, 02:00 PM-03:00 PM, Normal Cleanup" at bounding box center [500, 240] width 57 height 9
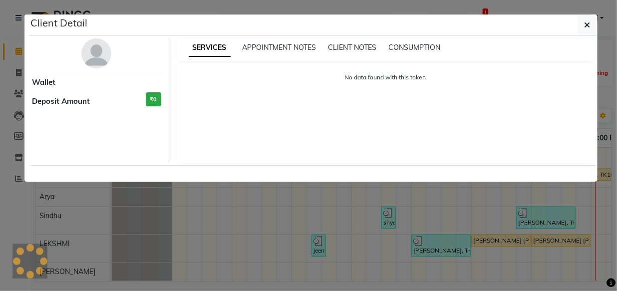
select select "1"
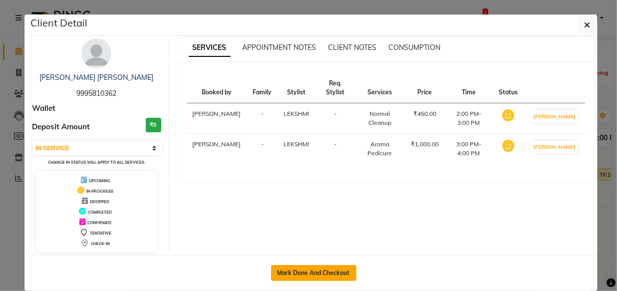
drag, startPoint x: 313, startPoint y: 273, endPoint x: 270, endPoint y: 266, distance: 43.0
click at [312, 273] on button "Mark Done And Checkout" at bounding box center [313, 273] width 85 height 16
select select "service"
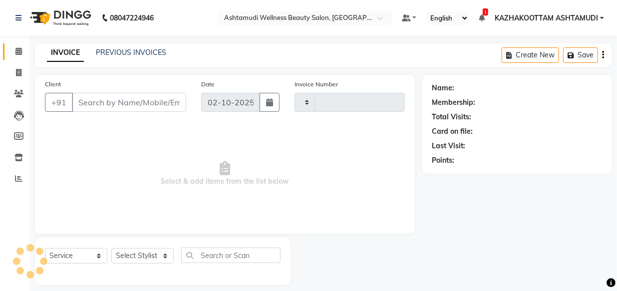
type input "4181"
select select "4662"
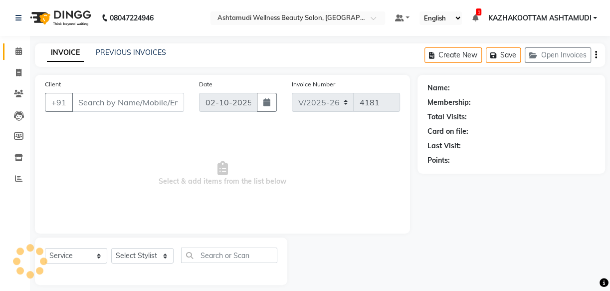
type input "9995810362"
select select "85074"
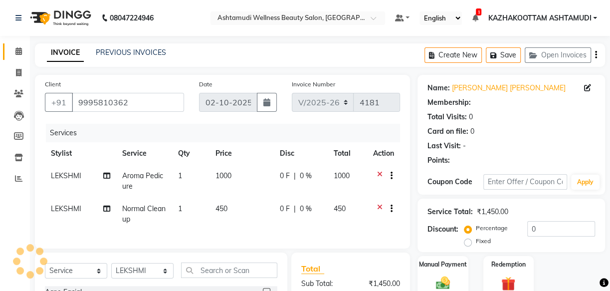
select select "1: Object"
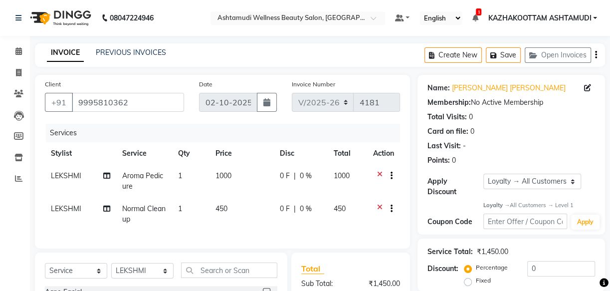
click at [373, 177] on div at bounding box center [383, 177] width 21 height 12
click at [380, 175] on icon at bounding box center [379, 177] width 5 height 12
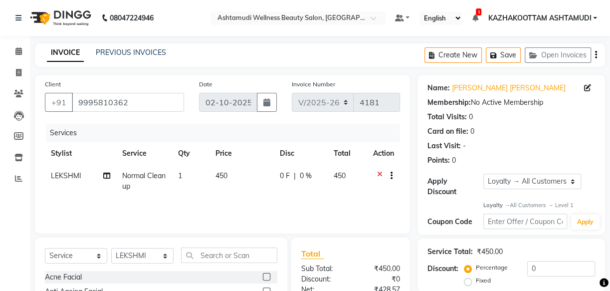
click at [380, 174] on icon at bounding box center [379, 177] width 5 height 12
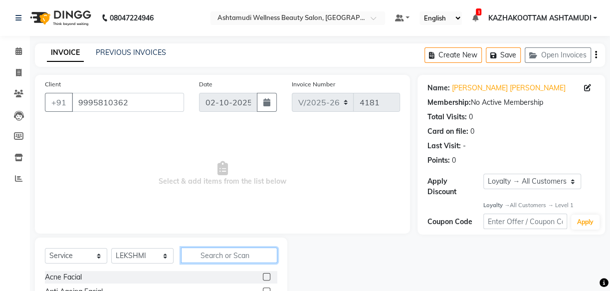
click at [241, 254] on input "text" at bounding box center [229, 254] width 96 height 15
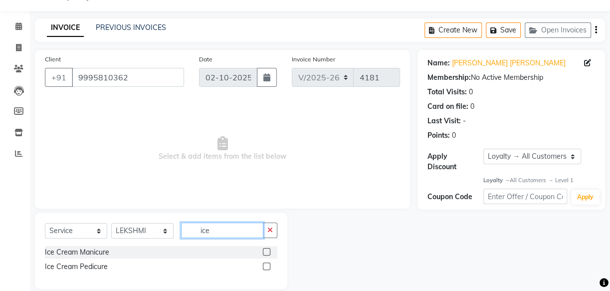
scroll to position [38, 0]
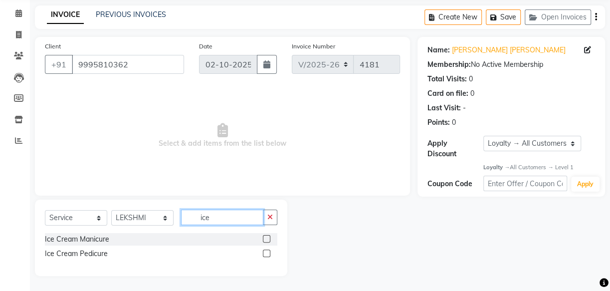
type input "ice"
click at [263, 251] on label at bounding box center [266, 252] width 7 height 7
click at [263, 251] on input "checkbox" at bounding box center [266, 253] width 6 height 6
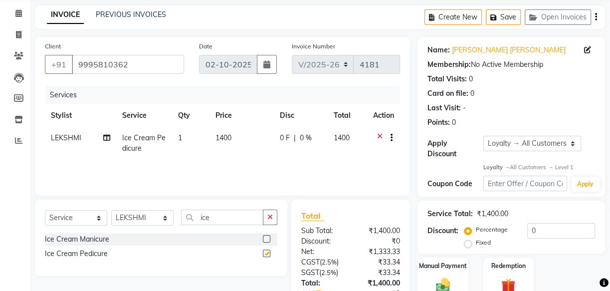
checkbox input "false"
drag, startPoint x: 229, startPoint y: 214, endPoint x: 148, endPoint y: 214, distance: 80.8
click at [162, 214] on div "Select Service Product Membership Package Voucher Prepaid Gift Card Select Styl…" at bounding box center [161, 221] width 232 height 23
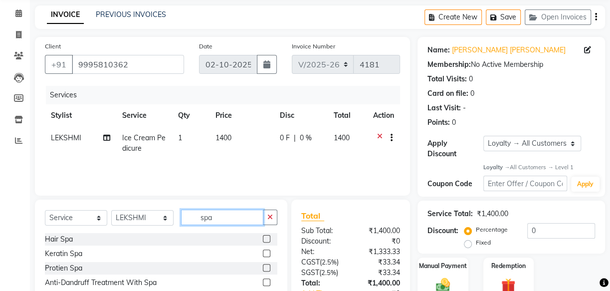
type input "spa"
click at [267, 238] on label at bounding box center [266, 238] width 7 height 7
click at [267, 238] on input "checkbox" at bounding box center [266, 239] width 6 height 6
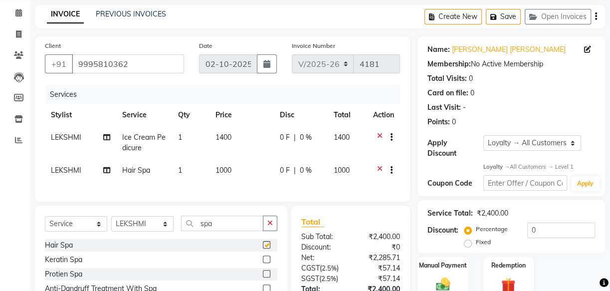
checkbox input "false"
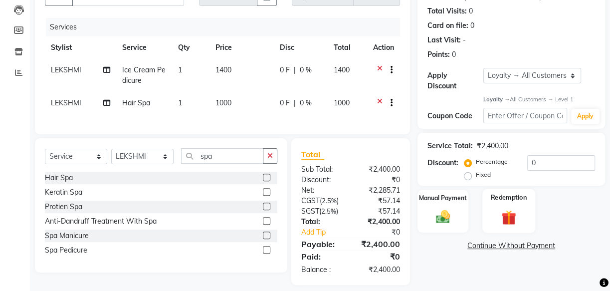
scroll to position [122, 0]
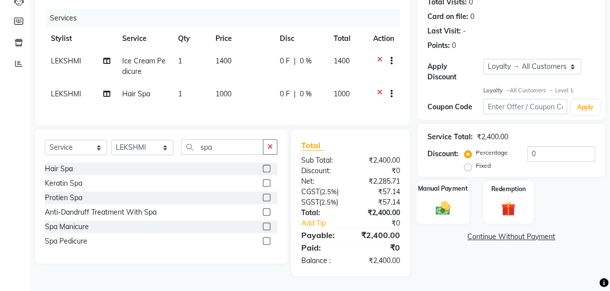
click at [447, 200] on img at bounding box center [443, 208] width 24 height 17
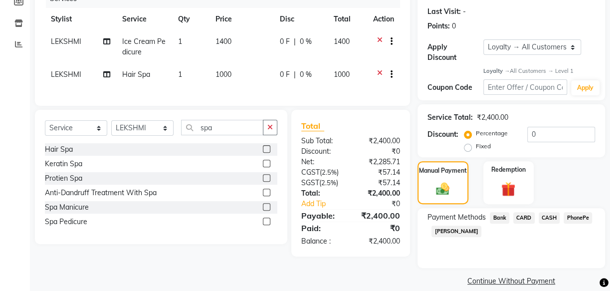
scroll to position [146, 0]
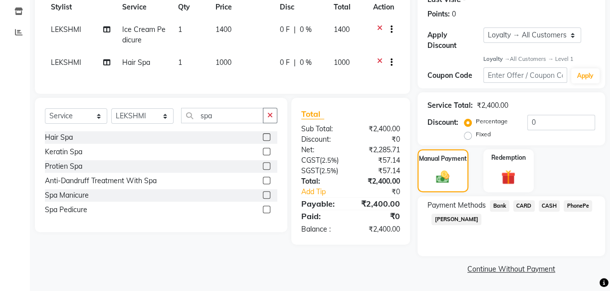
click at [583, 205] on span "PhonePe" at bounding box center [578, 205] width 28 height 11
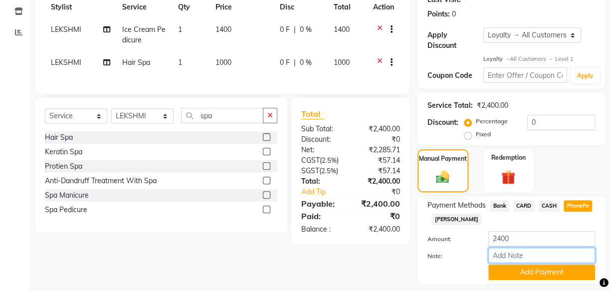
click at [533, 249] on input "Note:" at bounding box center [541, 254] width 107 height 15
type input "arya"
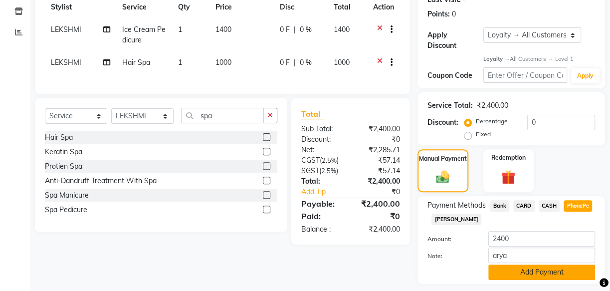
click at [520, 269] on button "Add Payment" at bounding box center [541, 271] width 107 height 15
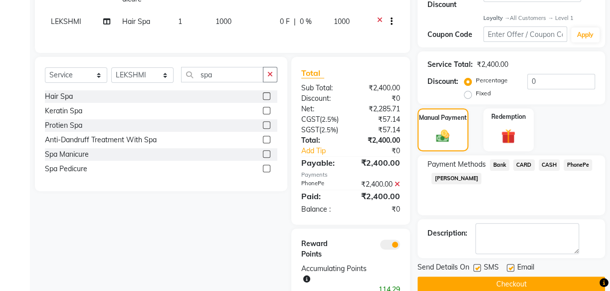
scroll to position [223, 0]
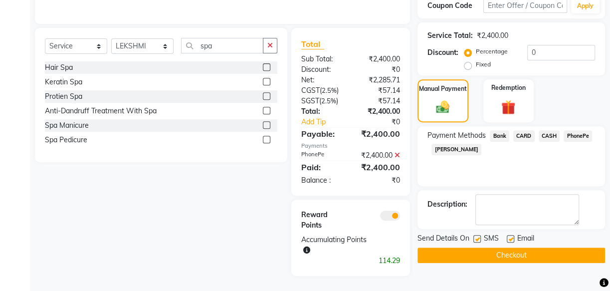
click at [501, 249] on button "Checkout" at bounding box center [512, 254] width 188 height 15
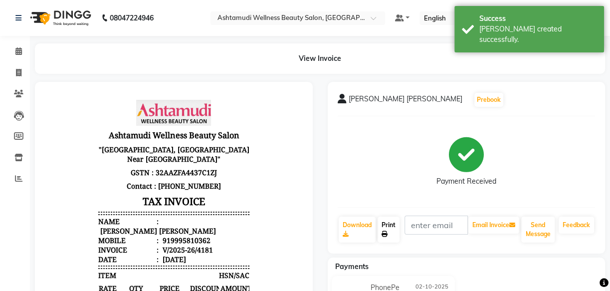
click at [388, 233] on icon at bounding box center [385, 234] width 6 height 6
click at [16, 58] on link "Calendar" at bounding box center [15, 51] width 24 height 16
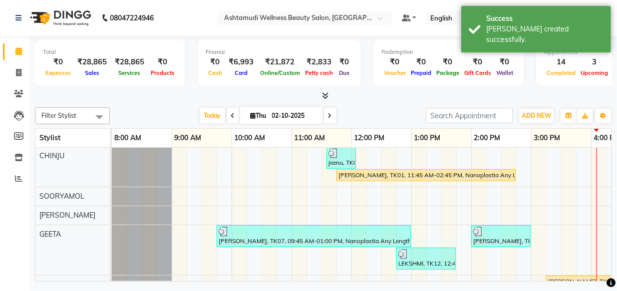
scroll to position [106, 0]
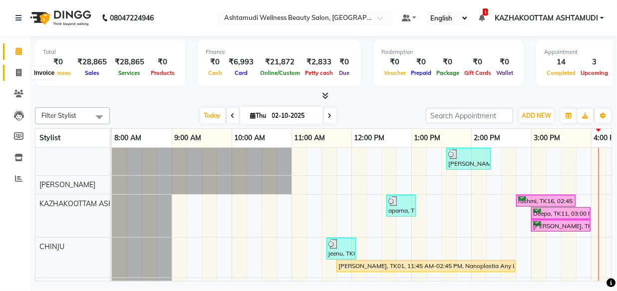
click at [17, 71] on icon at bounding box center [18, 72] width 5 height 7
select select "service"
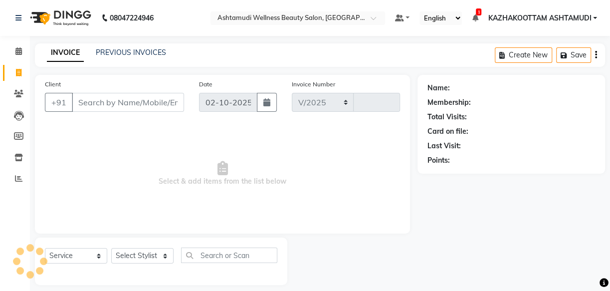
select select "4662"
type input "4182"
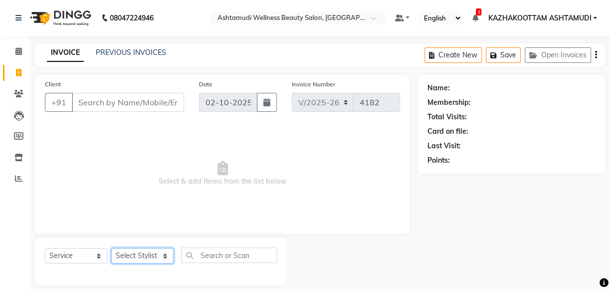
drag, startPoint x: 130, startPoint y: 254, endPoint x: 129, endPoint y: 249, distance: 5.0
click at [130, 254] on select "Select Stylist Arya CHINJU GEETA KAZHAKOOTTAM ASHTAMUDI KRISHNA [PERSON_NAME] […" at bounding box center [142, 255] width 62 height 15
select select "49717"
click at [111, 248] on select "Select Stylist Arya CHINJU GEETA KAZHAKOOTTAM ASHTAMUDI KRISHNA [PERSON_NAME] […" at bounding box center [142, 255] width 62 height 15
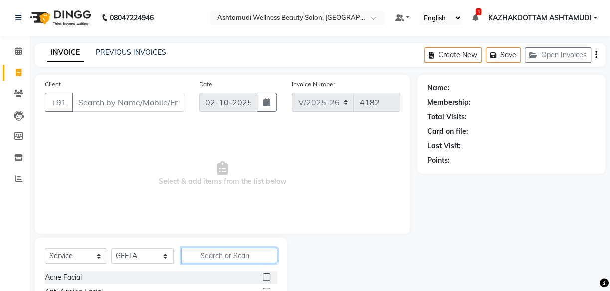
click at [220, 253] on input "text" at bounding box center [229, 254] width 96 height 15
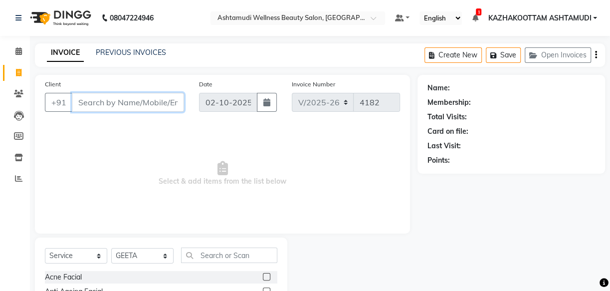
click at [153, 105] on input "Client" at bounding box center [128, 102] width 112 height 19
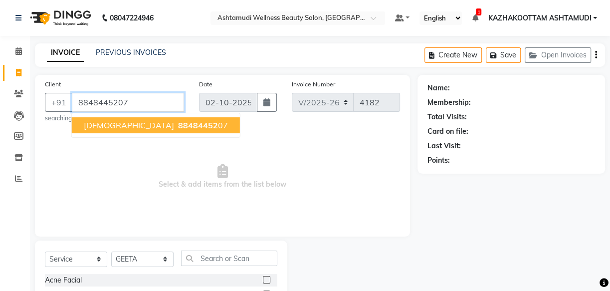
type input "8848445207"
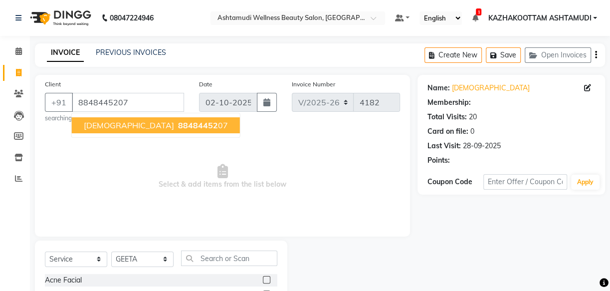
select select "2: Object"
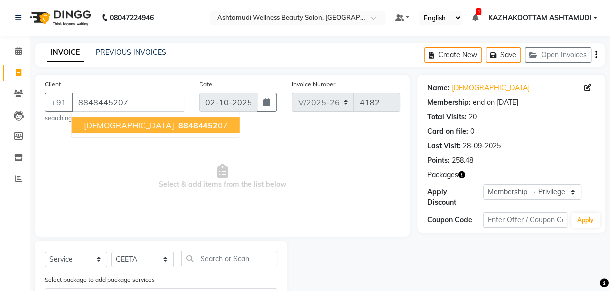
click at [178, 124] on span "88484452" at bounding box center [198, 125] width 40 height 10
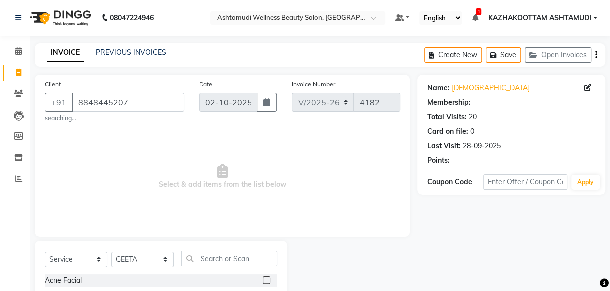
select select "2: Object"
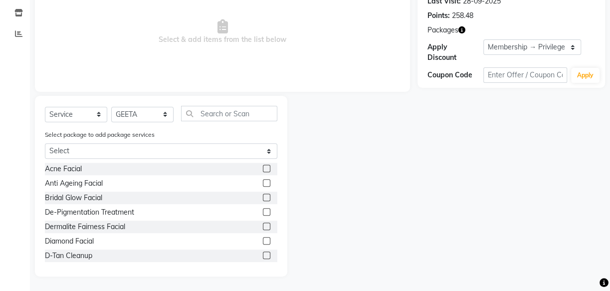
scroll to position [146, 0]
click at [203, 111] on input "text" at bounding box center [229, 112] width 96 height 15
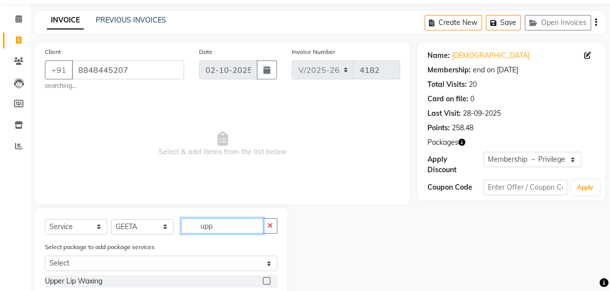
scroll to position [75, 0]
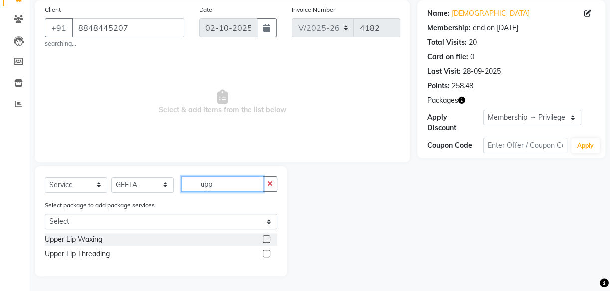
type input "upp"
click at [267, 253] on label at bounding box center [266, 252] width 7 height 7
click at [267, 253] on input "checkbox" at bounding box center [266, 253] width 6 height 6
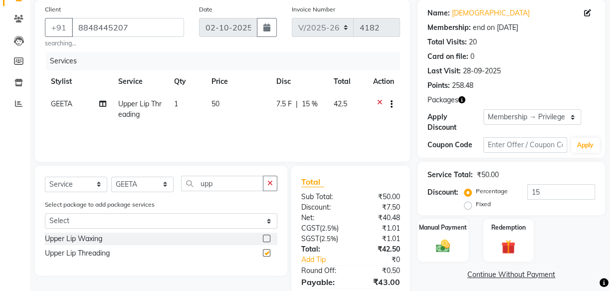
checkbox input "false"
drag, startPoint x: 234, startPoint y: 188, endPoint x: 121, endPoint y: 200, distance: 113.9
click at [121, 200] on div "Select Service Product Membership Package Voucher Prepaid Gift Card Select Styl…" at bounding box center [161, 221] width 252 height 110
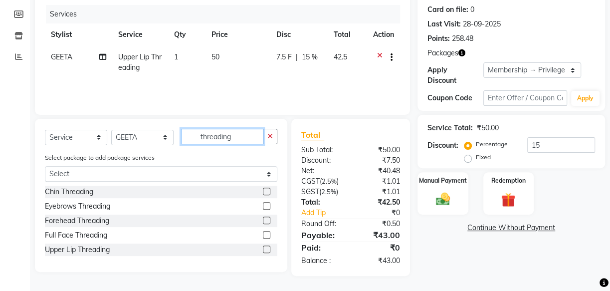
scroll to position [122, 0]
type input "threading"
click at [268, 205] on label at bounding box center [266, 205] width 7 height 7
click at [268, 205] on input "checkbox" at bounding box center [266, 206] width 6 height 6
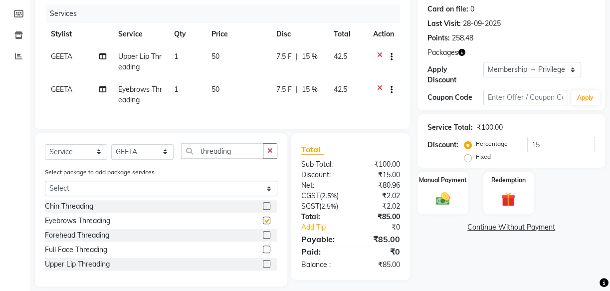
checkbox input "false"
drag, startPoint x: 240, startPoint y: 164, endPoint x: 114, endPoint y: 170, distance: 126.3
click at [114, 167] on div "Select Service Product Membership Package Voucher Prepaid Gift Card Select Styl…" at bounding box center [161, 154] width 232 height 23
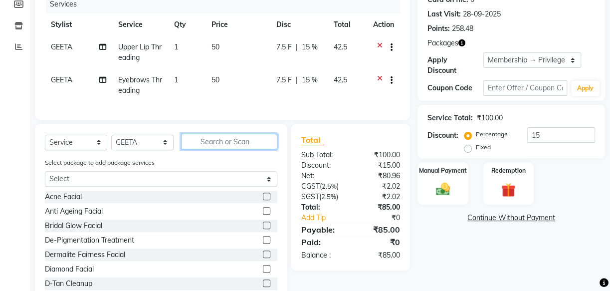
scroll to position [168, 0]
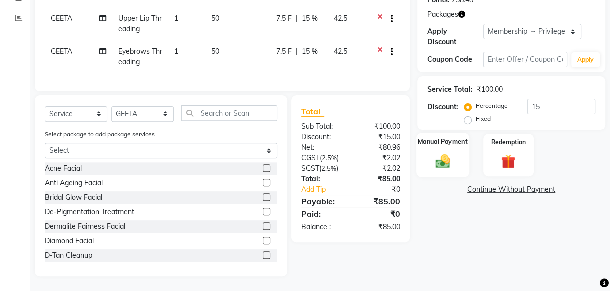
click at [443, 153] on img at bounding box center [443, 160] width 24 height 17
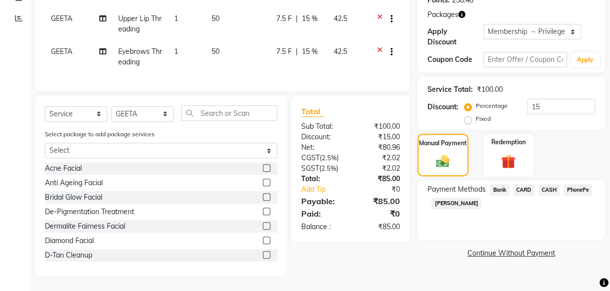
click at [578, 184] on span "PhonePe" at bounding box center [578, 189] width 28 height 11
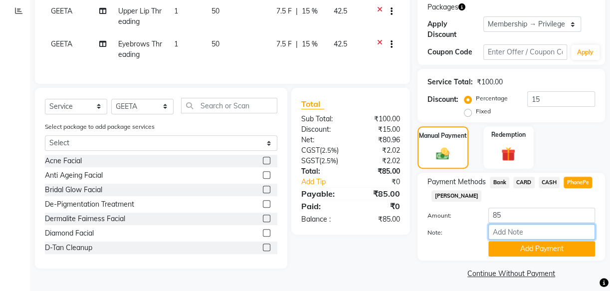
click at [542, 229] on input "Note:" at bounding box center [541, 231] width 107 height 15
type input "[PERSON_NAME]"
click at [523, 241] on button "Add Payment" at bounding box center [541, 248] width 107 height 15
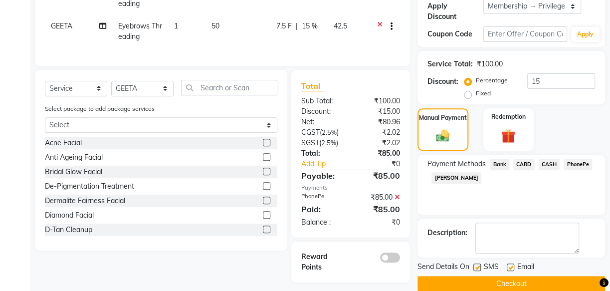
scroll to position [201, 0]
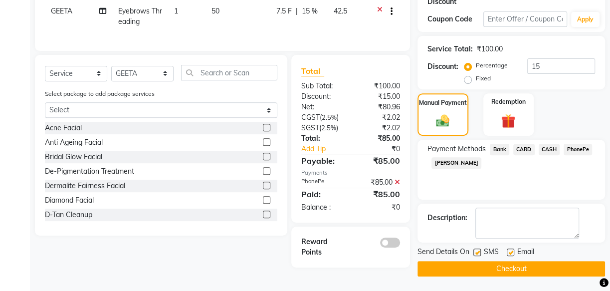
click at [509, 250] on label at bounding box center [510, 251] width 7 height 7
click at [509, 250] on input "checkbox" at bounding box center [510, 252] width 6 height 6
checkbox input "false"
click at [474, 253] on label at bounding box center [476, 251] width 7 height 7
click at [474, 253] on input "checkbox" at bounding box center [476, 252] width 6 height 6
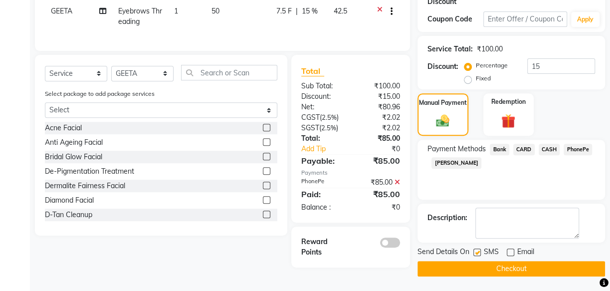
checkbox input "false"
click at [518, 267] on button "Checkout" at bounding box center [512, 268] width 188 height 15
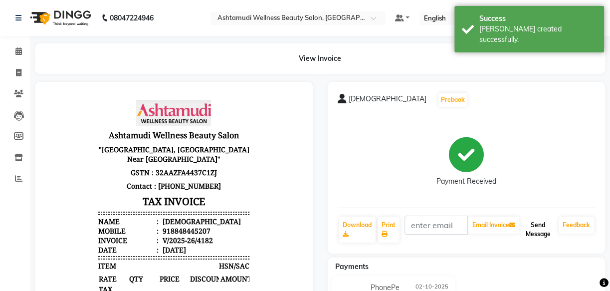
click at [536, 231] on button "Send Message" at bounding box center [537, 229] width 33 height 26
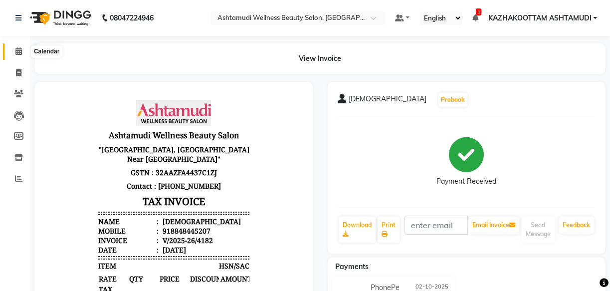
click at [18, 50] on icon at bounding box center [18, 50] width 6 height 7
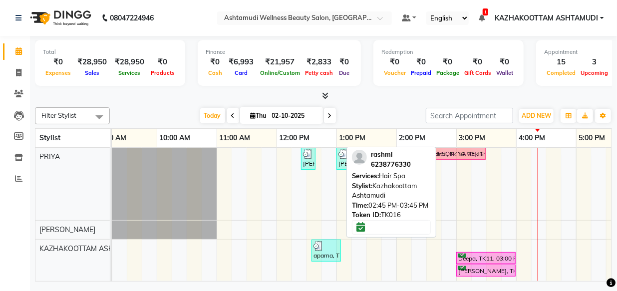
drag, startPoint x: 461, startPoint y: 200, endPoint x: 447, endPoint y: 172, distance: 31.2
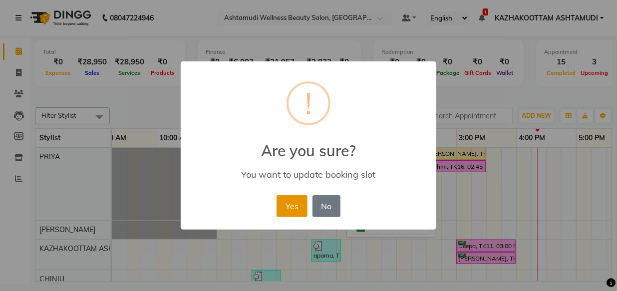
drag, startPoint x: 276, startPoint y: 210, endPoint x: 286, endPoint y: 206, distance: 10.6
click at [286, 206] on button "Yes" at bounding box center [291, 206] width 30 height 22
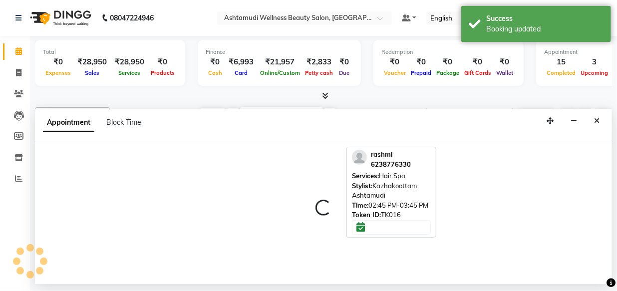
select select "27414"
select select "tentative"
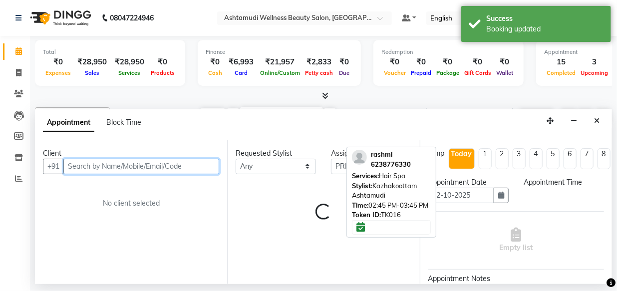
select select "975"
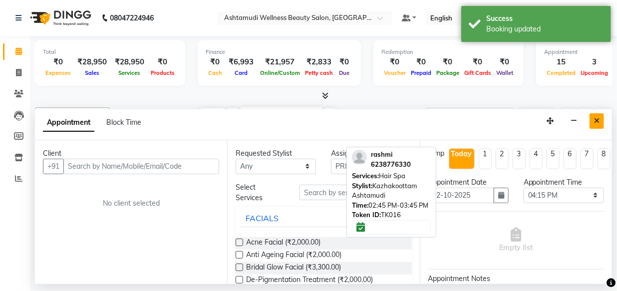
click at [595, 121] on icon "Close" at bounding box center [596, 120] width 5 height 7
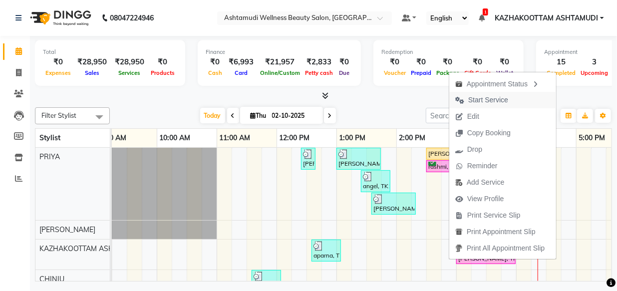
click at [489, 97] on span "Start Service" at bounding box center [488, 100] width 40 height 10
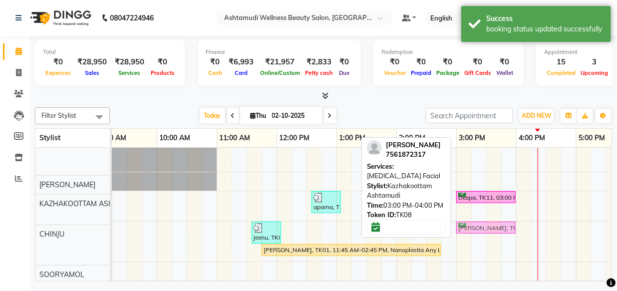
scroll to position [48, 0]
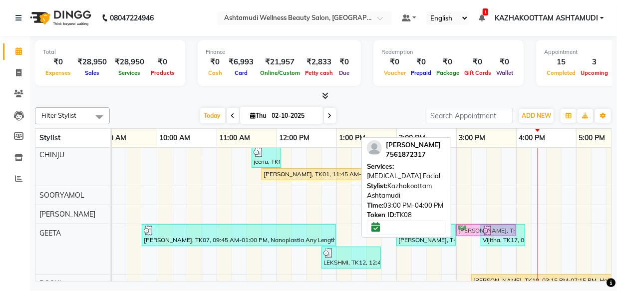
drag, startPoint x: 464, startPoint y: 212, endPoint x: 464, endPoint y: 249, distance: 37.9
click at [464, 249] on div "Krishna, TK05, 12:25 PM-12:40 PM, Eyebrows Threading [PERSON_NAME], TK13, 01:00…" at bounding box center [426, 204] width 778 height 363
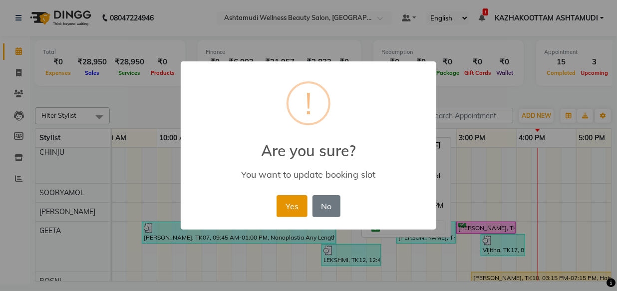
click at [286, 204] on button "Yes" at bounding box center [291, 206] width 30 height 22
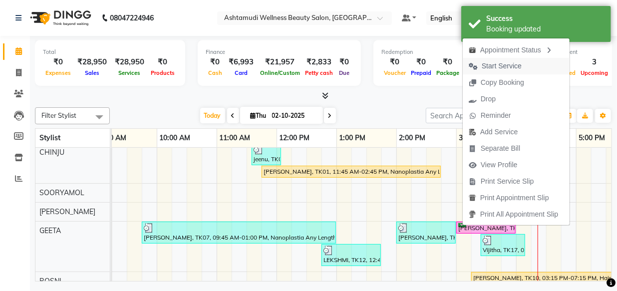
click at [504, 65] on span "Start Service" at bounding box center [501, 66] width 40 height 10
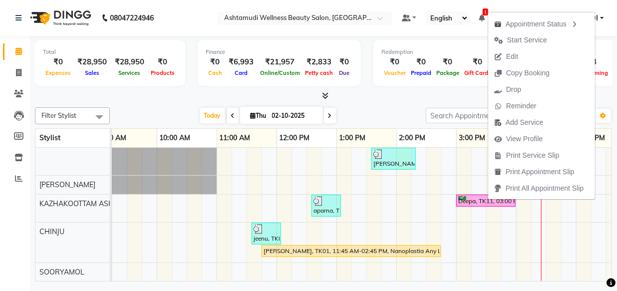
click at [409, 101] on div "Total ₹0 Expenses ₹28,950 Sales ₹28,950 Services ₹0 Products Finance ₹0 Cash ₹6…" at bounding box center [323, 160] width 587 height 248
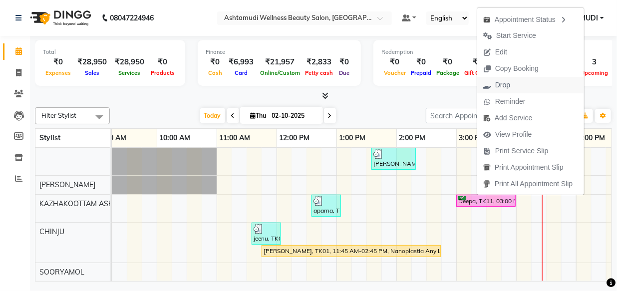
click at [508, 84] on span "Drop" at bounding box center [502, 85] width 15 height 10
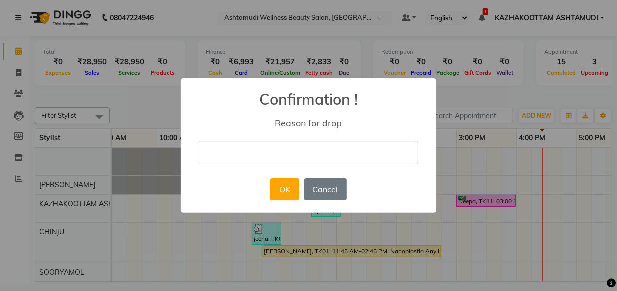
click at [277, 153] on input "text" at bounding box center [308, 152] width 219 height 23
type input "delet"
click at [276, 183] on button "OK" at bounding box center [284, 189] width 28 height 22
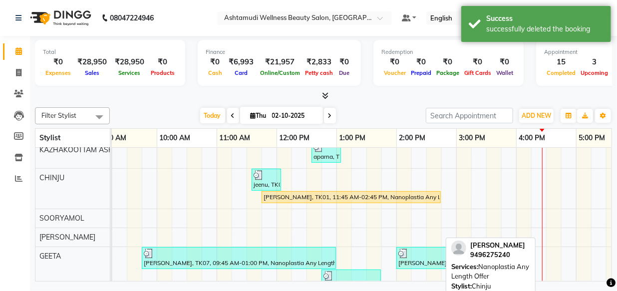
scroll to position [45, 0]
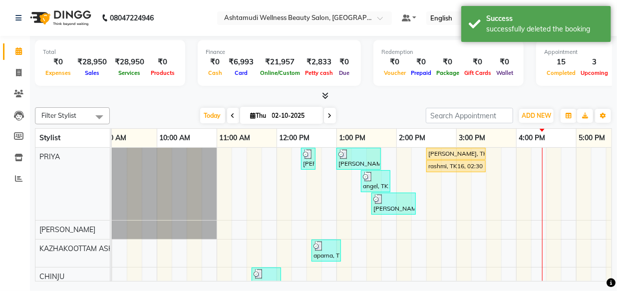
click at [324, 93] on icon at bounding box center [325, 95] width 6 height 7
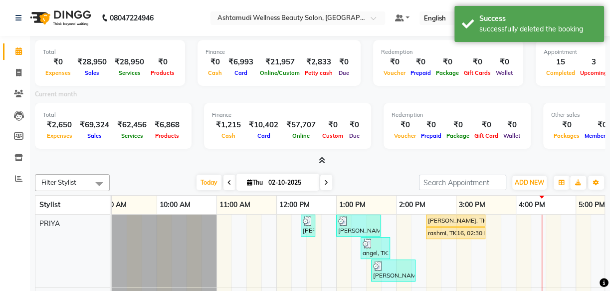
click at [323, 162] on icon at bounding box center [322, 160] width 6 height 7
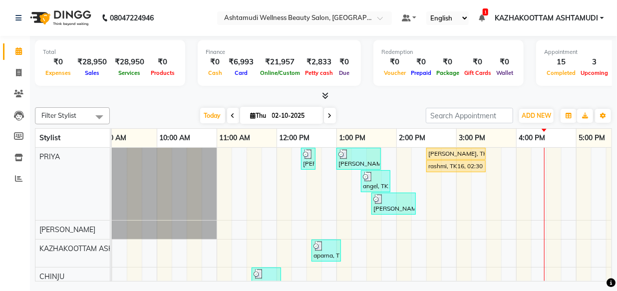
click at [325, 95] on icon at bounding box center [325, 95] width 6 height 7
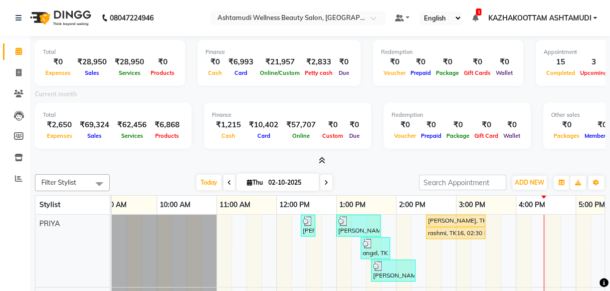
click at [323, 158] on icon at bounding box center [322, 160] width 6 height 7
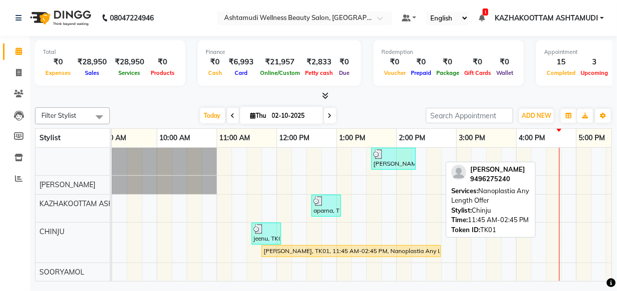
click at [304, 250] on div "[PERSON_NAME], TK01, 11:45 AM-02:45 PM, Nanoplastia Any Length Offer" at bounding box center [350, 250] width 177 height 9
click at [305, 249] on div "[PERSON_NAME], TK01, 11:45 AM-02:45 PM, Nanoplastia Any Length Offer" at bounding box center [350, 250] width 177 height 9
select select "1"
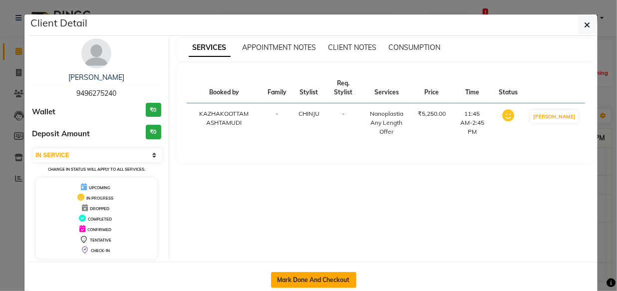
click at [300, 272] on button "Mark Done And Checkout" at bounding box center [313, 280] width 85 height 16
select select "service"
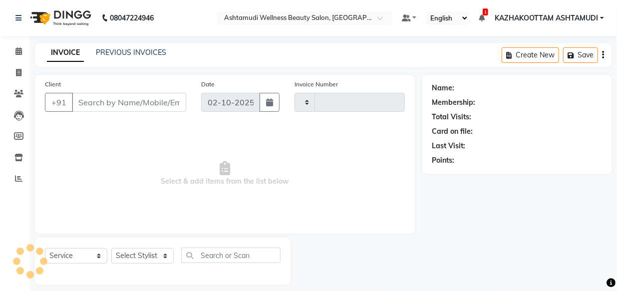
type input "4183"
select select "4662"
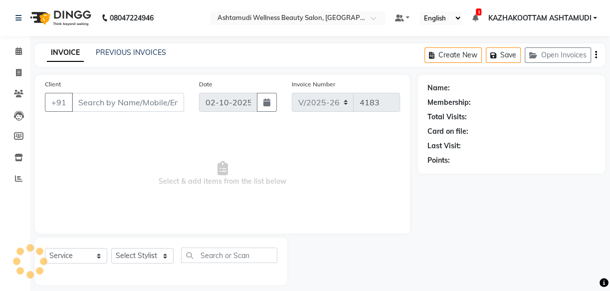
type input "9496275240"
select select "28048"
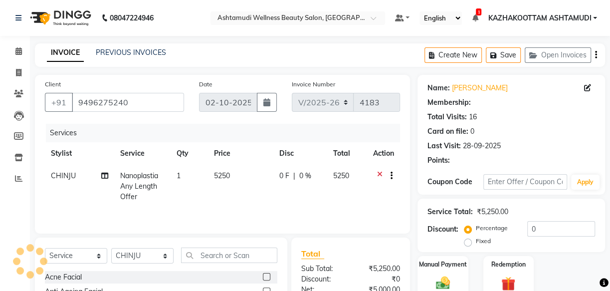
select select "2: Object"
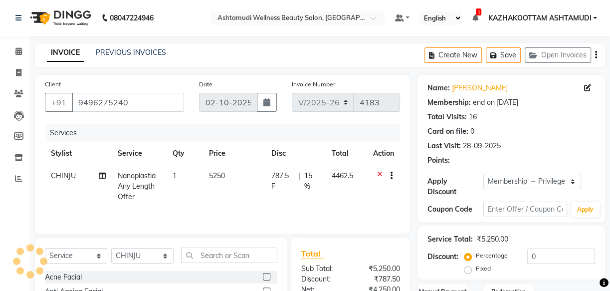
type input "15"
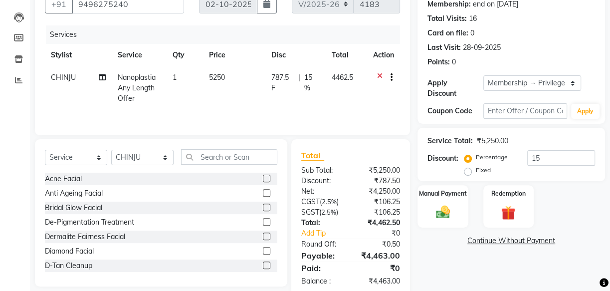
scroll to position [119, 0]
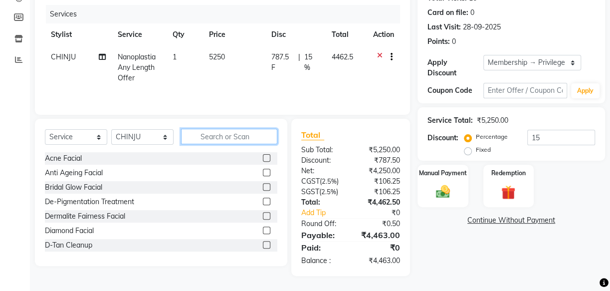
click at [223, 135] on input "text" at bounding box center [229, 136] width 96 height 15
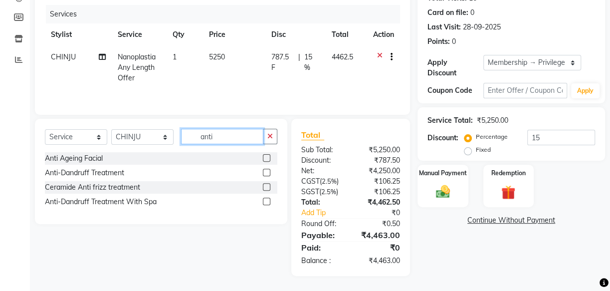
type input "anti"
click at [265, 173] on label at bounding box center [266, 172] width 7 height 7
click at [265, 173] on input "checkbox" at bounding box center [266, 173] width 6 height 6
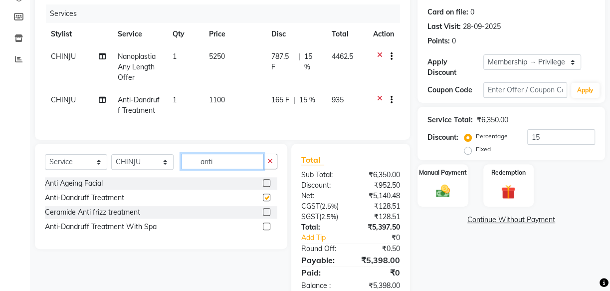
checkbox input "false"
drag, startPoint x: 235, startPoint y: 169, endPoint x: 100, endPoint y: 158, distance: 135.6
click at [100, 158] on div "Select Service Product Membership Package Voucher Prepaid Gift Card Select Styl…" at bounding box center [161, 196] width 252 height 105
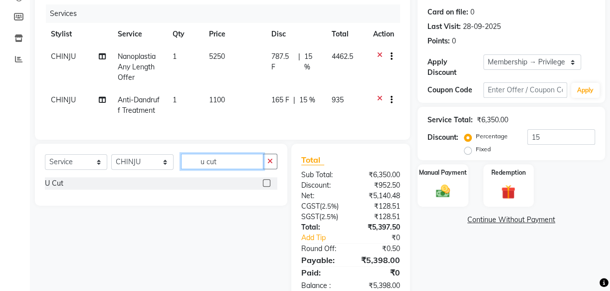
type input "u cut"
click at [268, 187] on label at bounding box center [266, 182] width 7 height 7
click at [268, 187] on input "checkbox" at bounding box center [266, 183] width 6 height 6
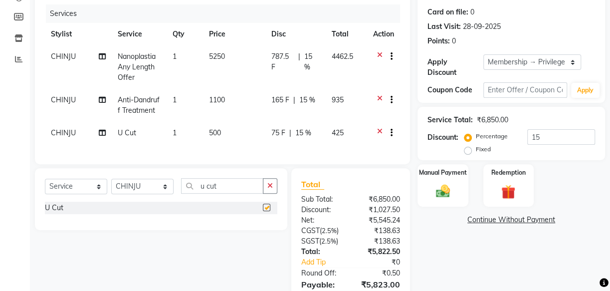
checkbox input "false"
drag, startPoint x: 234, startPoint y: 190, endPoint x: 175, endPoint y: 196, distance: 60.2
click at [175, 197] on div "Select Service Product Membership Package Voucher Prepaid Gift Card Select Styl…" at bounding box center [161, 189] width 232 height 23
type input "fringe"
click at [265, 211] on label at bounding box center [266, 207] width 7 height 7
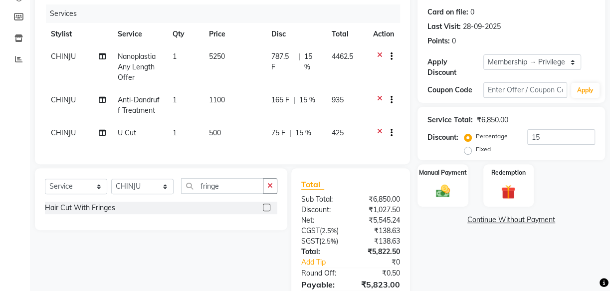
click at [265, 211] on input "checkbox" at bounding box center [266, 208] width 6 height 6
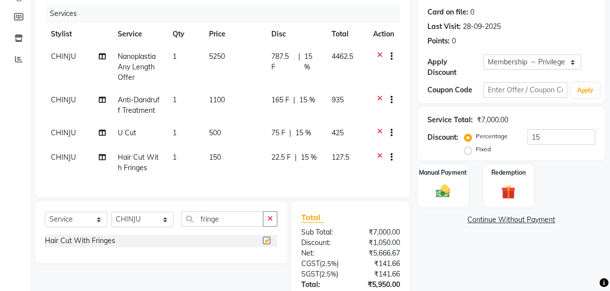
checkbox input "false"
click at [124, 67] on span "Nanoplastia Any Length Offer" at bounding box center [137, 67] width 38 height 30
select select "28048"
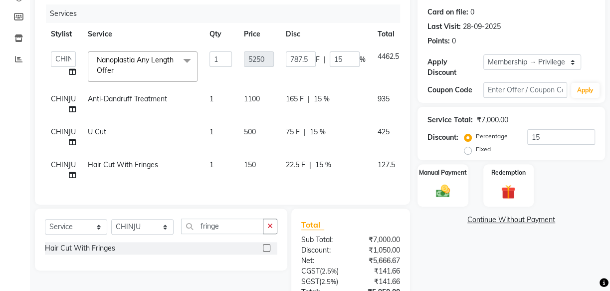
click at [186, 61] on span at bounding box center [187, 60] width 20 height 19
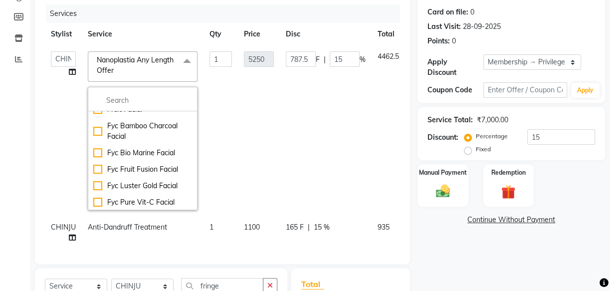
scroll to position [181, 0]
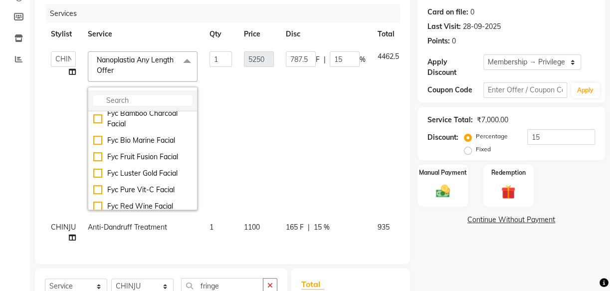
click at [150, 95] on input "multiselect-search" at bounding box center [142, 100] width 99 height 10
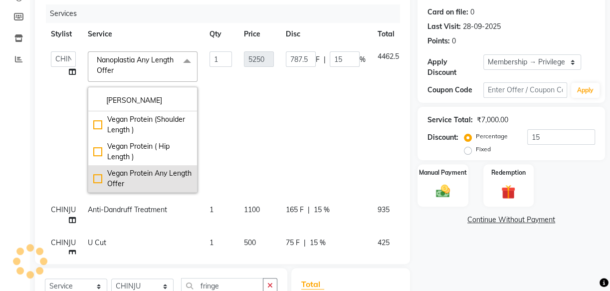
type input "[PERSON_NAME]"
click at [104, 179] on div "Vegan Protein Any Length Offer" at bounding box center [142, 178] width 99 height 21
checkbox input "true"
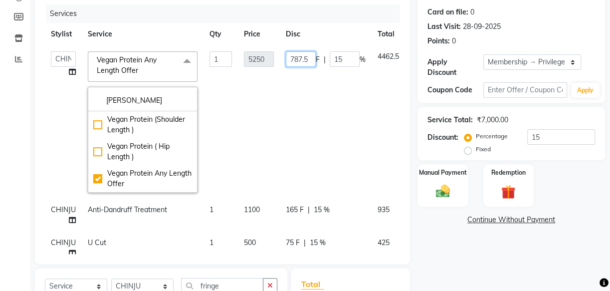
click at [310, 137] on td "787.5 F | 15 %" at bounding box center [326, 121] width 92 height 153
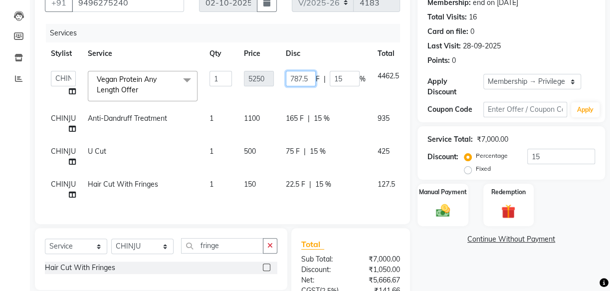
scroll to position [70, 0]
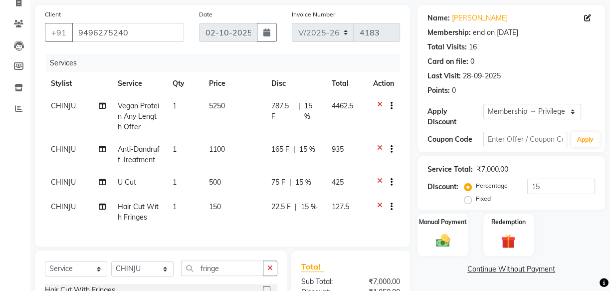
click at [304, 106] on span "15 %" at bounding box center [311, 111] width 15 height 21
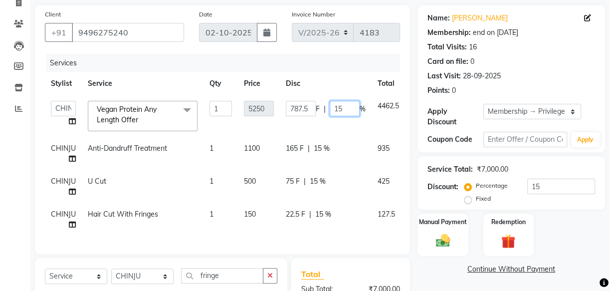
click at [342, 107] on input "15" at bounding box center [345, 108] width 30 height 15
click at [359, 174] on tr "CHINJU U Cut 1 500 75 F | 15 % 425" at bounding box center [241, 186] width 393 height 33
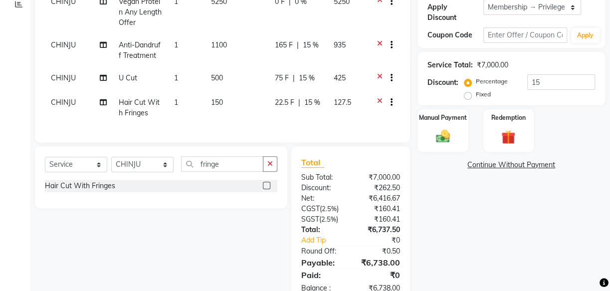
scroll to position [209, 0]
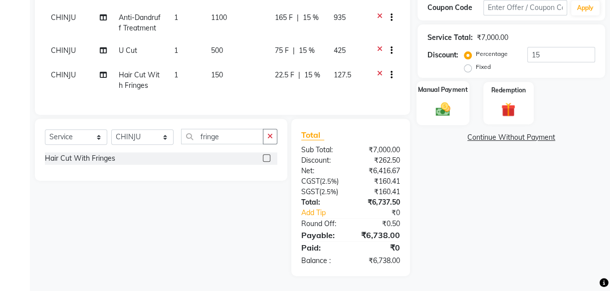
click at [431, 100] on img at bounding box center [443, 108] width 24 height 17
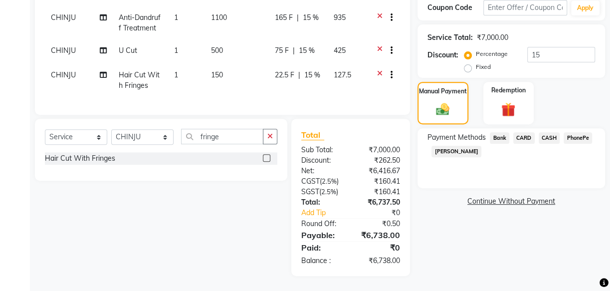
click at [582, 132] on span "PhonePe" at bounding box center [578, 137] width 28 height 11
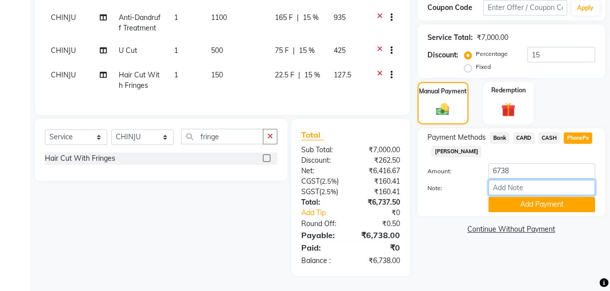
click at [541, 180] on input "Note:" at bounding box center [541, 187] width 107 height 15
click at [542, 197] on button "Add Payment" at bounding box center [541, 204] width 107 height 15
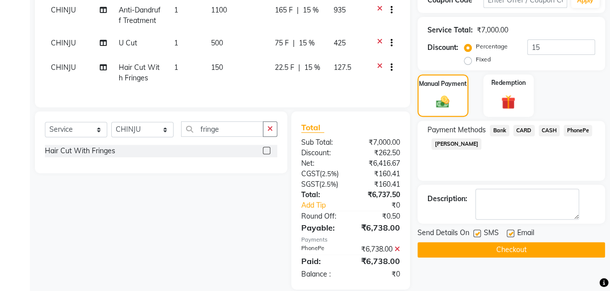
drag, startPoint x: 475, startPoint y: 231, endPoint x: 485, endPoint y: 232, distance: 10.0
click at [476, 232] on label at bounding box center [476, 232] width 7 height 7
click at [476, 232] on input "checkbox" at bounding box center [476, 233] width 6 height 6
click at [511, 233] on label at bounding box center [510, 232] width 7 height 7
click at [511, 233] on input "checkbox" at bounding box center [510, 233] width 6 height 6
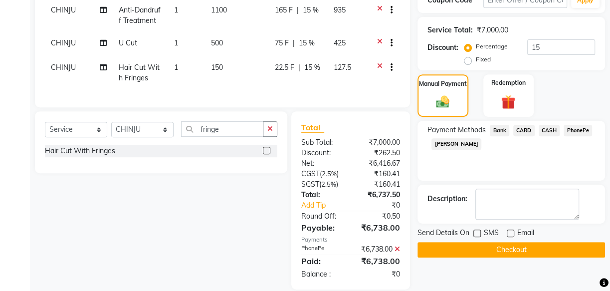
click at [503, 247] on button "Checkout" at bounding box center [512, 249] width 188 height 15
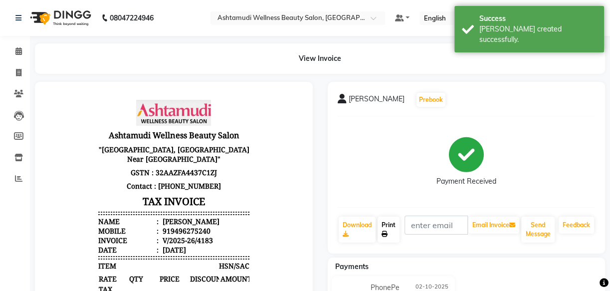
click at [393, 226] on link "Print" at bounding box center [389, 229] width 22 height 26
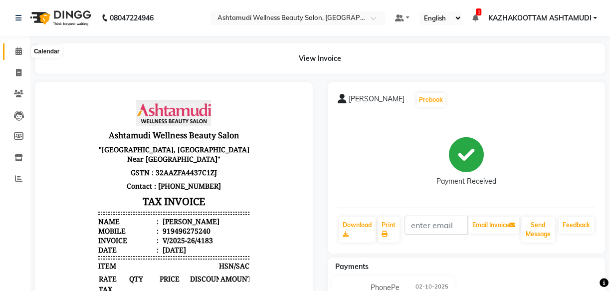
click at [16, 49] on icon at bounding box center [18, 50] width 6 height 7
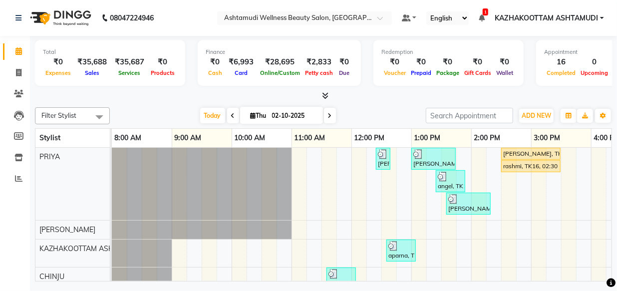
click at [327, 93] on icon at bounding box center [325, 95] width 6 height 7
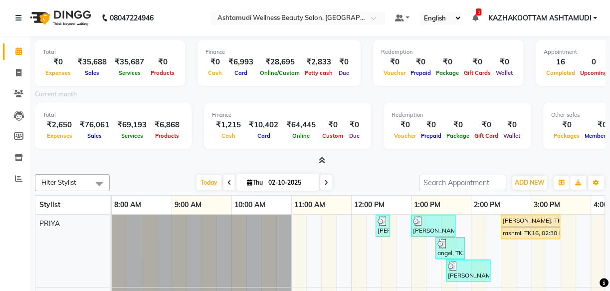
click at [322, 158] on icon at bounding box center [322, 160] width 6 height 7
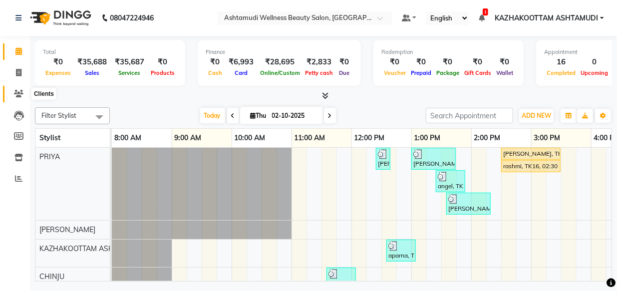
click at [22, 95] on ul "Calendar Invoice Clients Leads Members Inventory Reports Completed InProgress U…" at bounding box center [15, 118] width 30 height 154
click at [18, 73] on icon at bounding box center [18, 72] width 5 height 7
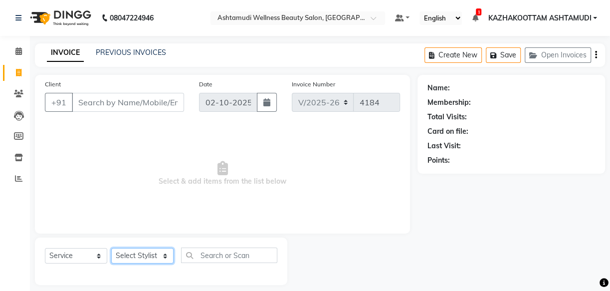
click at [160, 259] on select "Select Stylist Arya CHINJU GEETA KAZHAKOOTTAM ASHTAMUDI KRISHNA [PERSON_NAME] […" at bounding box center [142, 255] width 62 height 15
click at [111, 248] on select "Select Stylist Arya CHINJU GEETA KAZHAKOOTTAM ASHTAMUDI KRISHNA [PERSON_NAME] […" at bounding box center [142, 255] width 62 height 15
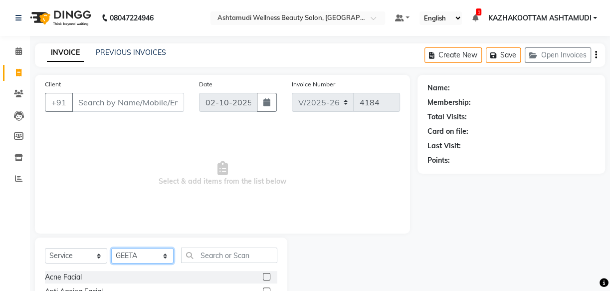
click at [166, 251] on select "Select Stylist Arya CHINJU GEETA KAZHAKOOTTAM ASHTAMUDI KRISHNA [PERSON_NAME] […" at bounding box center [142, 255] width 62 height 15
click at [111, 248] on select "Select Stylist Arya CHINJU GEETA KAZHAKOOTTAM ASHTAMUDI KRISHNA [PERSON_NAME] […" at bounding box center [142, 255] width 62 height 15
click at [154, 263] on select "Select Stylist Arya CHINJU GEETA KAZHAKOOTTAM ASHTAMUDI KRISHNA [PERSON_NAME] […" at bounding box center [142, 255] width 62 height 15
click at [111, 248] on select "Select Stylist Arya CHINJU GEETA KAZHAKOOTTAM ASHTAMUDI KRISHNA [PERSON_NAME] […" at bounding box center [142, 255] width 62 height 15
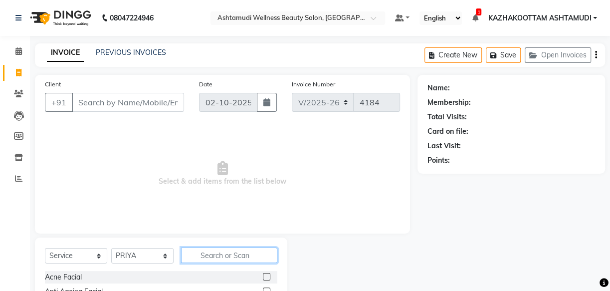
click at [205, 258] on input "text" at bounding box center [229, 254] width 96 height 15
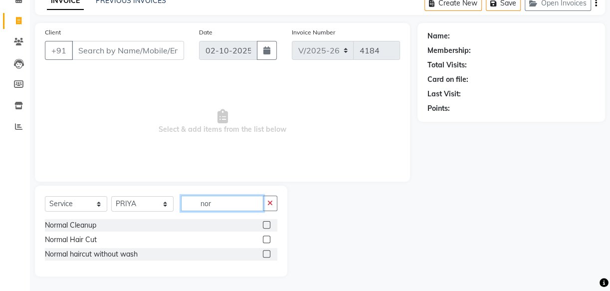
scroll to position [52, 0]
drag, startPoint x: 223, startPoint y: 202, endPoint x: 170, endPoint y: 204, distance: 53.4
click at [170, 204] on div "Select Service Product Membership Package Voucher Prepaid Gift Card Select Styl…" at bounding box center [161, 206] width 232 height 23
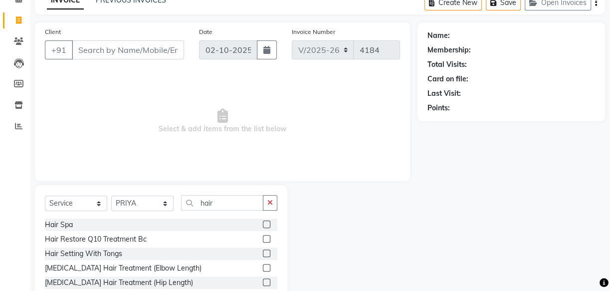
click at [263, 224] on label at bounding box center [266, 223] width 7 height 7
click at [263, 224] on input "checkbox" at bounding box center [266, 224] width 6 height 6
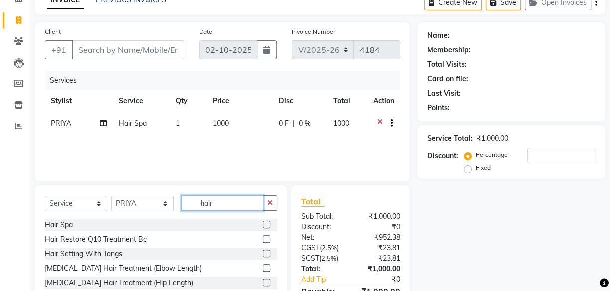
drag, startPoint x: 238, startPoint y: 205, endPoint x: 102, endPoint y: 176, distance: 139.3
click at [102, 176] on div "Client +91 Date [DATE] Invoice Number V/2025 V/[PHONE_NUMBER] Services Stylist …" at bounding box center [222, 177] width 390 height 310
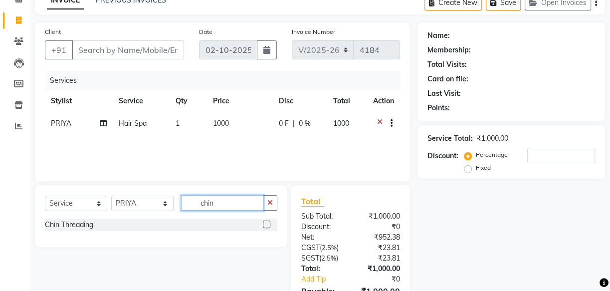
drag, startPoint x: 230, startPoint y: 207, endPoint x: 145, endPoint y: 199, distance: 85.7
click at [145, 199] on div "Select Service Product Membership Package Voucher Prepaid Gift Card Select Styl…" at bounding box center [161, 206] width 232 height 23
click at [266, 224] on label at bounding box center [266, 223] width 7 height 7
click at [266, 224] on input "checkbox" at bounding box center [266, 224] width 6 height 6
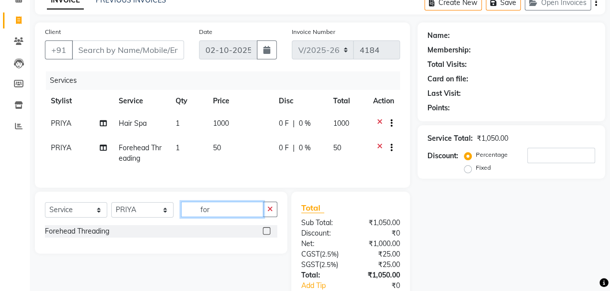
drag, startPoint x: 221, startPoint y: 213, endPoint x: 178, endPoint y: 214, distance: 43.4
click at [178, 214] on div "Select Service Product Membership Package Voucher Prepaid Gift Card Select Styl…" at bounding box center [161, 213] width 232 height 23
click at [263, 249] on label at bounding box center [266, 244] width 7 height 7
click at [263, 249] on input "checkbox" at bounding box center [266, 245] width 6 height 6
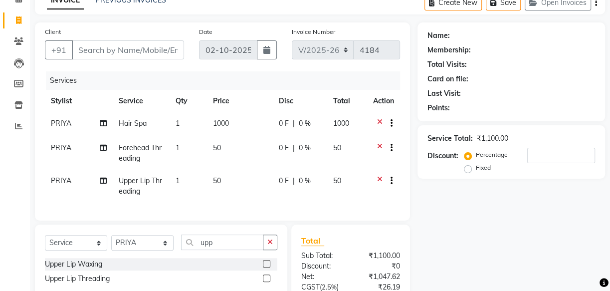
click at [180, 180] on td "1" at bounding box center [188, 186] width 37 height 33
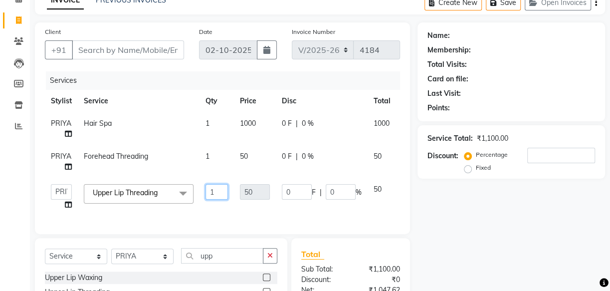
click at [221, 185] on input "1" at bounding box center [217, 191] width 22 height 15
click at [228, 210] on div "Services Stylist Service Qty Price Disc Total Action PRIYA Hair Spa 1 1000 0 F …" at bounding box center [222, 147] width 355 height 153
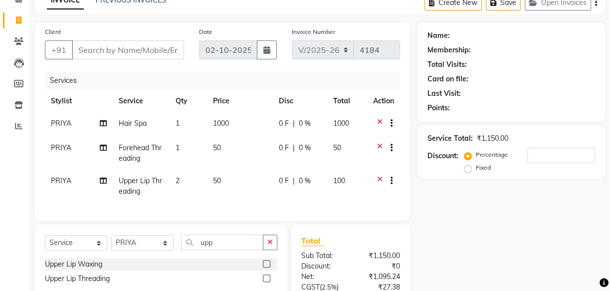
drag, startPoint x: 377, startPoint y: 143, endPoint x: 382, endPoint y: 149, distance: 8.1
click at [377, 144] on icon at bounding box center [379, 149] width 5 height 12
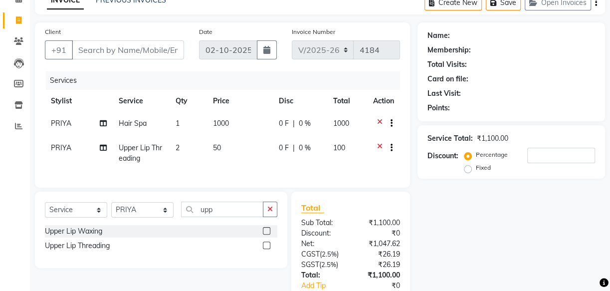
click at [377, 147] on icon at bounding box center [379, 149] width 5 height 12
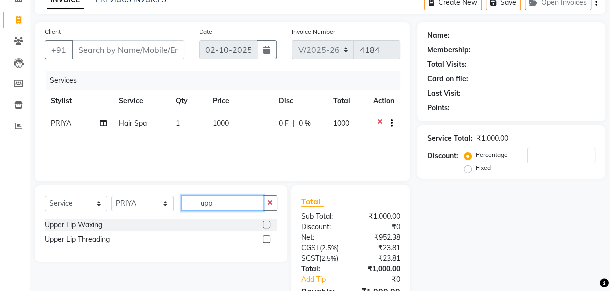
drag, startPoint x: 236, startPoint y: 210, endPoint x: 216, endPoint y: 211, distance: 20.0
click at [216, 211] on div "Select Service Product Membership Package Voucher Prepaid Gift Card Select Styl…" at bounding box center [161, 206] width 232 height 23
click at [268, 224] on label at bounding box center [266, 223] width 7 height 7
click at [268, 224] on input "checkbox" at bounding box center [266, 224] width 6 height 6
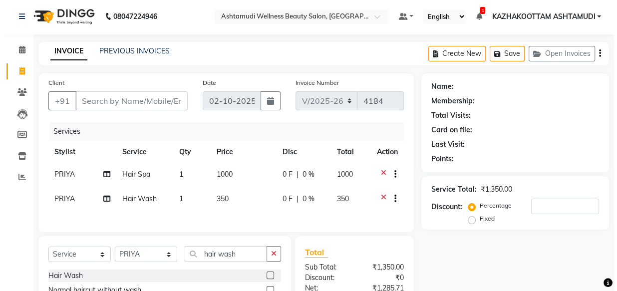
scroll to position [0, 0]
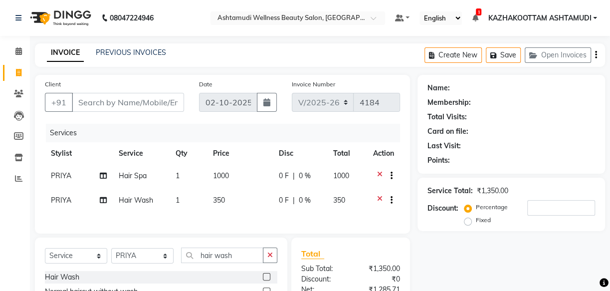
click at [379, 198] on icon at bounding box center [379, 201] width 5 height 12
click at [383, 177] on div at bounding box center [388, 177] width 10 height 12
click at [380, 174] on icon at bounding box center [379, 177] width 5 height 12
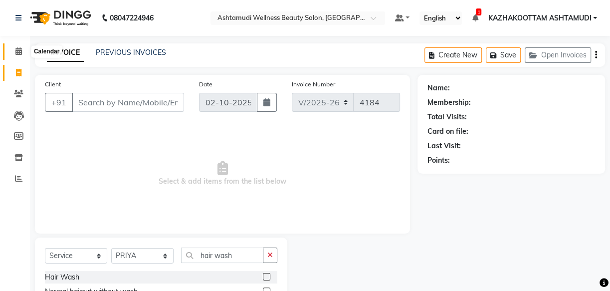
click at [18, 49] on icon at bounding box center [18, 50] width 6 height 7
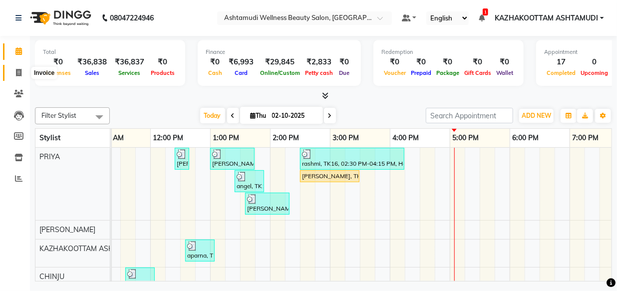
click at [17, 73] on icon at bounding box center [18, 72] width 5 height 7
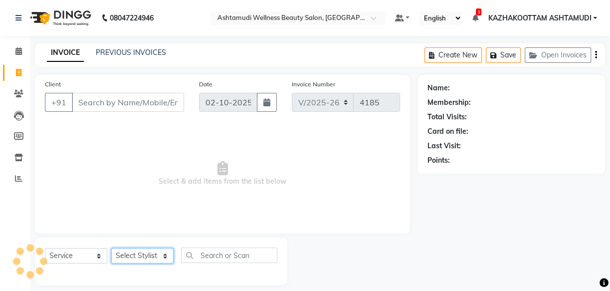
click at [155, 256] on select "Select Stylist" at bounding box center [142, 255] width 62 height 15
click at [111, 248] on select "Select Stylist Arya CHINJU GEETA KAZHAKOOTTAM ASHTAMUDI KRISHNA [PERSON_NAME] […" at bounding box center [142, 255] width 62 height 15
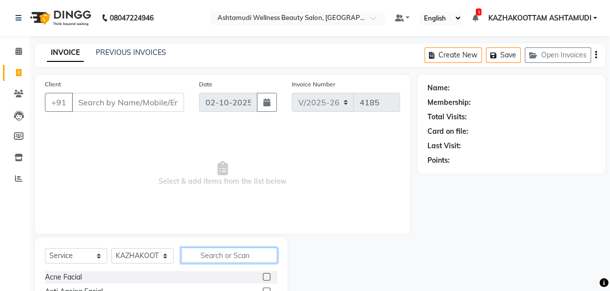
click at [206, 259] on input "text" at bounding box center [229, 254] width 96 height 15
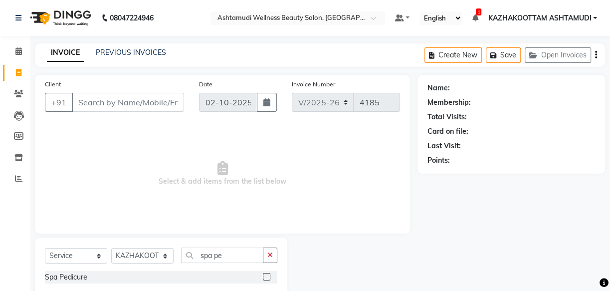
click at [268, 274] on label at bounding box center [266, 276] width 7 height 7
click at [268, 274] on input "checkbox" at bounding box center [266, 277] width 6 height 6
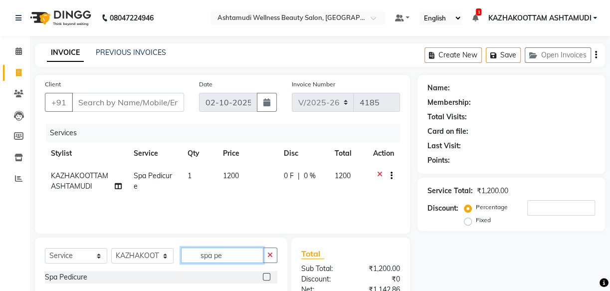
drag, startPoint x: 252, startPoint y: 257, endPoint x: 196, endPoint y: 253, distance: 57.0
click at [196, 253] on input "spa pe" at bounding box center [222, 254] width 82 height 15
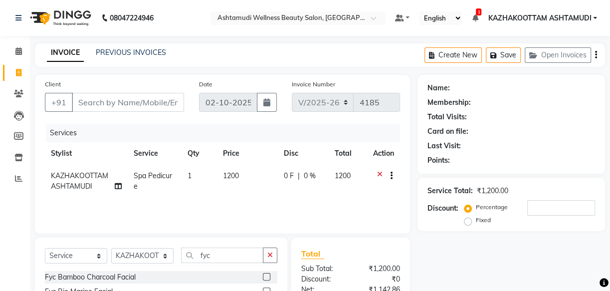
click at [265, 274] on label at bounding box center [266, 276] width 7 height 7
click at [265, 274] on input "checkbox" at bounding box center [266, 277] width 6 height 6
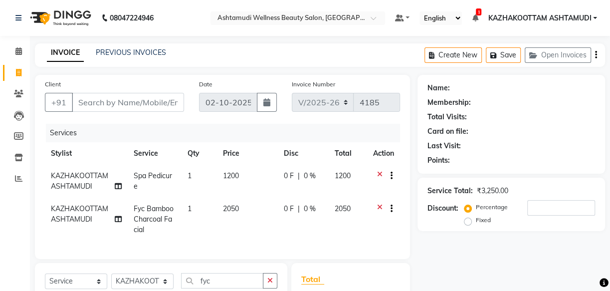
click at [378, 173] on icon at bounding box center [379, 177] width 5 height 12
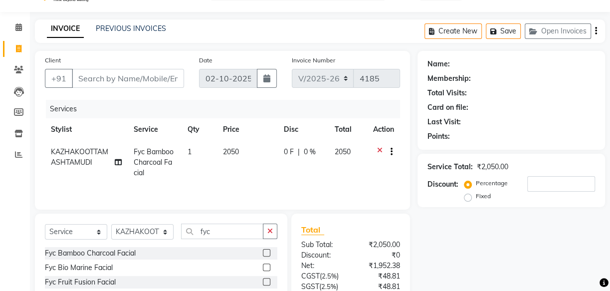
scroll to position [45, 0]
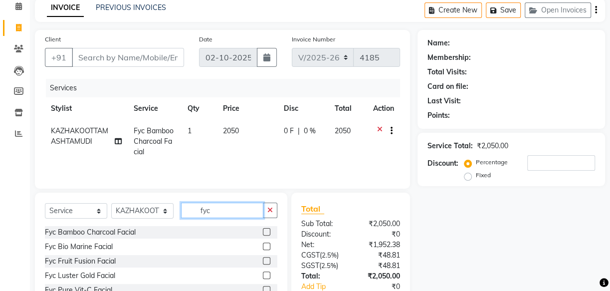
click at [220, 210] on input "fyc" at bounding box center [222, 210] width 82 height 15
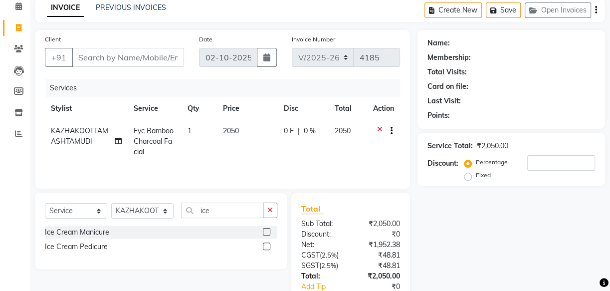
click at [268, 244] on label at bounding box center [266, 245] width 7 height 7
click at [268, 244] on input "checkbox" at bounding box center [266, 246] width 6 height 6
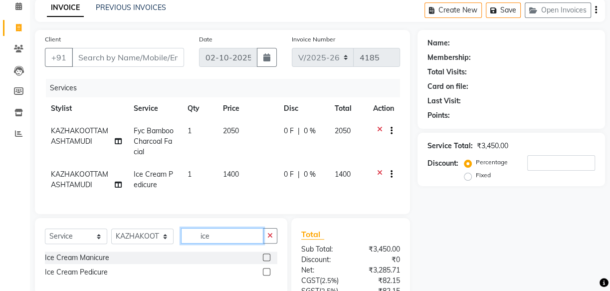
click at [214, 243] on input "ice" at bounding box center [222, 235] width 82 height 15
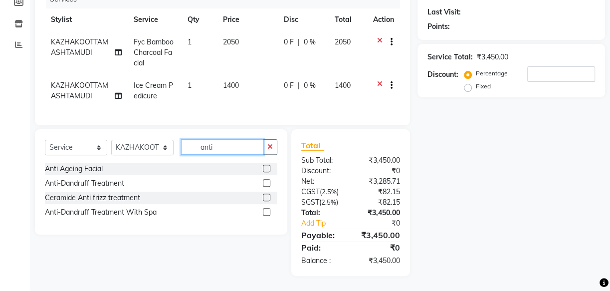
scroll to position [136, 0]
click at [266, 214] on label at bounding box center [266, 211] width 7 height 7
click at [266, 214] on input "checkbox" at bounding box center [266, 212] width 6 height 6
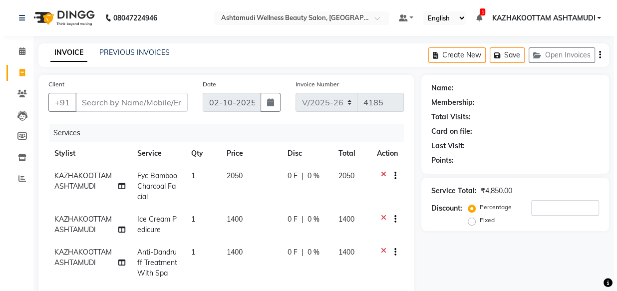
scroll to position [0, 0]
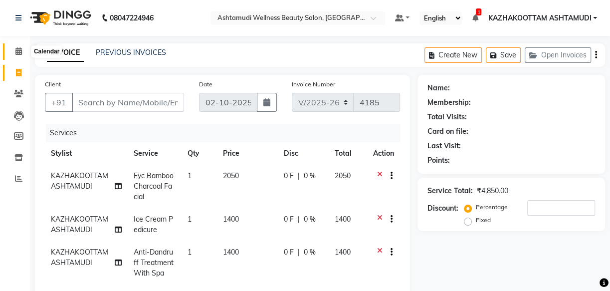
click at [15, 49] on icon at bounding box center [18, 50] width 6 height 7
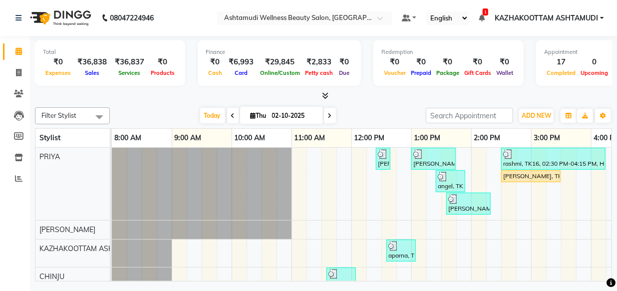
click at [323, 93] on icon at bounding box center [325, 95] width 6 height 7
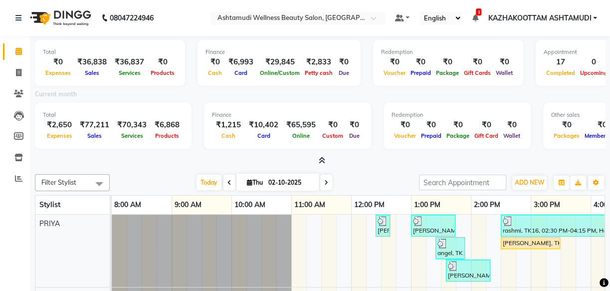
click at [322, 158] on icon at bounding box center [322, 160] width 6 height 7
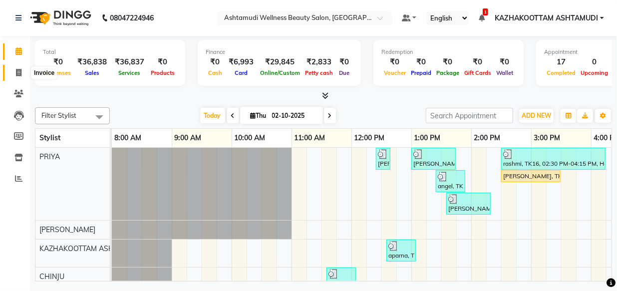
click at [21, 74] on icon at bounding box center [18, 72] width 5 height 7
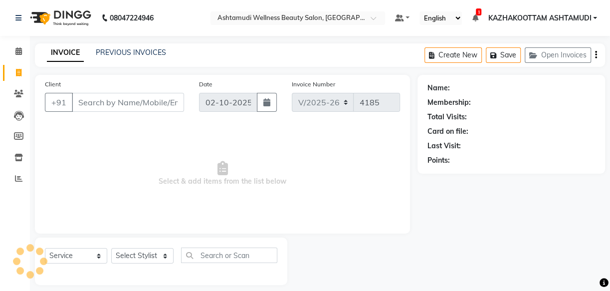
click at [95, 102] on input "Client" at bounding box center [128, 102] width 112 height 19
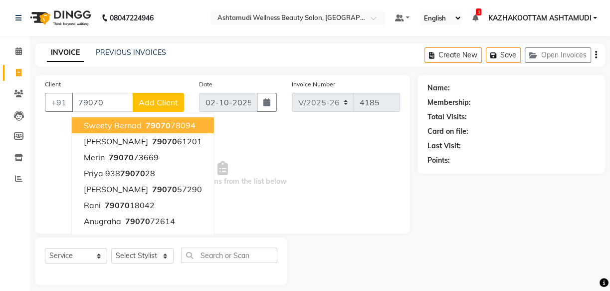
click at [108, 105] on input "79070" at bounding box center [102, 102] width 61 height 19
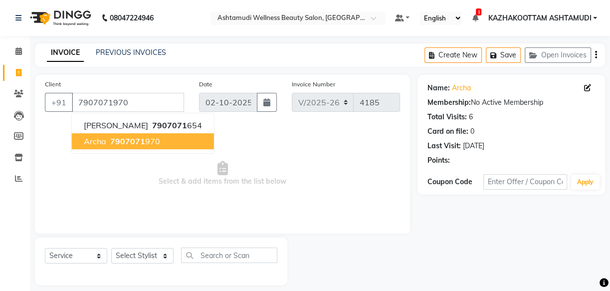
click at [113, 141] on span "7907071" at bounding box center [127, 141] width 35 height 10
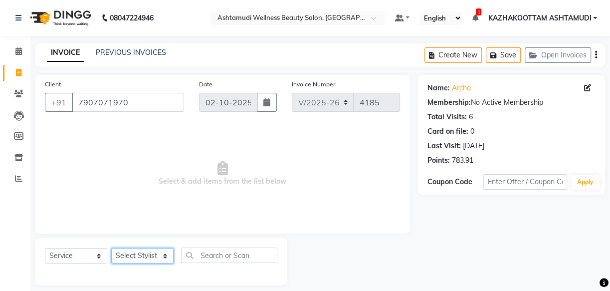
click at [151, 256] on select "Select Stylist Arya CHINJU GEETA KAZHAKOOTTAM ASHTAMUDI KRISHNA [PERSON_NAME] […" at bounding box center [142, 255] width 62 height 15
click at [111, 248] on select "Select Stylist Arya CHINJU GEETA KAZHAKOOTTAM ASHTAMUDI KRISHNA [PERSON_NAME] […" at bounding box center [142, 255] width 62 height 15
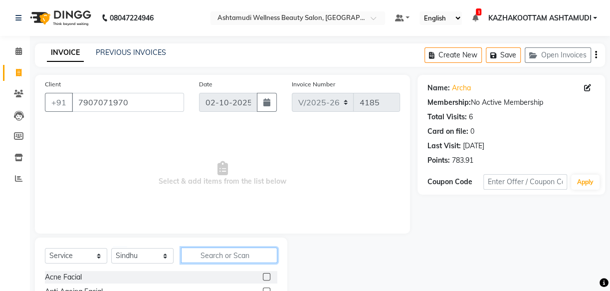
click at [213, 252] on input "text" at bounding box center [229, 254] width 96 height 15
click at [267, 277] on label at bounding box center [266, 276] width 7 height 7
click at [267, 277] on input "checkbox" at bounding box center [266, 277] width 6 height 6
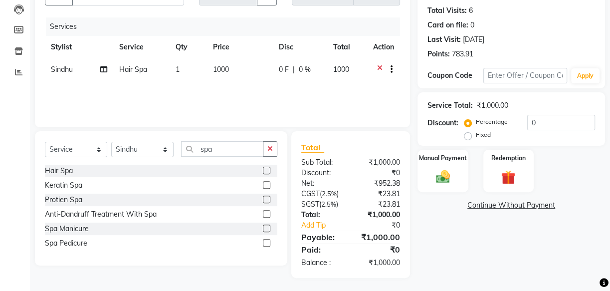
scroll to position [109, 0]
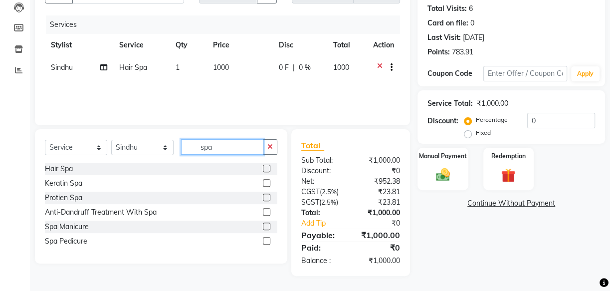
drag, startPoint x: 232, startPoint y: 144, endPoint x: 0, endPoint y: 115, distance: 234.2
click at [49, 135] on div "Select Service Product Membership Package Voucher Prepaid Gift Card Select Styl…" at bounding box center [161, 196] width 252 height 134
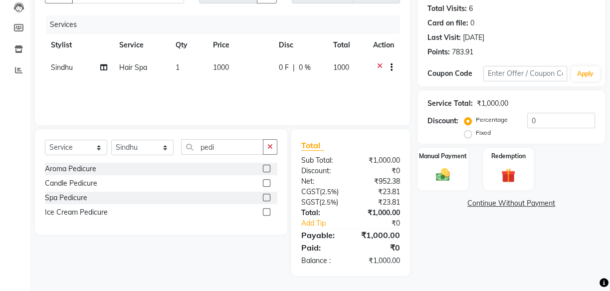
click at [269, 169] on label at bounding box center [266, 168] width 7 height 7
click at [269, 169] on input "checkbox" at bounding box center [266, 169] width 6 height 6
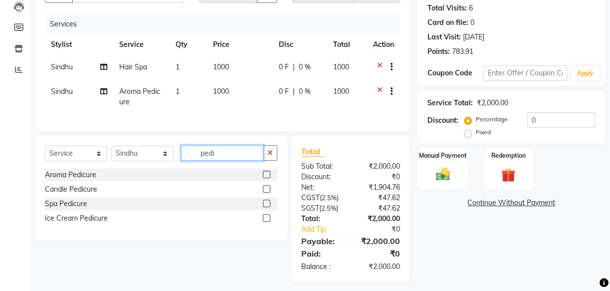
drag, startPoint x: 238, startPoint y: 165, endPoint x: 17, endPoint y: 133, distance: 223.3
click at [73, 152] on div "Select Service Product Membership Package Voucher Prepaid Gift Card Select Styl…" at bounding box center [161, 156] width 232 height 23
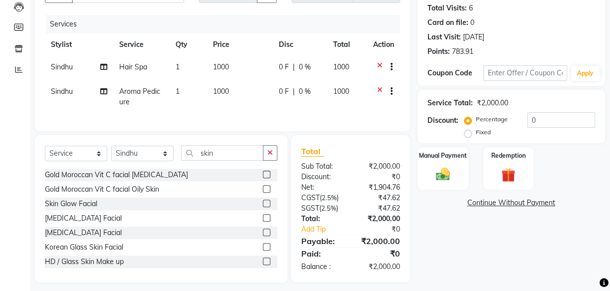
drag, startPoint x: 261, startPoint y: 236, endPoint x: 244, endPoint y: 234, distance: 17.6
click at [263, 236] on label at bounding box center [266, 231] width 7 height 7
click at [263, 236] on input "checkbox" at bounding box center [266, 232] width 6 height 6
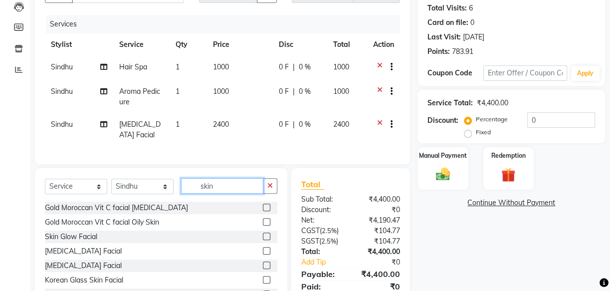
drag, startPoint x: 235, startPoint y: 188, endPoint x: 37, endPoint y: 138, distance: 204.1
click at [125, 170] on div "Client [PHONE_NUMBER] Date [DATE] Invoice Number V/2025 V/[PHONE_NUMBER] Servic…" at bounding box center [222, 140] width 390 height 349
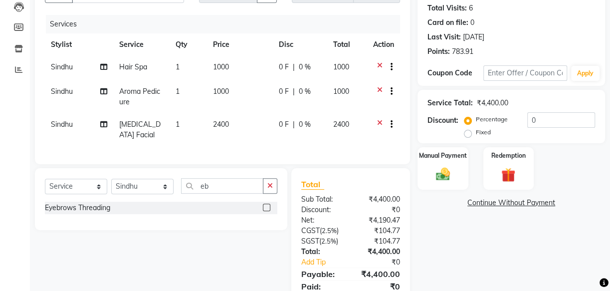
click at [265, 211] on label at bounding box center [266, 207] width 7 height 7
click at [265, 211] on input "checkbox" at bounding box center [266, 208] width 6 height 6
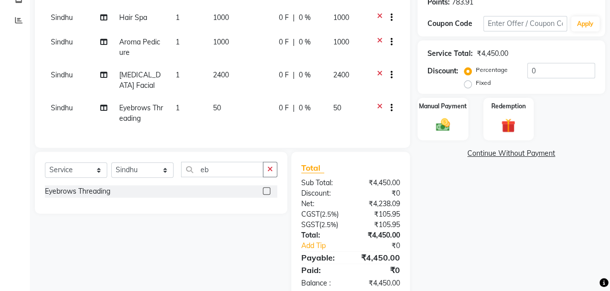
scroll to position [142, 0]
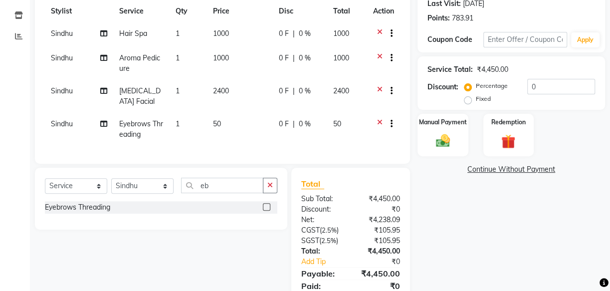
click at [381, 31] on icon at bounding box center [379, 34] width 5 height 12
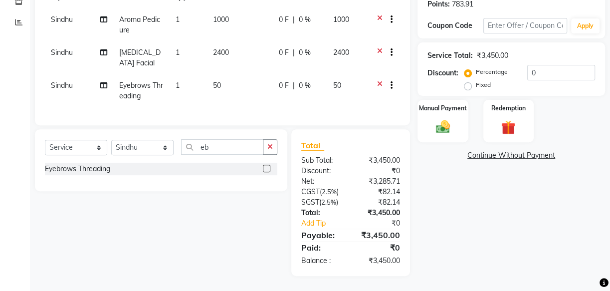
scroll to position [164, 0]
click at [446, 118] on img at bounding box center [443, 126] width 24 height 17
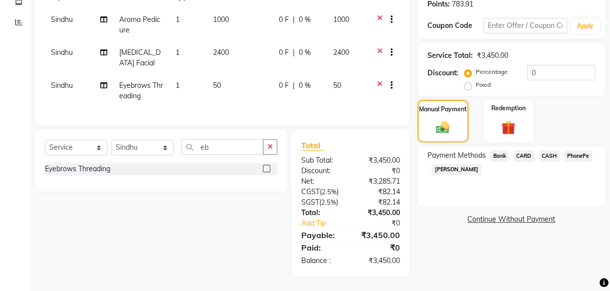
click at [582, 150] on span "PhonePe" at bounding box center [578, 155] width 28 height 11
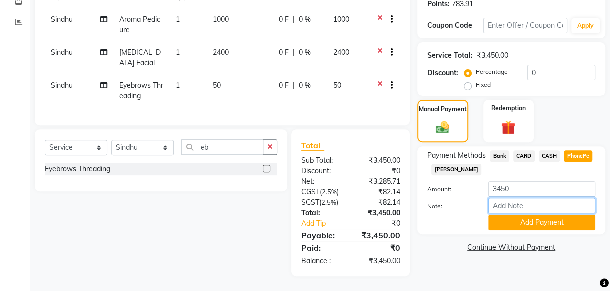
click at [529, 200] on input "Note:" at bounding box center [541, 205] width 107 height 15
click at [534, 218] on button "Add Payment" at bounding box center [541, 221] width 107 height 15
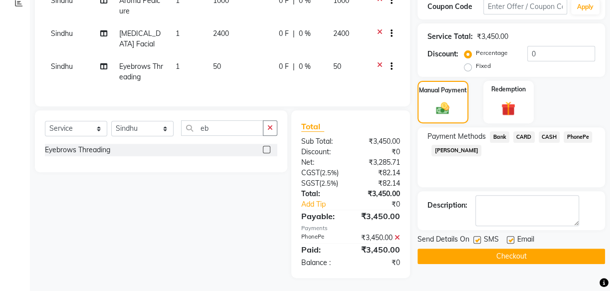
scroll to position [185, 0]
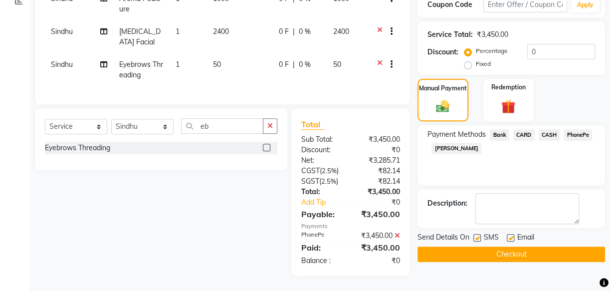
click at [512, 234] on label at bounding box center [510, 237] width 7 height 7
click at [512, 235] on input "checkbox" at bounding box center [510, 238] width 6 height 6
click at [514, 246] on button "Checkout" at bounding box center [512, 253] width 188 height 15
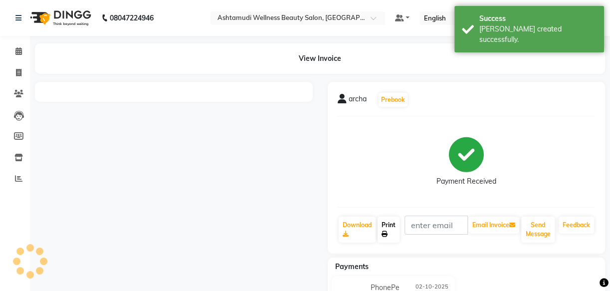
click at [389, 229] on link "Print" at bounding box center [389, 229] width 22 height 26
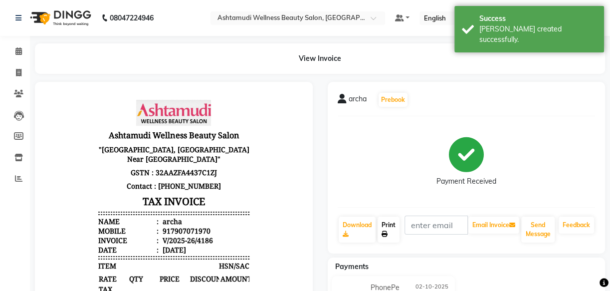
click at [386, 231] on icon at bounding box center [385, 234] width 6 height 6
click at [13, 51] on span at bounding box center [18, 51] width 17 height 11
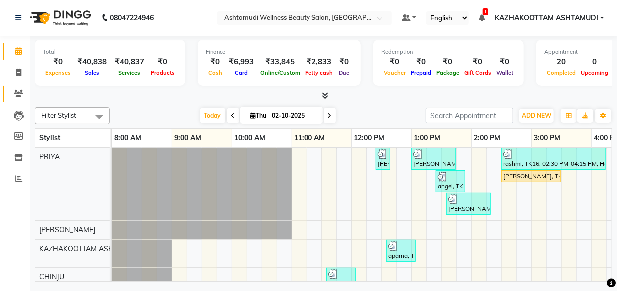
click at [21, 96] on icon at bounding box center [18, 93] width 9 height 7
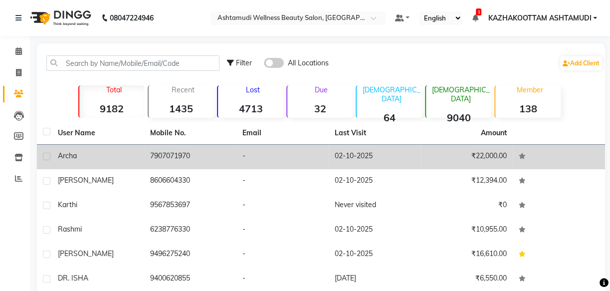
click at [188, 154] on td "7907071970" at bounding box center [190, 157] width 92 height 24
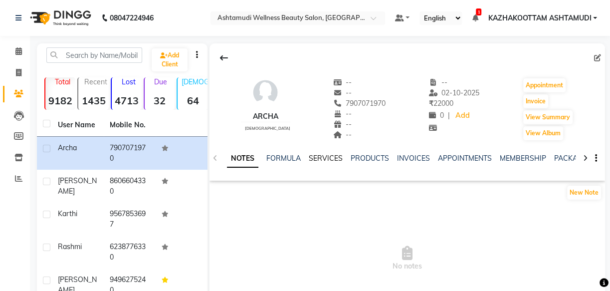
click at [315, 157] on link "SERVICES" at bounding box center [326, 158] width 34 height 9
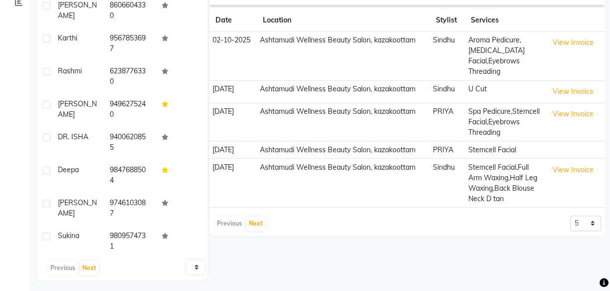
scroll to position [180, 0]
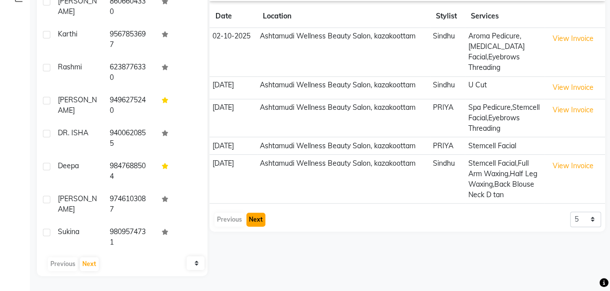
click at [253, 217] on button "Next" at bounding box center [255, 219] width 19 height 14
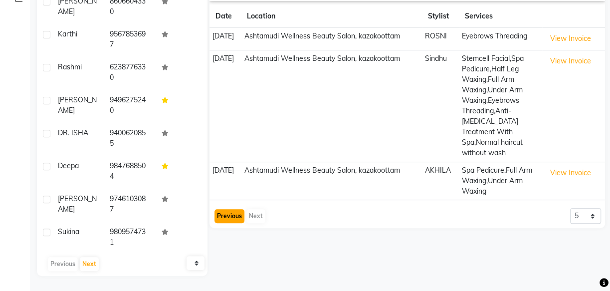
click at [229, 210] on button "Previous" at bounding box center [229, 216] width 30 height 14
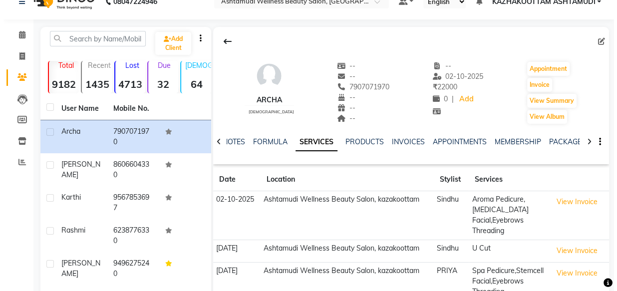
scroll to position [0, 0]
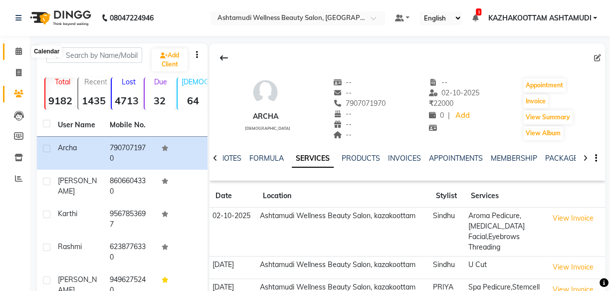
click at [21, 49] on icon at bounding box center [18, 50] width 6 height 7
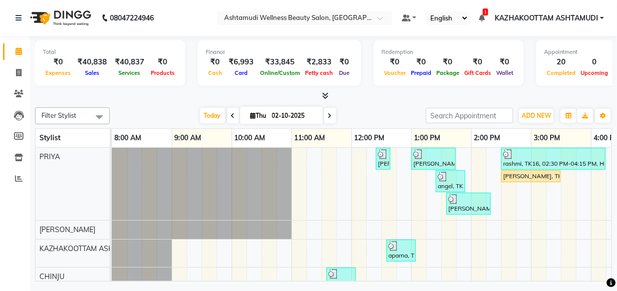
click at [324, 93] on icon at bounding box center [325, 95] width 6 height 7
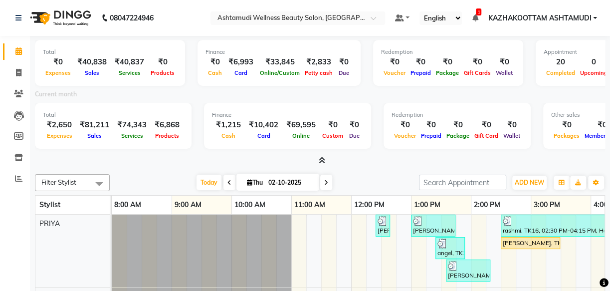
click at [321, 160] on icon at bounding box center [322, 160] width 6 height 7
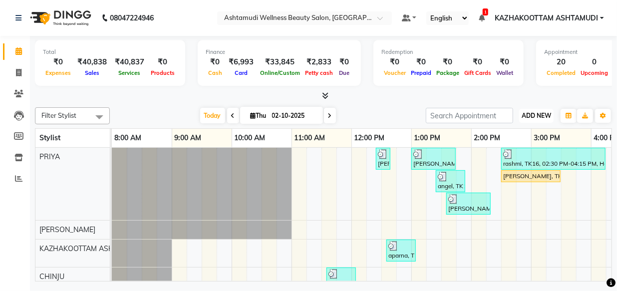
click at [534, 114] on span "ADD NEW" at bounding box center [535, 115] width 29 height 7
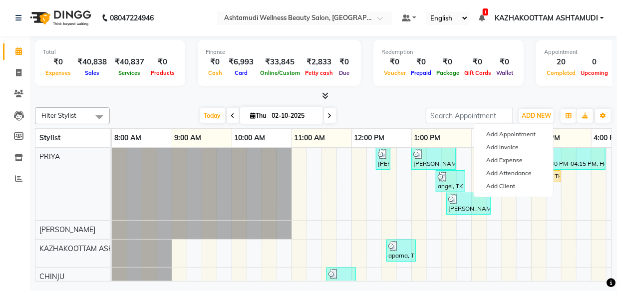
click at [499, 91] on div at bounding box center [323, 96] width 577 height 10
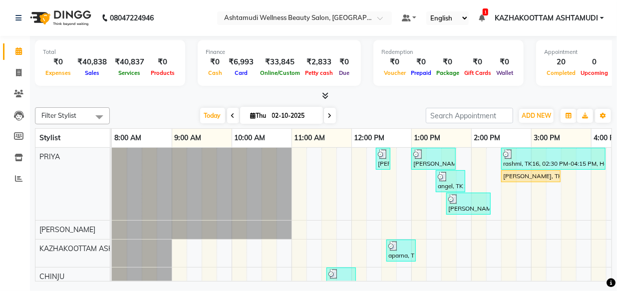
click at [323, 94] on icon at bounding box center [325, 95] width 6 height 7
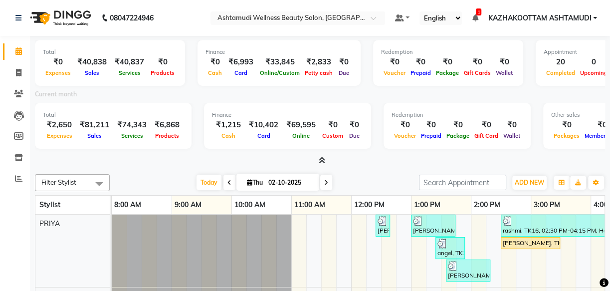
click at [321, 160] on icon at bounding box center [322, 160] width 6 height 7
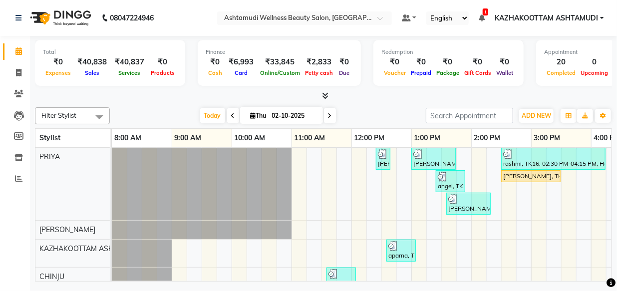
click at [325, 96] on icon at bounding box center [325, 95] width 6 height 7
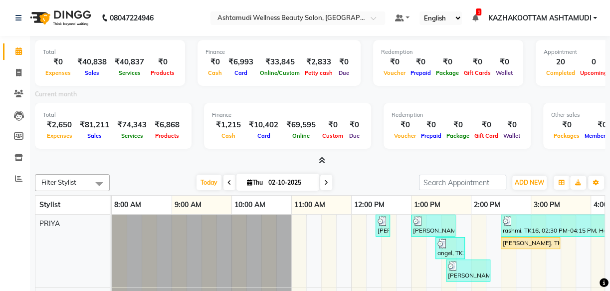
click at [321, 160] on icon at bounding box center [322, 160] width 6 height 7
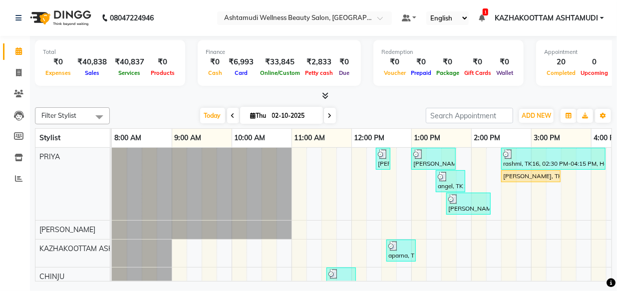
click at [324, 97] on icon at bounding box center [325, 95] width 6 height 7
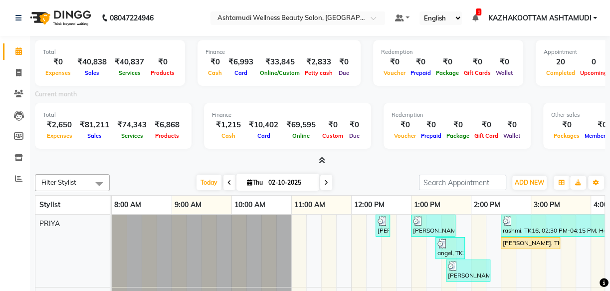
click at [323, 161] on icon at bounding box center [322, 160] width 6 height 7
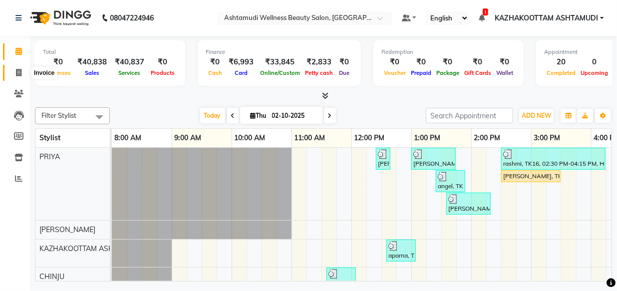
click at [18, 71] on icon at bounding box center [18, 72] width 5 height 7
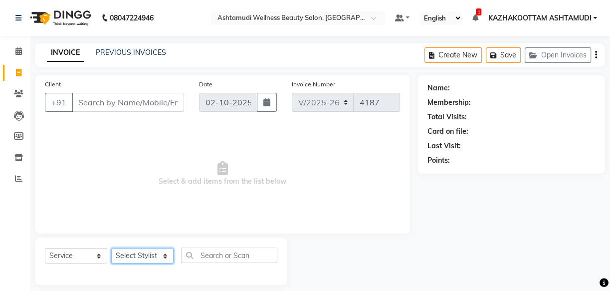
click at [160, 258] on select "Select Stylist Arya CHINJU GEETA KAZHAKOOTTAM ASHTAMUDI KRISHNA [PERSON_NAME] […" at bounding box center [142, 255] width 62 height 15
click at [111, 248] on select "Select Stylist Arya CHINJU GEETA KAZHAKOOTTAM ASHTAMUDI KRISHNA [PERSON_NAME] […" at bounding box center [142, 255] width 62 height 15
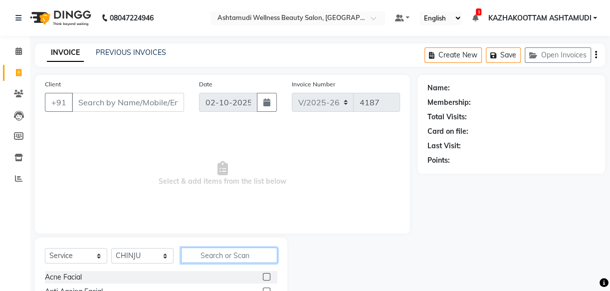
click at [222, 260] on input "text" at bounding box center [229, 254] width 96 height 15
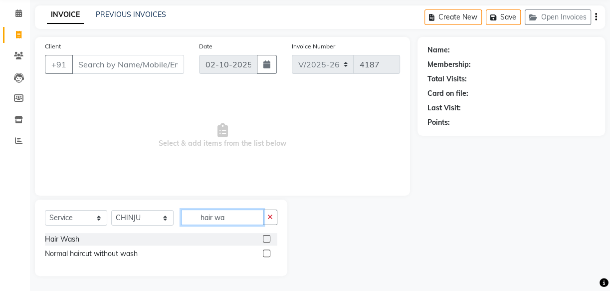
scroll to position [38, 0]
click at [263, 239] on label at bounding box center [266, 238] width 7 height 7
click at [263, 239] on input "checkbox" at bounding box center [266, 239] width 6 height 6
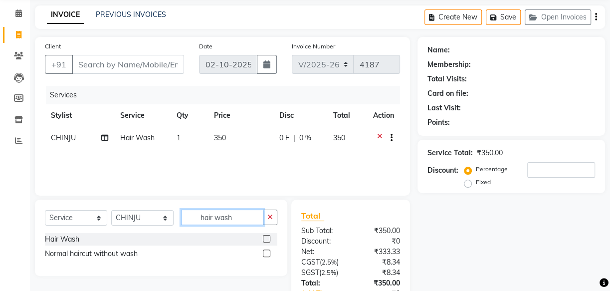
drag, startPoint x: 249, startPoint y: 212, endPoint x: 147, endPoint y: 256, distance: 111.0
click at [147, 256] on div "Select Service Product Membership Package Voucher Prepaid Gift Card Select Styl…" at bounding box center [161, 238] width 252 height 76
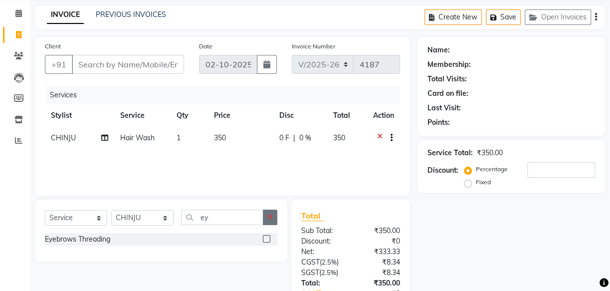
click at [264, 236] on label at bounding box center [266, 238] width 7 height 7
click at [264, 236] on input "checkbox" at bounding box center [266, 239] width 6 height 6
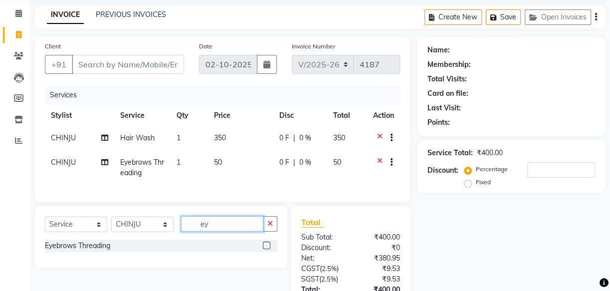
drag, startPoint x: 230, startPoint y: 234, endPoint x: 180, endPoint y: 241, distance: 51.3
click at [180, 239] on div "Select Service Product Membership Package Voucher Prepaid Gift Card Select Styl…" at bounding box center [161, 227] width 232 height 23
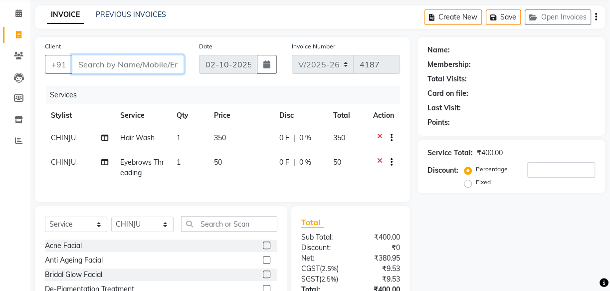
click at [116, 66] on input "Client" at bounding box center [128, 64] width 112 height 19
click at [78, 64] on input "Client" at bounding box center [128, 64] width 112 height 19
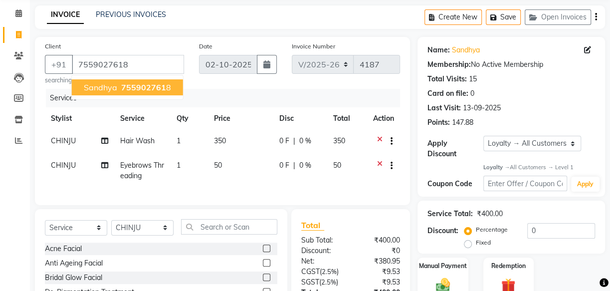
click at [142, 89] on span "755902761" at bounding box center [143, 87] width 45 height 10
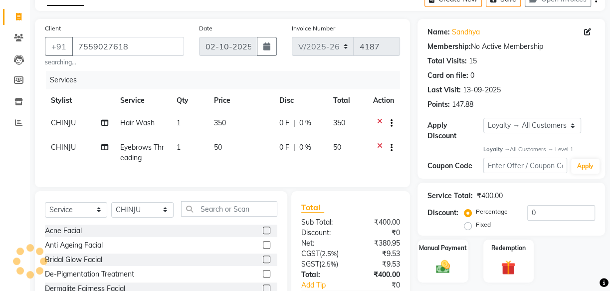
scroll to position [35, 0]
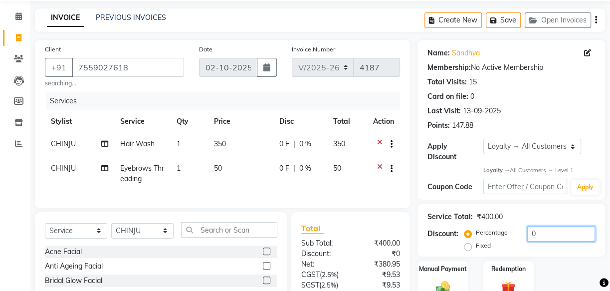
click at [527, 232] on input "0" at bounding box center [561, 233] width 68 height 15
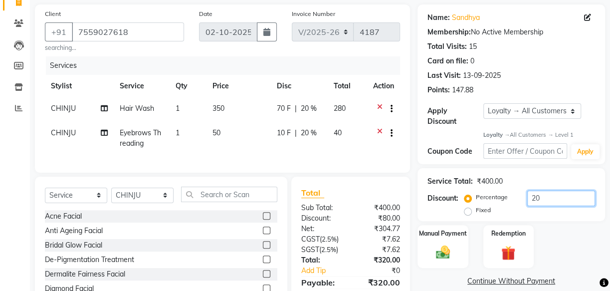
scroll to position [90, 0]
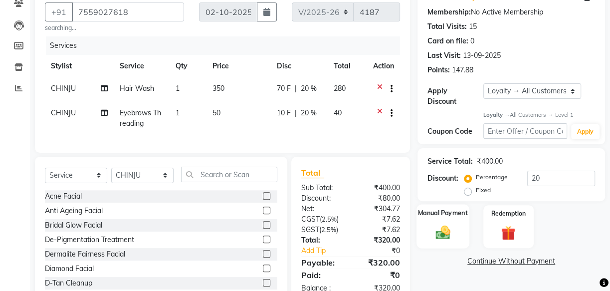
click at [442, 232] on img at bounding box center [443, 232] width 24 height 17
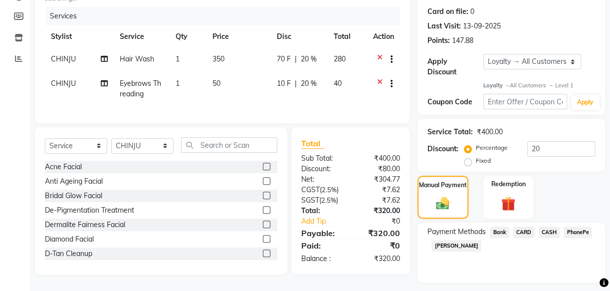
scroll to position [146, 0]
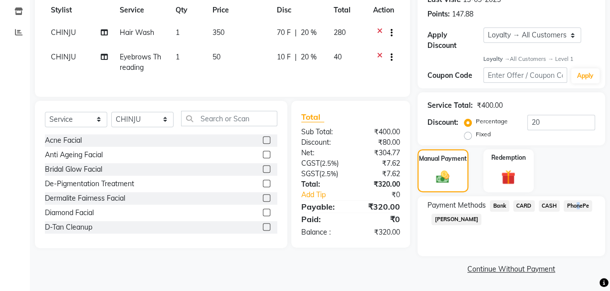
click at [575, 203] on span "PhonePe" at bounding box center [578, 205] width 28 height 11
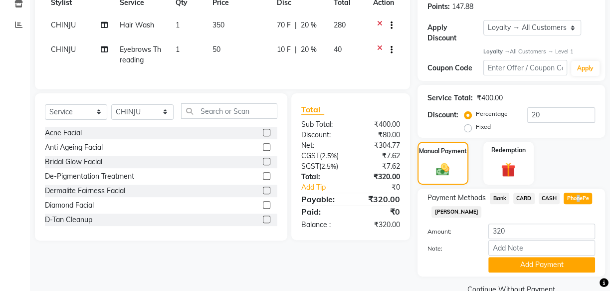
scroll to position [175, 0]
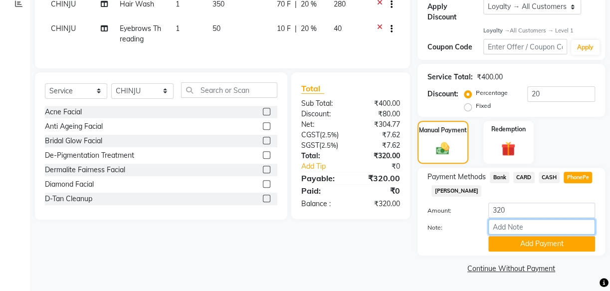
drag, startPoint x: 536, startPoint y: 228, endPoint x: 539, endPoint y: 220, distance: 8.1
click at [537, 228] on input "Note:" at bounding box center [541, 226] width 107 height 15
click at [555, 243] on button "Add Payment" at bounding box center [541, 243] width 107 height 15
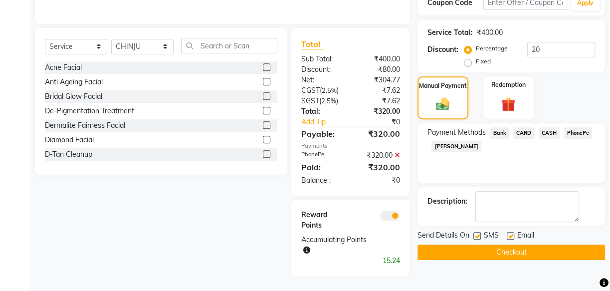
scroll to position [226, 0]
drag, startPoint x: 475, startPoint y: 226, endPoint x: 508, endPoint y: 224, distance: 33.0
click at [477, 232] on label at bounding box center [476, 235] width 7 height 7
click at [477, 233] on input "checkbox" at bounding box center [476, 236] width 6 height 6
click at [510, 232] on label at bounding box center [510, 235] width 7 height 7
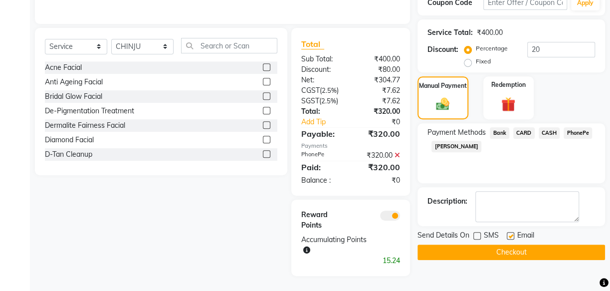
click at [510, 233] on input "checkbox" at bounding box center [510, 236] width 6 height 6
click at [546, 244] on button "Checkout" at bounding box center [512, 251] width 188 height 15
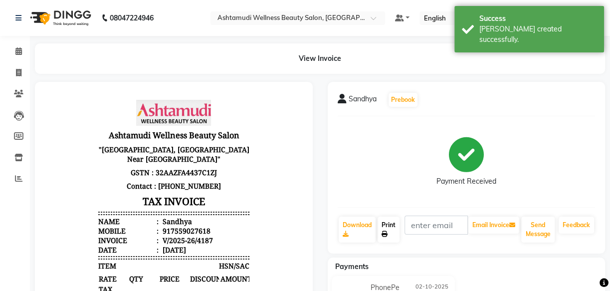
click at [386, 227] on link "Print" at bounding box center [389, 229] width 22 height 26
click at [16, 51] on icon at bounding box center [18, 50] width 6 height 7
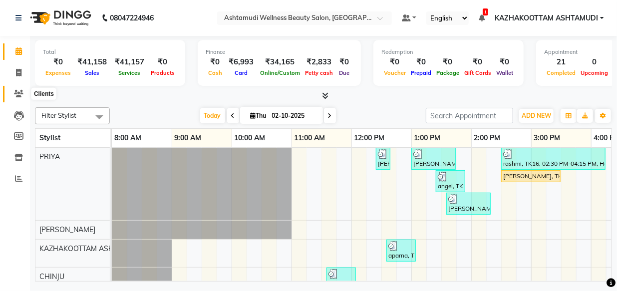
click at [20, 92] on icon at bounding box center [18, 93] width 9 height 7
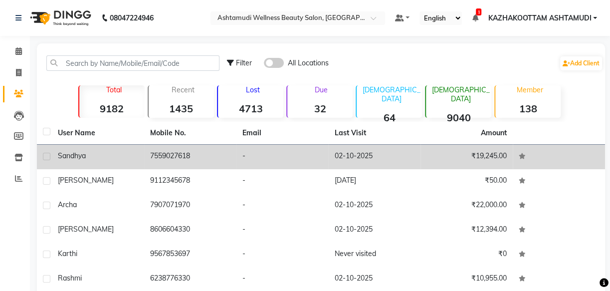
click at [141, 160] on td "Sandhya" at bounding box center [98, 157] width 92 height 24
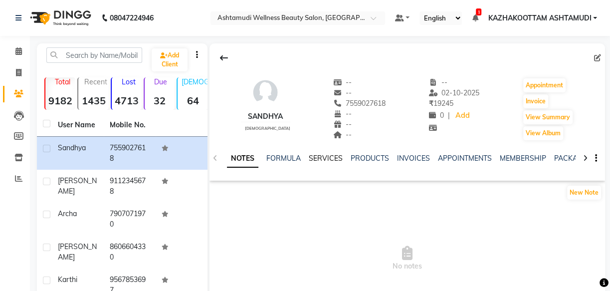
click at [329, 159] on link "SERVICES" at bounding box center [326, 158] width 34 height 9
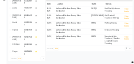
scroll to position [180, 0]
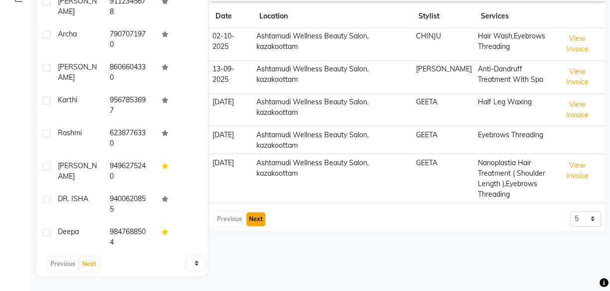
click at [259, 218] on button "Next" at bounding box center [255, 219] width 19 height 14
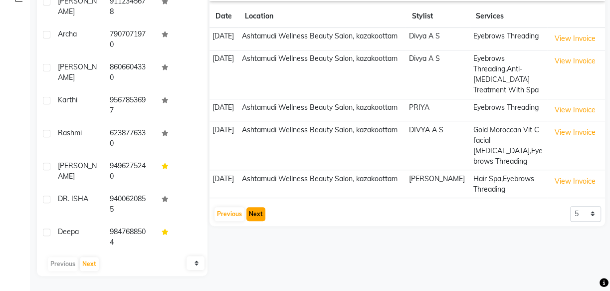
click at [261, 219] on button "Next" at bounding box center [255, 214] width 19 height 14
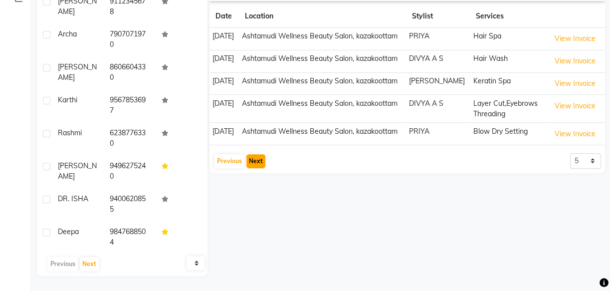
click at [254, 158] on button "Next" at bounding box center [255, 161] width 19 height 14
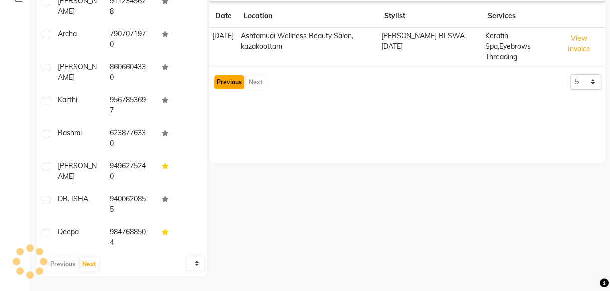
click at [239, 85] on button "Previous" at bounding box center [229, 82] width 30 height 14
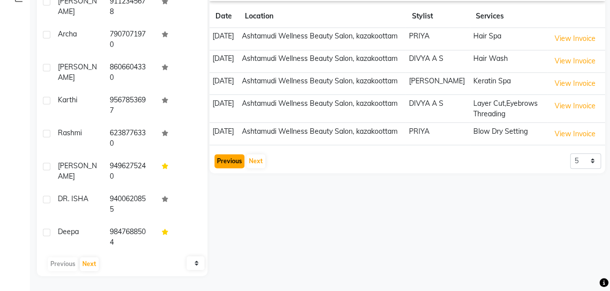
click at [225, 160] on button "Previous" at bounding box center [229, 161] width 30 height 14
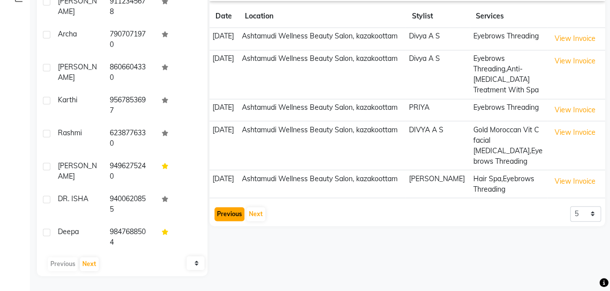
click at [234, 214] on button "Previous" at bounding box center [229, 214] width 30 height 14
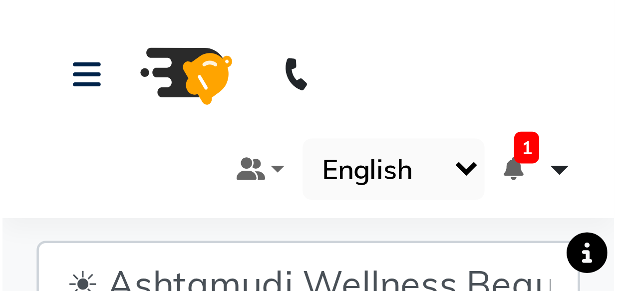
scroll to position [0, 0]
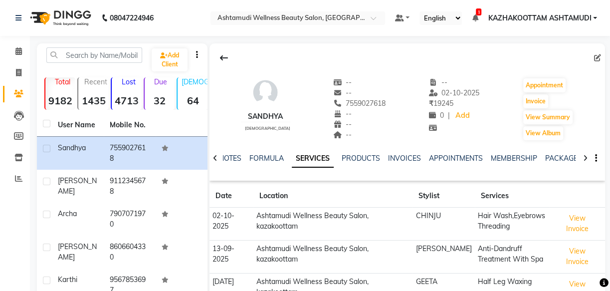
drag, startPoint x: 114, startPoint y: 0, endPoint x: 406, endPoint y: 80, distance: 303.1
click at [406, 80] on div "Sandhya [DEMOGRAPHIC_DATA] -- -- 7559027618 -- -- -- -- [DATE] ₹ 19245 0 | Add …" at bounding box center [408, 104] width 396 height 74
click at [221, 60] on icon at bounding box center [224, 58] width 8 height 8
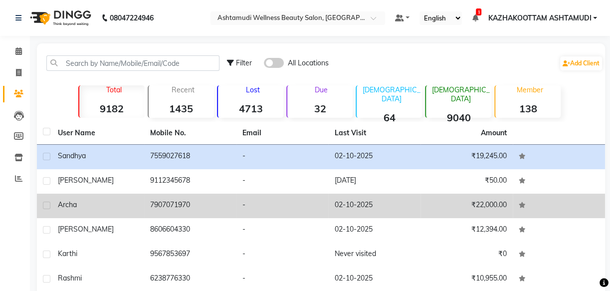
click at [155, 206] on td "7907071970" at bounding box center [190, 206] width 92 height 24
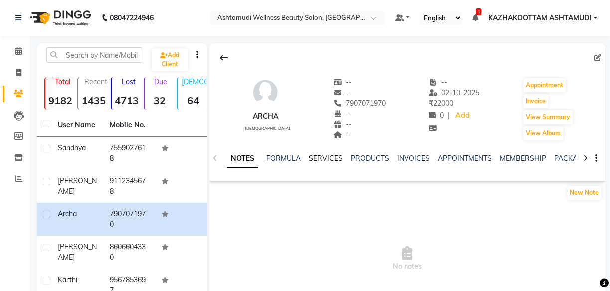
click at [316, 155] on link "SERVICES" at bounding box center [326, 158] width 34 height 9
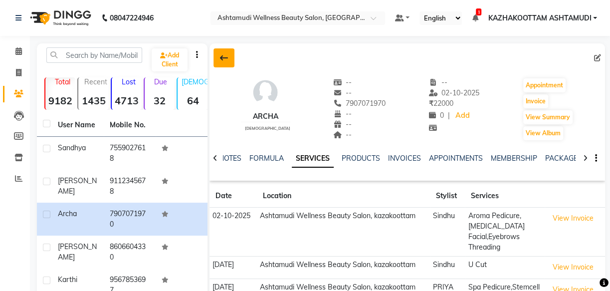
click at [227, 56] on icon at bounding box center [224, 58] width 8 height 8
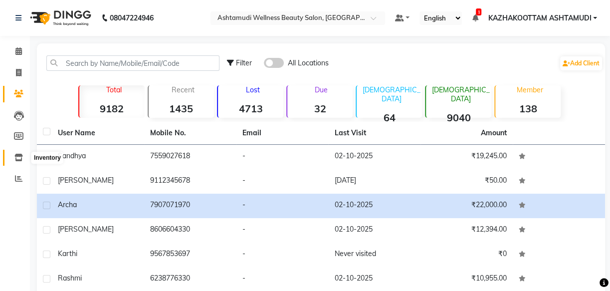
click at [16, 159] on icon at bounding box center [18, 157] width 8 height 7
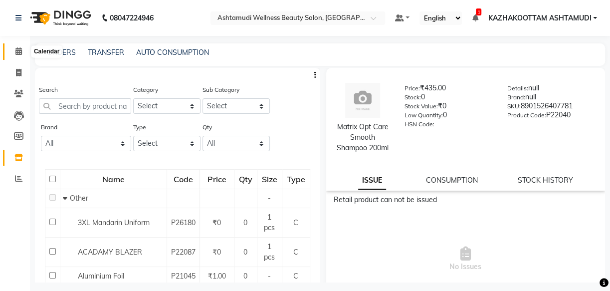
click at [18, 50] on icon at bounding box center [18, 50] width 6 height 7
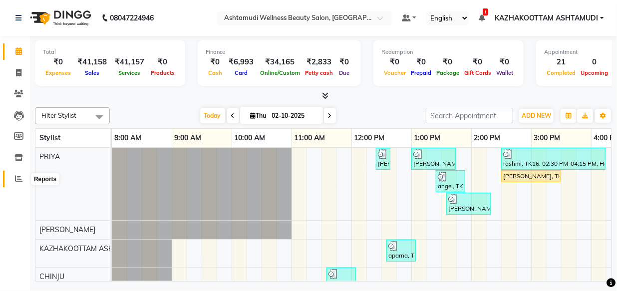
click at [21, 179] on icon at bounding box center [18, 178] width 7 height 7
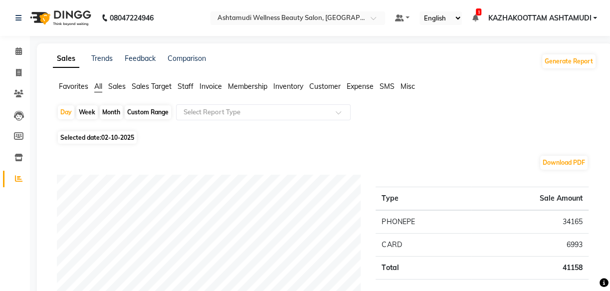
click at [80, 133] on span "Selected date: [DATE]" at bounding box center [97, 137] width 79 height 12
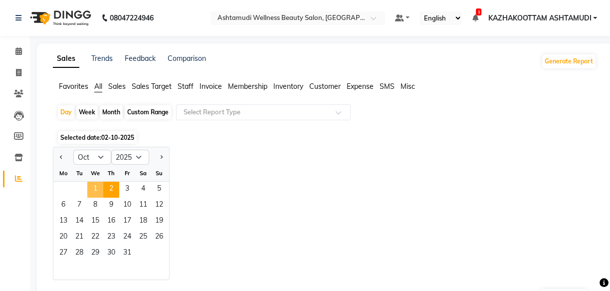
click at [97, 185] on span "1" at bounding box center [95, 190] width 16 height 16
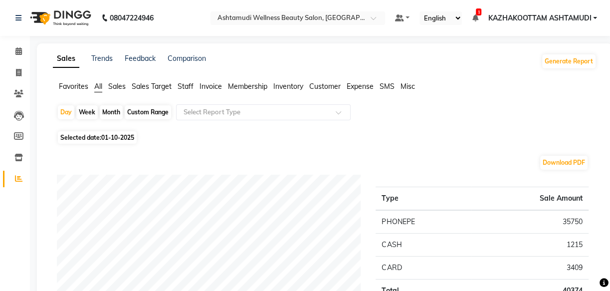
click at [190, 86] on span "Staff" at bounding box center [186, 86] width 16 height 9
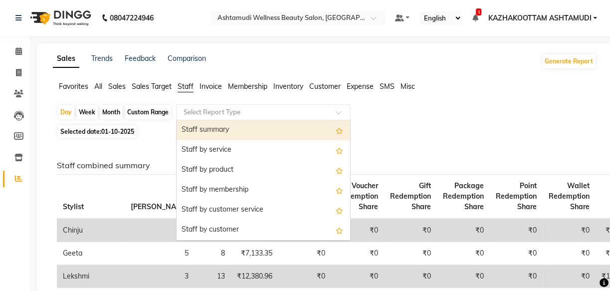
click at [189, 109] on input "text" at bounding box center [254, 112] width 144 height 10
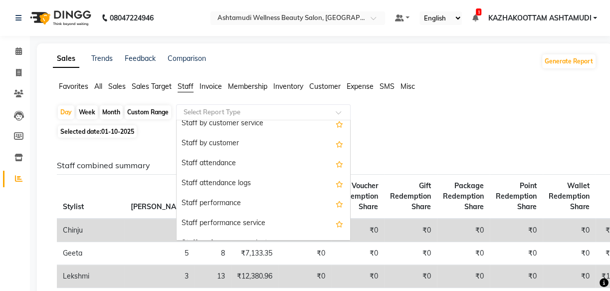
scroll to position [90, 0]
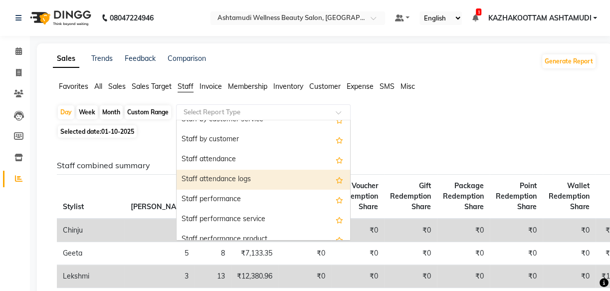
click at [216, 175] on div "Staff attendance logs" at bounding box center [264, 180] width 174 height 20
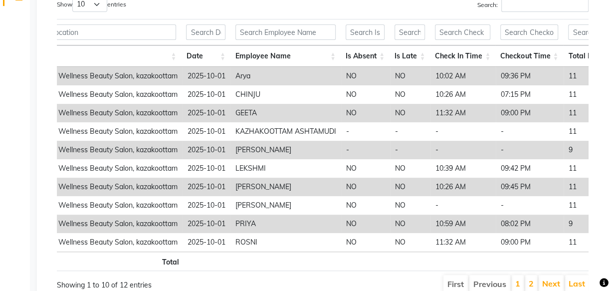
scroll to position [0, 65]
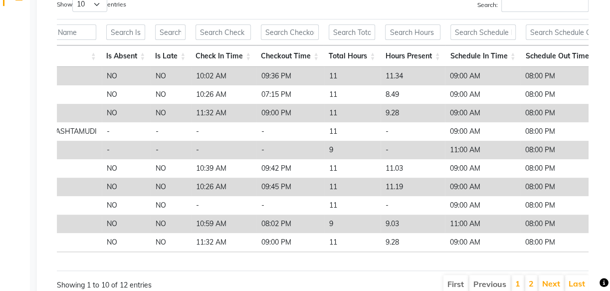
drag, startPoint x: 390, startPoint y: 255, endPoint x: 449, endPoint y: 263, distance: 60.3
click at [449, 263] on tr "Total" at bounding box center [190, 260] width 825 height 19
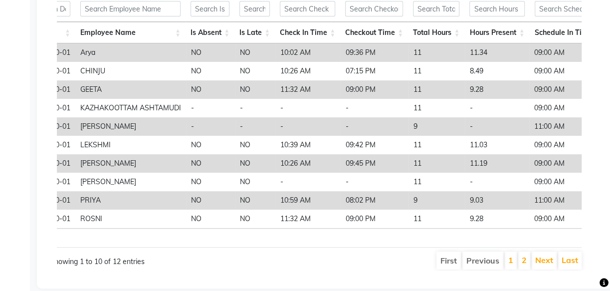
scroll to position [229, 0]
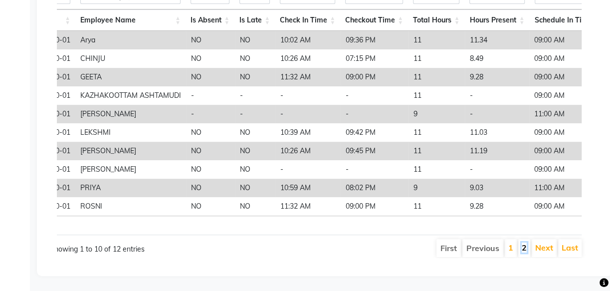
click at [525, 242] on link "2" at bounding box center [524, 247] width 5 height 10
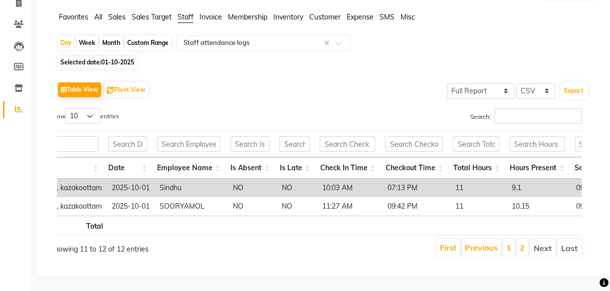
scroll to position [0, 93]
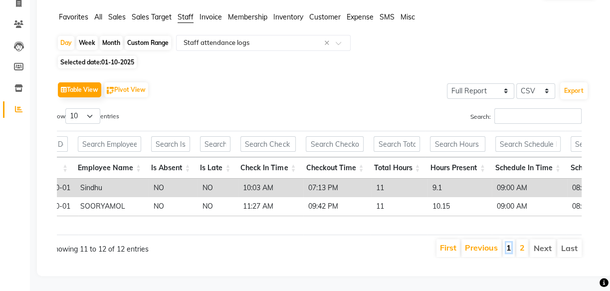
click at [507, 242] on link "1" at bounding box center [508, 247] width 5 height 10
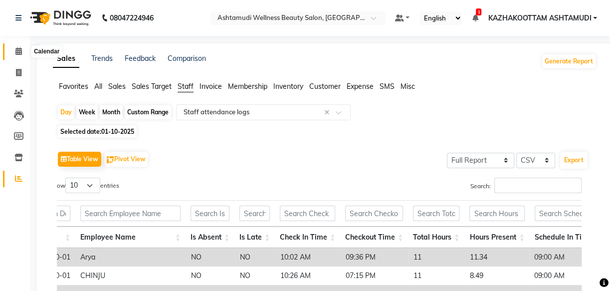
click at [16, 50] on icon at bounding box center [18, 50] width 6 height 7
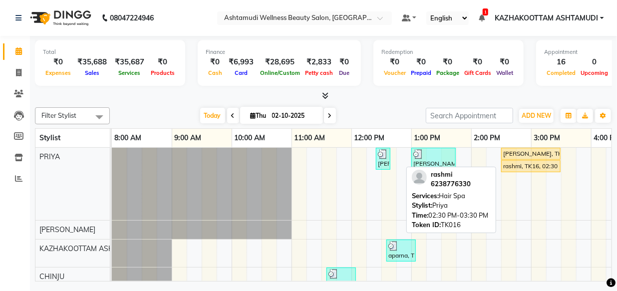
click at [524, 166] on div "rashmi, TK16, 02:30 PM-03:30 PM, Hair Spa" at bounding box center [530, 166] width 57 height 9
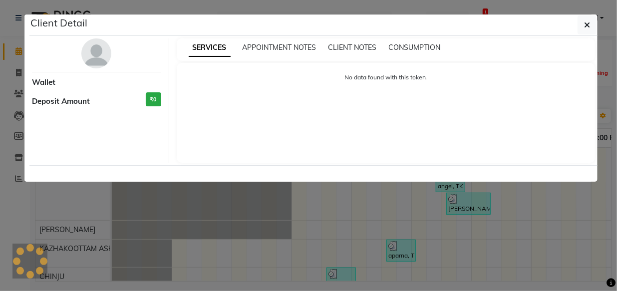
select select "1"
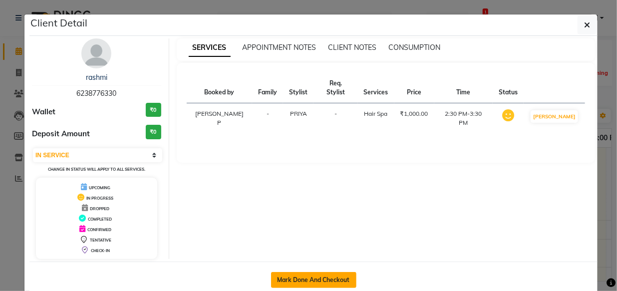
click at [319, 274] on button "Mark Done And Checkout" at bounding box center [313, 280] width 85 height 16
select select "service"
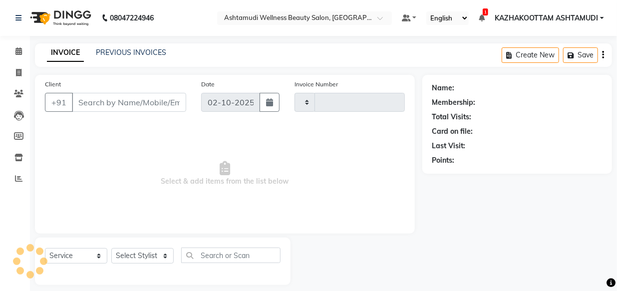
type input "4184"
select select "4662"
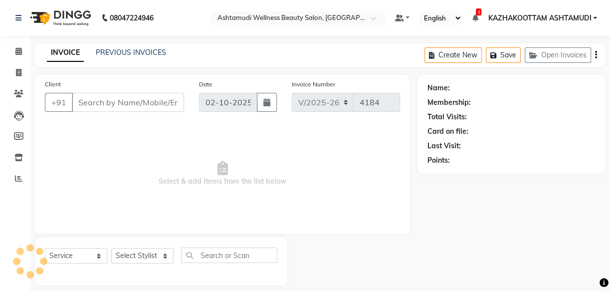
type input "6238776330"
select select "27414"
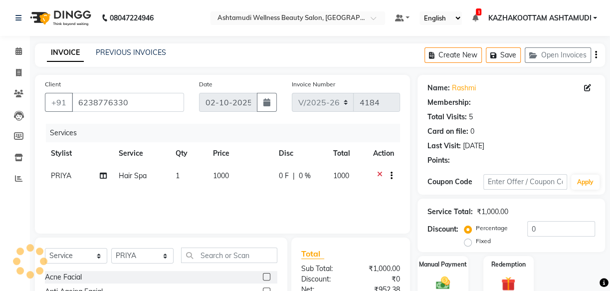
select select "1: Object"
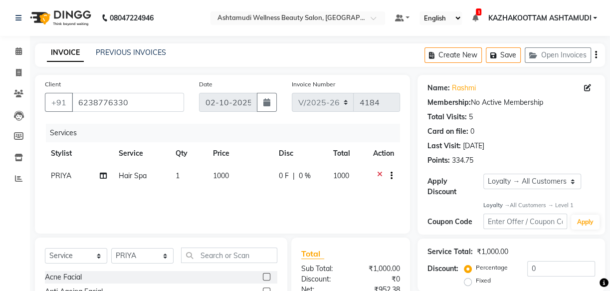
scroll to position [45, 0]
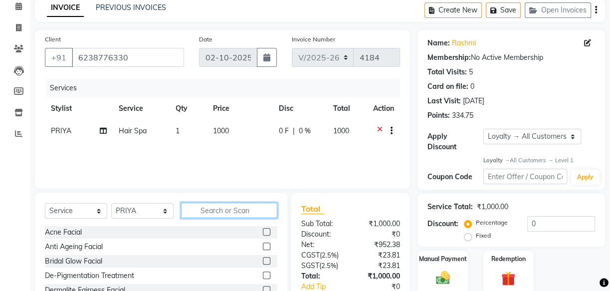
click at [229, 209] on input "text" at bounding box center [229, 210] width 96 height 15
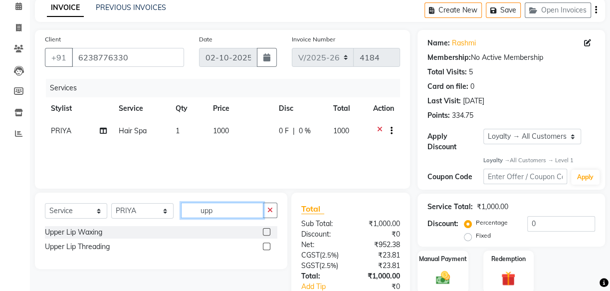
type input "upp"
click at [265, 244] on label at bounding box center [266, 245] width 7 height 7
click at [265, 244] on input "checkbox" at bounding box center [266, 246] width 6 height 6
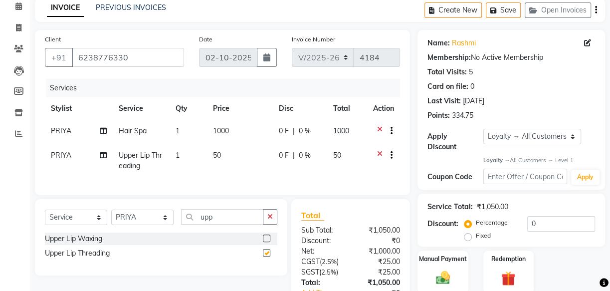
checkbox input "false"
click at [179, 156] on span "1" at bounding box center [178, 155] width 4 height 9
select select "27414"
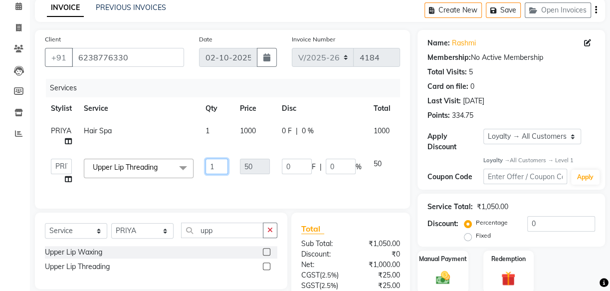
click at [219, 167] on input "1" at bounding box center [217, 166] width 22 height 15
type input "2"
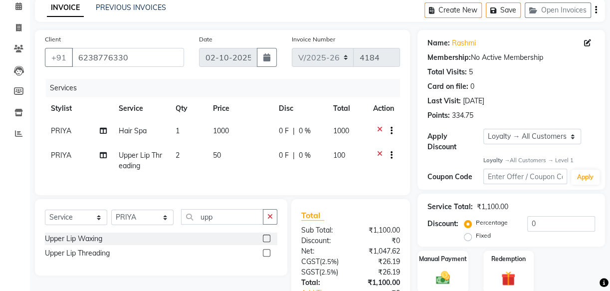
click at [234, 206] on div "Client +91 6238776330 Date 02-10-2025 Invoice Number V/2025 V/2025-26 4184 Serv…" at bounding box center [222, 188] width 390 height 316
drag, startPoint x: 219, startPoint y: 224, endPoint x: 112, endPoint y: 199, distance: 110.3
click at [112, 199] on div "Client +91 6238776330 Date 02-10-2025 Invoice Number V/2025 V/2025-26 4184 Serv…" at bounding box center [222, 188] width 390 height 316
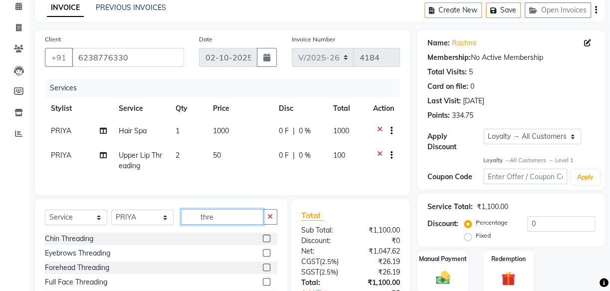
scroll to position [90, 0]
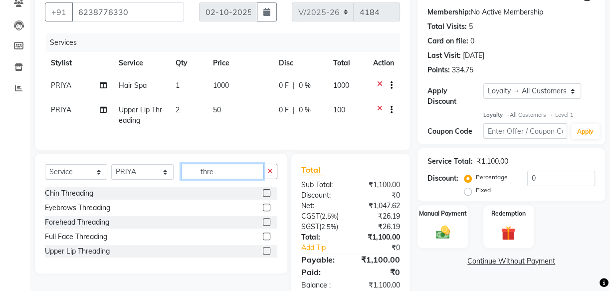
type input "thre"
click at [265, 211] on label at bounding box center [266, 207] width 7 height 7
click at [265, 211] on input "checkbox" at bounding box center [266, 208] width 6 height 6
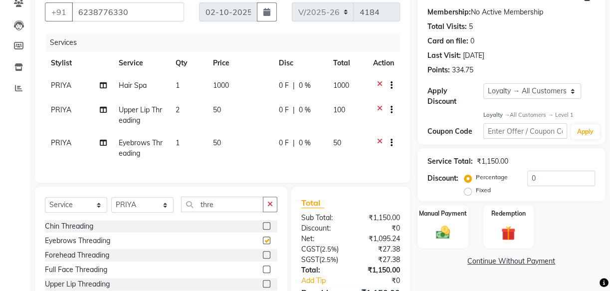
checkbox input "false"
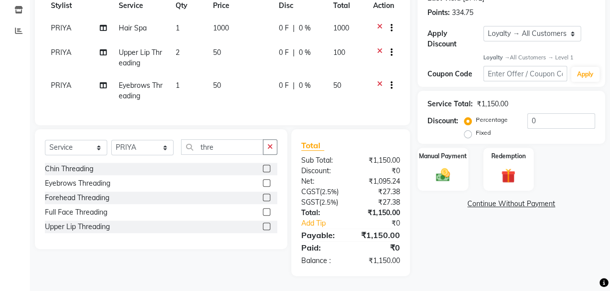
scroll to position [155, 0]
click at [442, 167] on img at bounding box center [443, 175] width 24 height 17
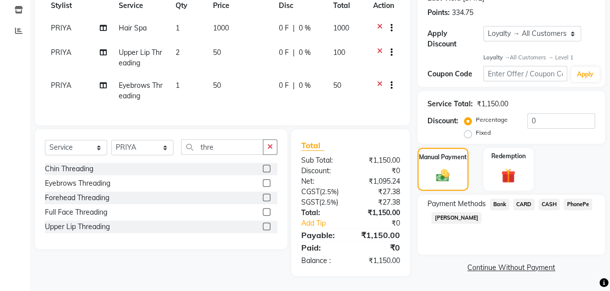
click at [578, 199] on span "PhonePe" at bounding box center [578, 204] width 28 height 11
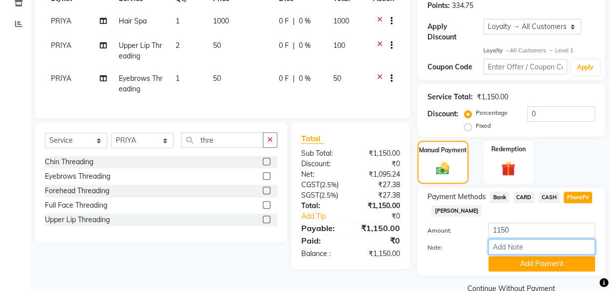
click at [524, 240] on input "Note:" at bounding box center [541, 246] width 107 height 15
type input "[PERSON_NAME]"
click at [560, 260] on button "Add Payment" at bounding box center [541, 263] width 107 height 15
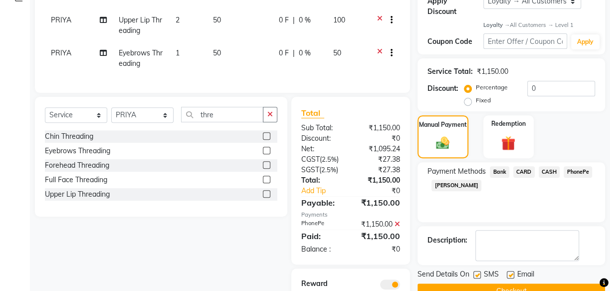
scroll to position [200, 0]
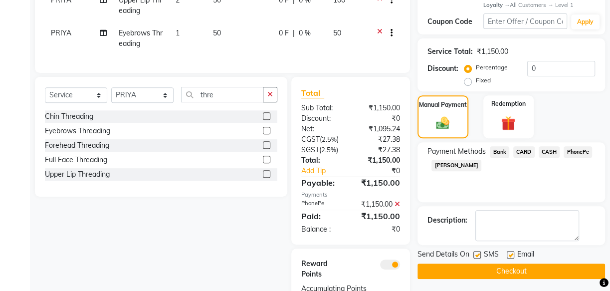
click at [477, 254] on label at bounding box center [476, 254] width 7 height 7
click at [477, 254] on input "checkbox" at bounding box center [476, 255] width 6 height 6
checkbox input "false"
click at [510, 254] on label at bounding box center [510, 254] width 7 height 7
click at [510, 254] on input "checkbox" at bounding box center [510, 255] width 6 height 6
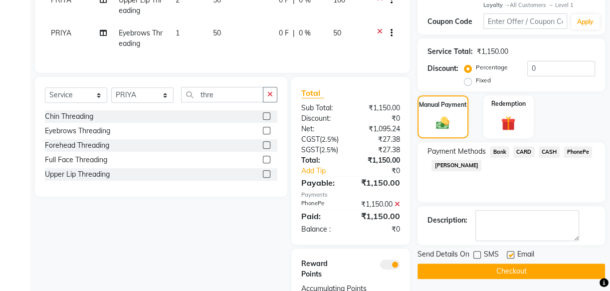
checkbox input "false"
click at [509, 276] on button "Checkout" at bounding box center [512, 270] width 188 height 15
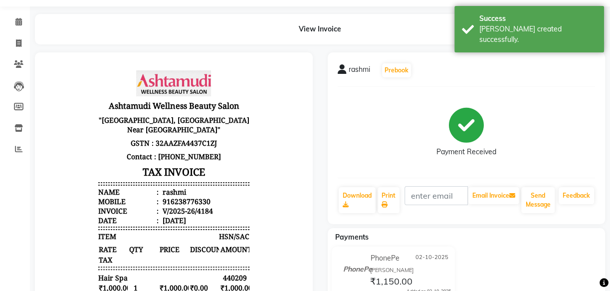
scroll to position [45, 0]
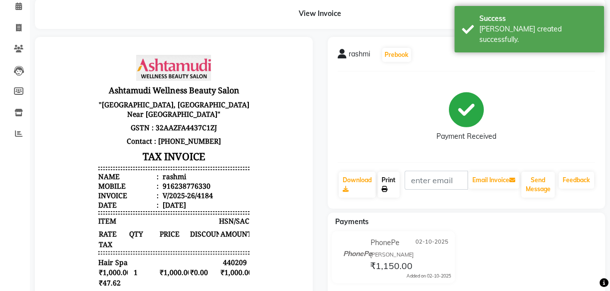
click at [387, 184] on link "Print" at bounding box center [389, 185] width 22 height 26
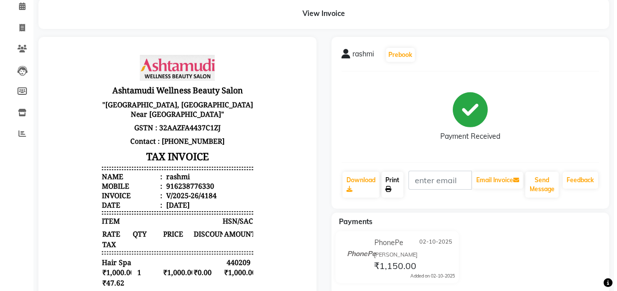
scroll to position [0, 0]
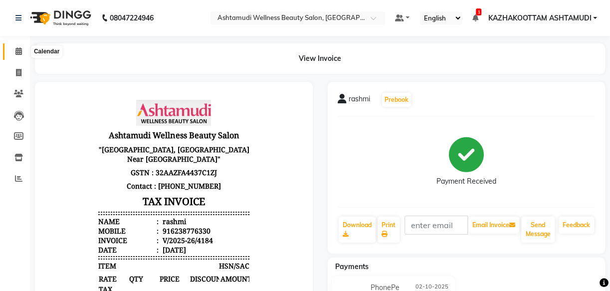
click at [20, 51] on icon at bounding box center [18, 50] width 6 height 7
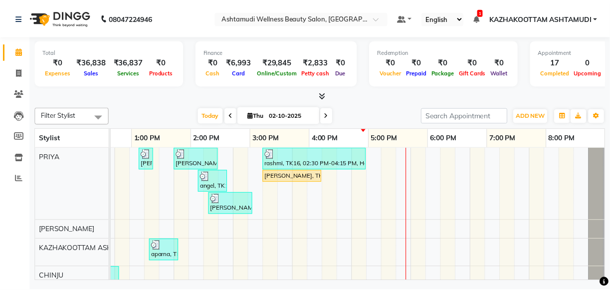
scroll to position [0, 178]
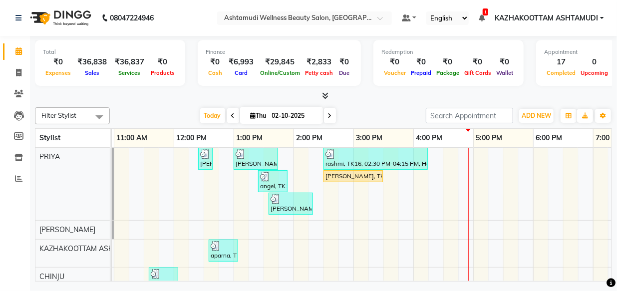
click at [324, 92] on icon at bounding box center [325, 95] width 6 height 7
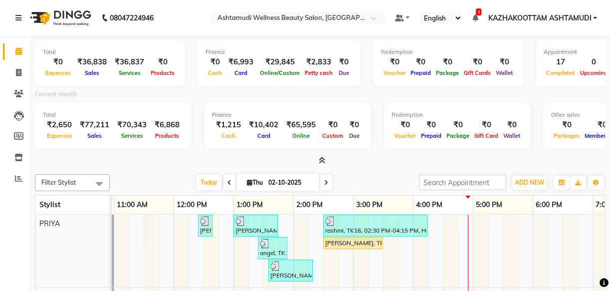
click at [321, 161] on icon at bounding box center [322, 160] width 6 height 7
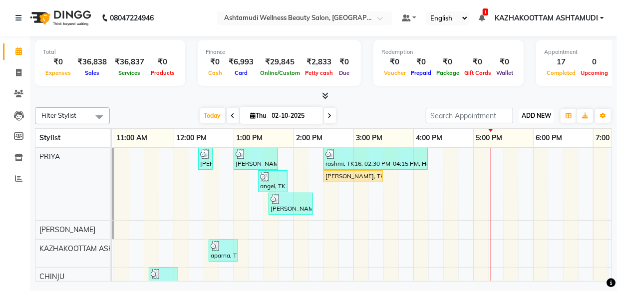
click at [544, 112] on span "ADD NEW" at bounding box center [535, 115] width 29 height 7
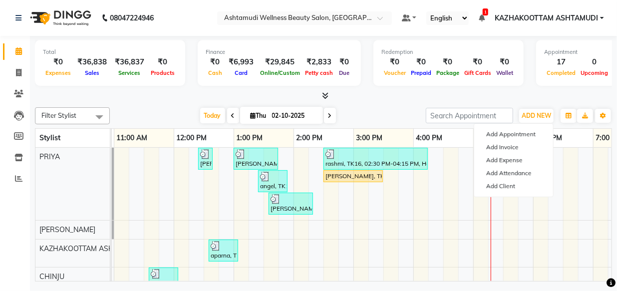
click at [155, 95] on div at bounding box center [323, 96] width 577 height 10
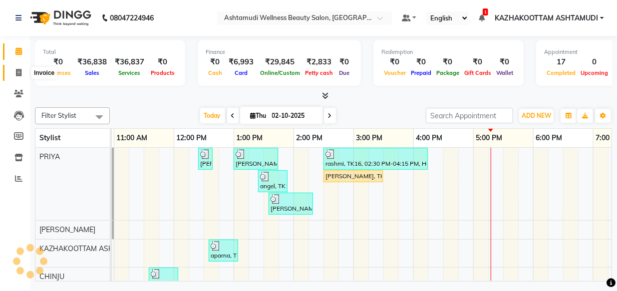
click at [17, 74] on icon at bounding box center [18, 72] width 5 height 7
select select "4662"
select select "service"
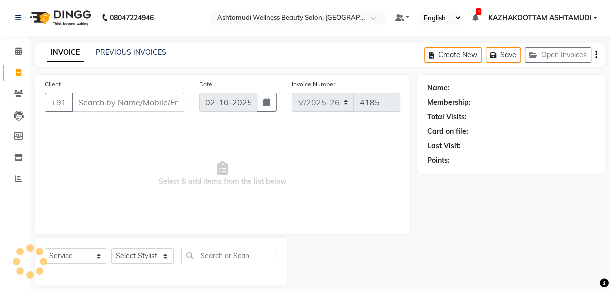
click at [157, 107] on input "Client" at bounding box center [128, 102] width 112 height 19
click at [139, 101] on input "Client" at bounding box center [128, 102] width 112 height 19
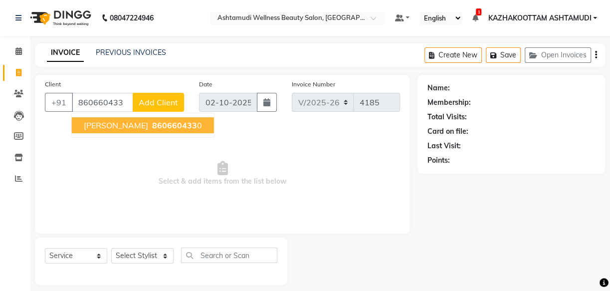
click at [152, 123] on span "860660433" at bounding box center [174, 125] width 45 height 10
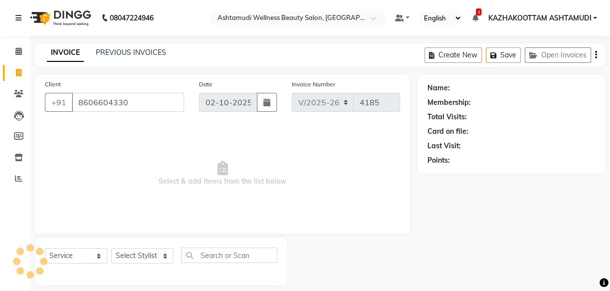
type input "8606604330"
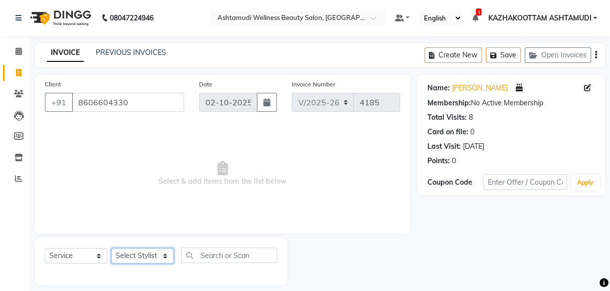
click at [162, 256] on select "Select Stylist Arya CHINJU GEETA KAZHAKOOTTAM ASHTAMUDI KRISHNA [PERSON_NAME] […" at bounding box center [142, 255] width 62 height 15
select select "28048"
click at [111, 248] on select "Select Stylist Arya CHINJU GEETA KAZHAKOOTTAM ASHTAMUDI KRISHNA [PERSON_NAME] […" at bounding box center [142, 255] width 62 height 15
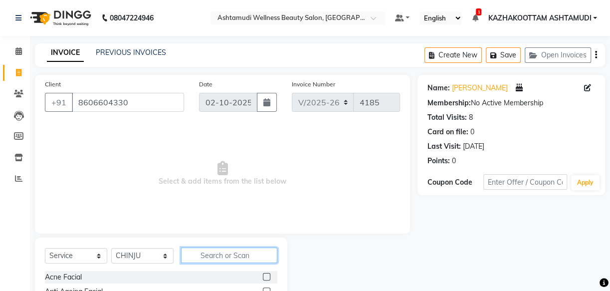
click at [236, 247] on input "text" at bounding box center [229, 254] width 96 height 15
click at [234, 250] on input "text" at bounding box center [229, 254] width 96 height 15
type input "layer"
click at [13, 225] on app-home "08047224946 Select Location × Ashtamudi Wellness Beauty Salon, Kazakoottam Defa…" at bounding box center [305, 157] width 610 height 314
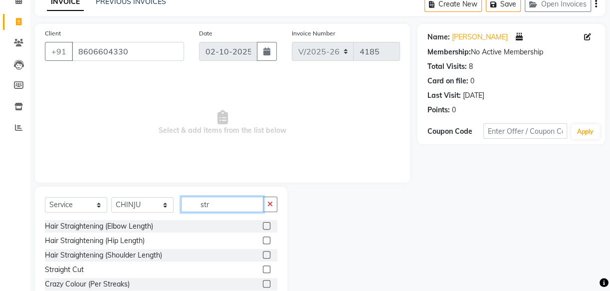
scroll to position [96, 0]
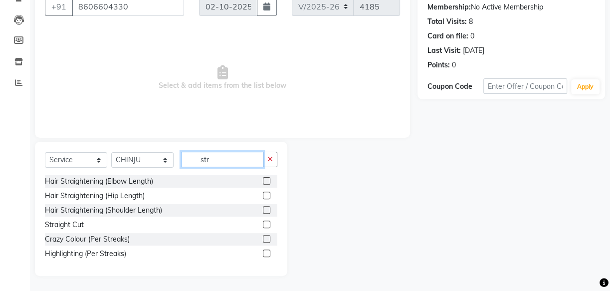
type input "str"
click at [264, 224] on label at bounding box center [266, 223] width 7 height 7
click at [264, 224] on input "checkbox" at bounding box center [266, 224] width 6 height 6
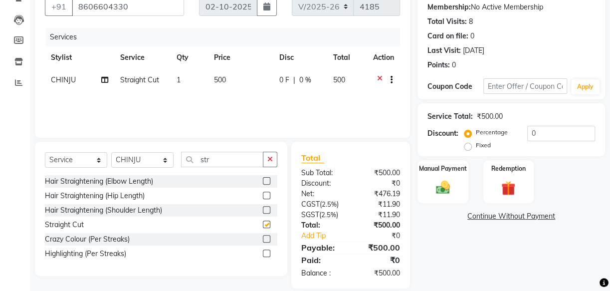
checkbox input "false"
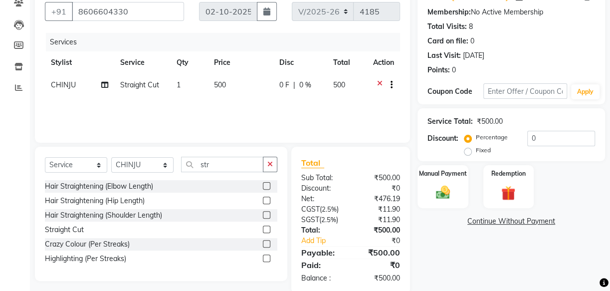
scroll to position [109, 0]
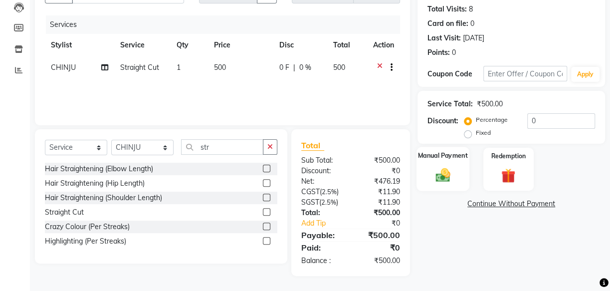
click at [453, 170] on img at bounding box center [443, 175] width 24 height 17
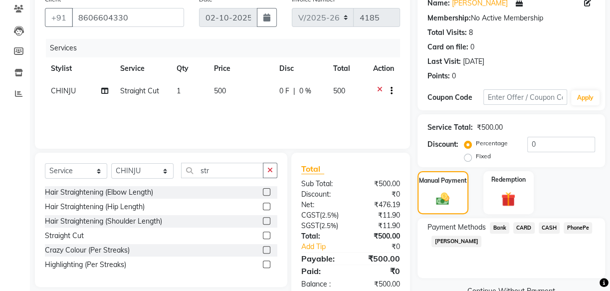
scroll to position [63, 0]
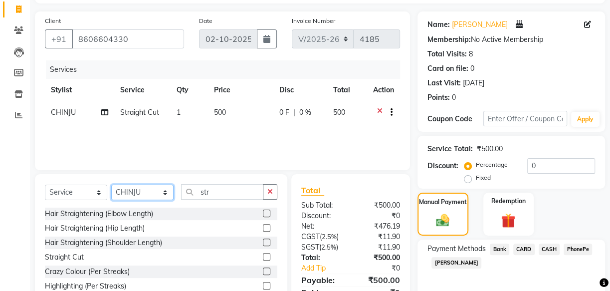
click at [134, 190] on select "Select Stylist Arya CHINJU GEETA KAZHAKOOTTAM ASHTAMUDI KRISHNA [PERSON_NAME] […" at bounding box center [142, 192] width 62 height 15
select select "27414"
click at [111, 185] on select "Select Stylist Arya CHINJU GEETA KAZHAKOOTTAM ASHTAMUDI KRISHNA [PERSON_NAME] […" at bounding box center [142, 192] width 62 height 15
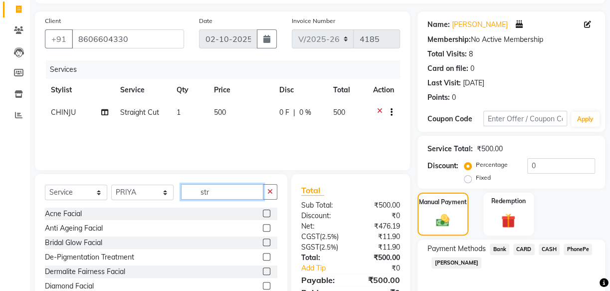
drag, startPoint x: 204, startPoint y: 191, endPoint x: 123, endPoint y: 171, distance: 82.8
click at [144, 178] on div "Select Service Product Membership Package Voucher Prepaid Gift Card Select Styl…" at bounding box center [161, 247] width 252 height 147
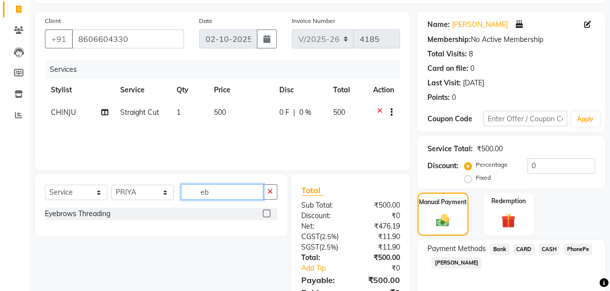
type input "eb"
click at [267, 212] on label at bounding box center [266, 213] width 7 height 7
click at [267, 212] on input "checkbox" at bounding box center [266, 214] width 6 height 6
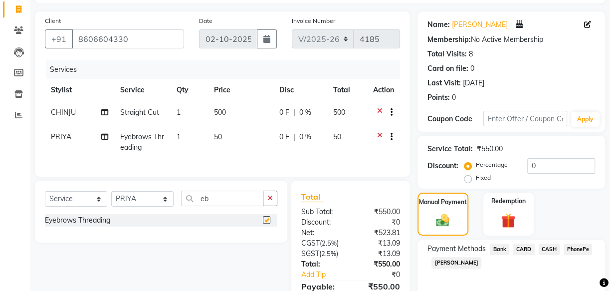
checkbox input "false"
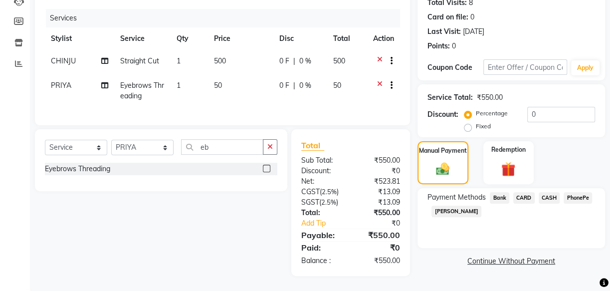
scroll to position [122, 0]
click at [585, 192] on span "PhonePe" at bounding box center [578, 197] width 28 height 11
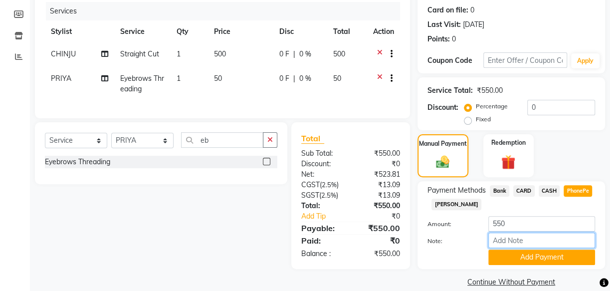
click at [506, 243] on input "Note:" at bounding box center [541, 239] width 107 height 15
type input "arya"
click at [540, 257] on button "Add Payment" at bounding box center [541, 256] width 107 height 15
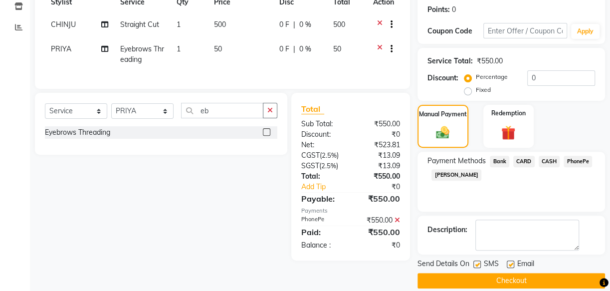
scroll to position [164, 0]
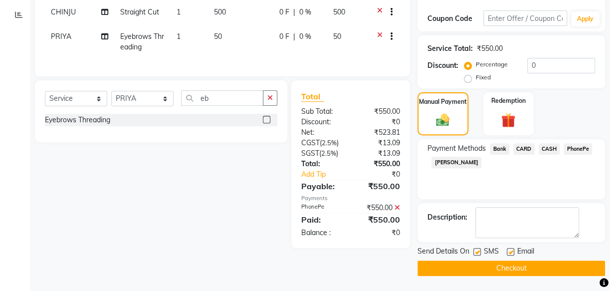
click at [507, 251] on label at bounding box center [510, 251] width 7 height 7
click at [507, 251] on input "checkbox" at bounding box center [510, 252] width 6 height 6
checkbox input "false"
click at [478, 249] on label at bounding box center [476, 251] width 7 height 7
click at [478, 249] on input "checkbox" at bounding box center [476, 252] width 6 height 6
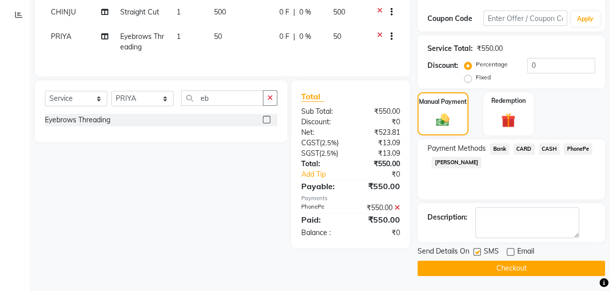
checkbox input "false"
click at [509, 273] on button "Checkout" at bounding box center [512, 267] width 188 height 15
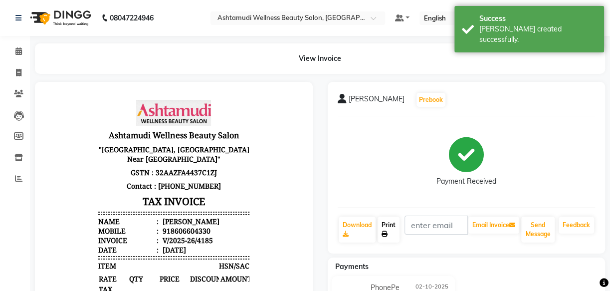
click at [381, 225] on link "Print" at bounding box center [389, 229] width 22 height 26
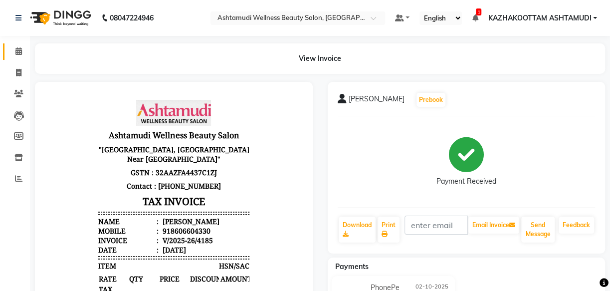
click at [14, 46] on span at bounding box center [18, 51] width 17 height 11
